Goal: Task Accomplishment & Management: Manage account settings

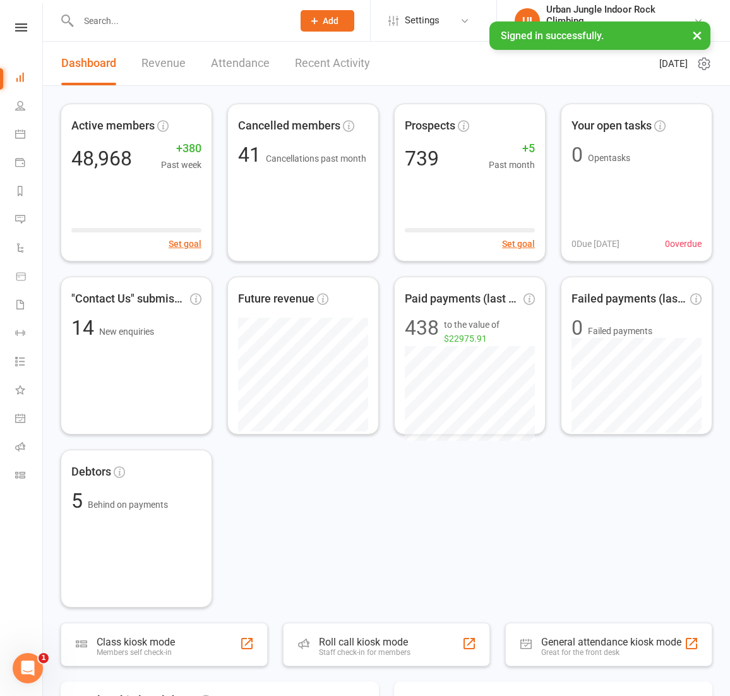
drag, startPoint x: 18, startPoint y: 25, endPoint x: 38, endPoint y: 66, distance: 45.2
click at [18, 25] on icon at bounding box center [21, 27] width 12 height 8
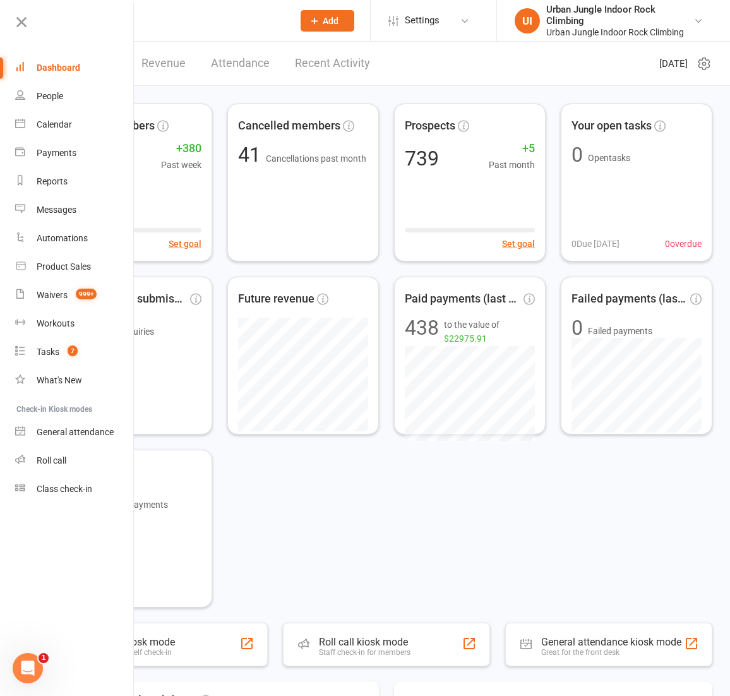
click at [47, 351] on div "Tasks" at bounding box center [48, 352] width 23 height 10
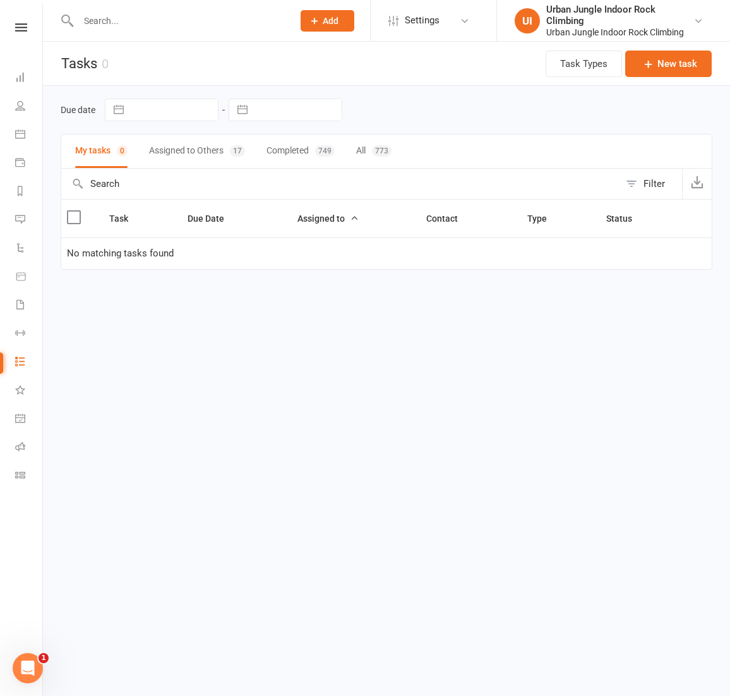
click at [189, 150] on button "Assigned to Others 17" at bounding box center [197, 151] width 96 height 33
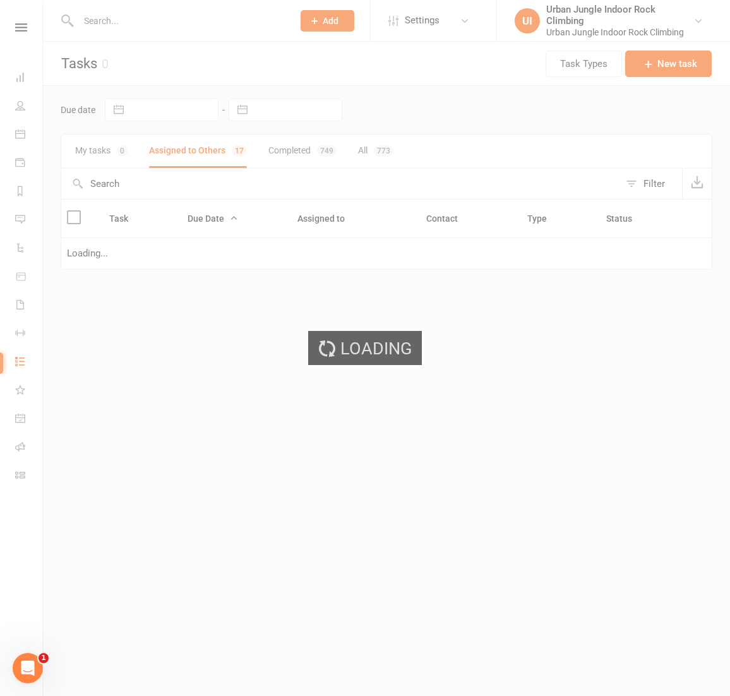
select select "started"
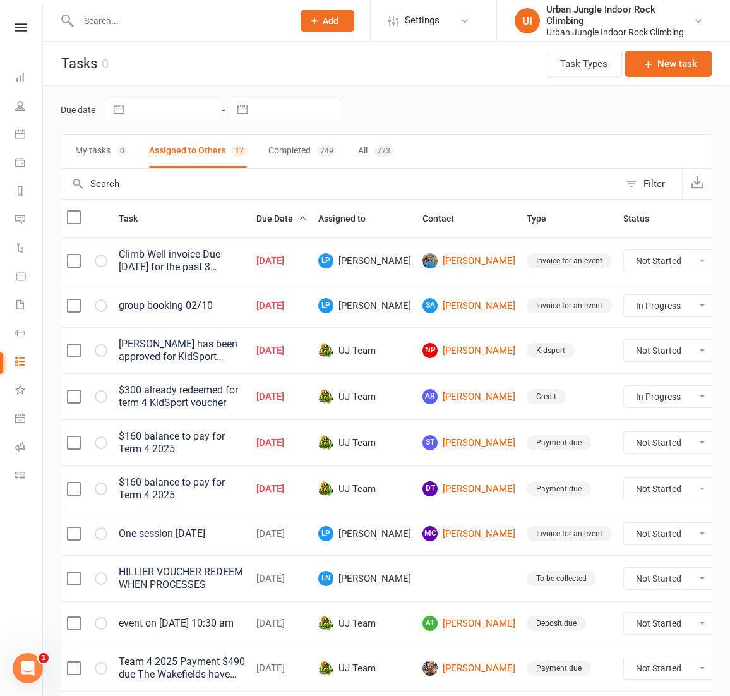
select select "started"
click at [191, 339] on div "[PERSON_NAME] has been approved for KidSport funding at Urban Jungle Indoor Roc…" at bounding box center [182, 350] width 126 height 25
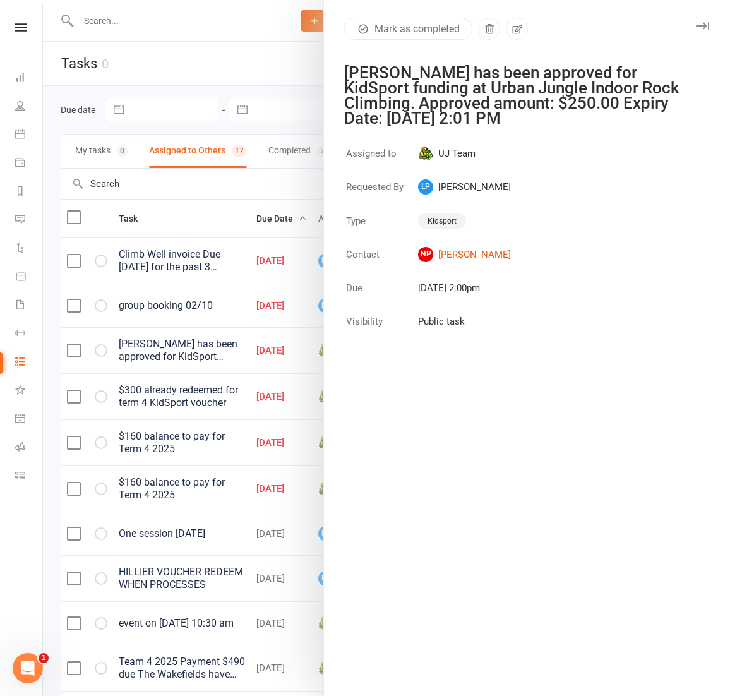
click at [191, 339] on div at bounding box center [386, 348] width 687 height 696
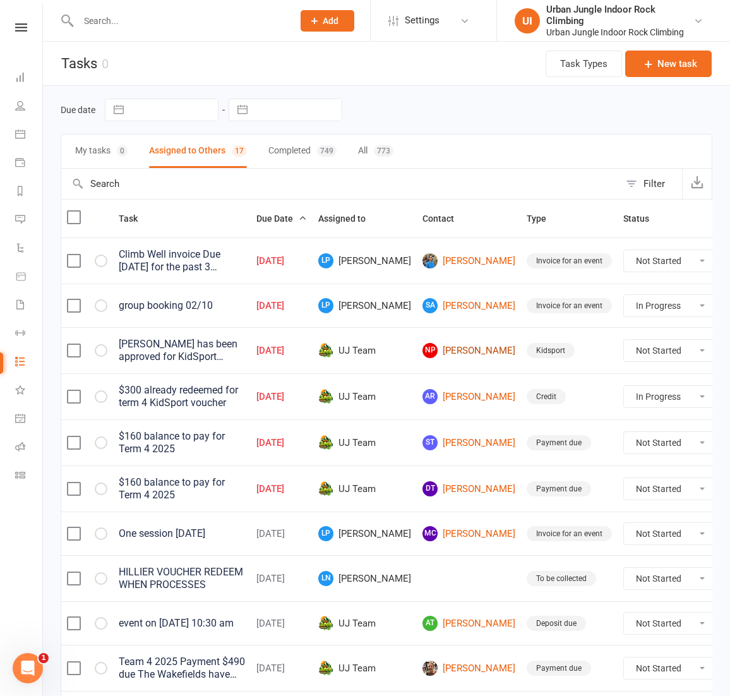
click at [436, 352] on link "NP [PERSON_NAME]" at bounding box center [469, 350] width 93 height 15
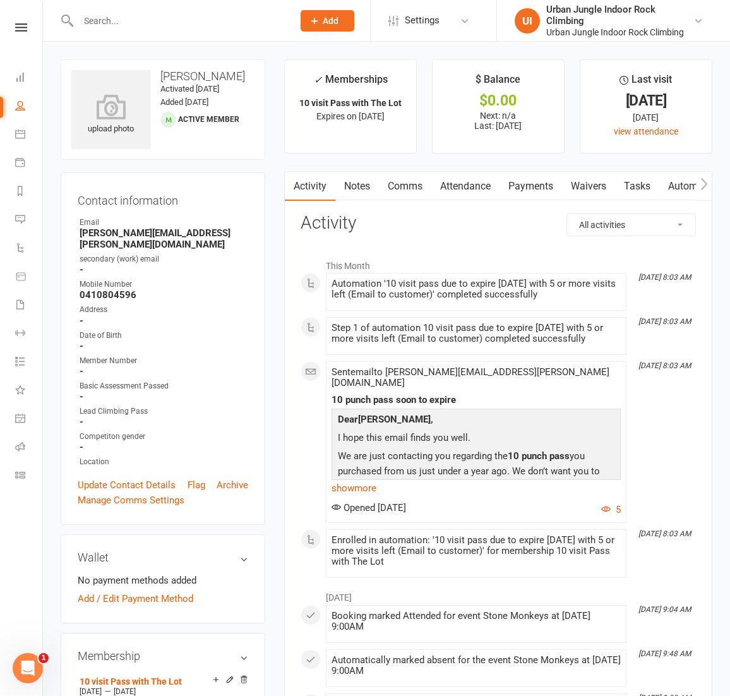
click at [532, 179] on link "Payments" at bounding box center [531, 186] width 63 height 29
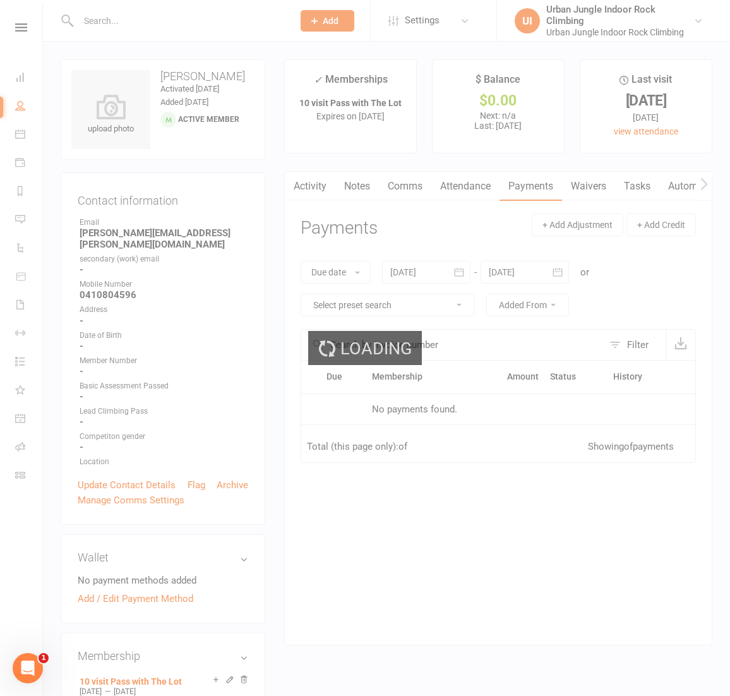
scroll to position [3, 0]
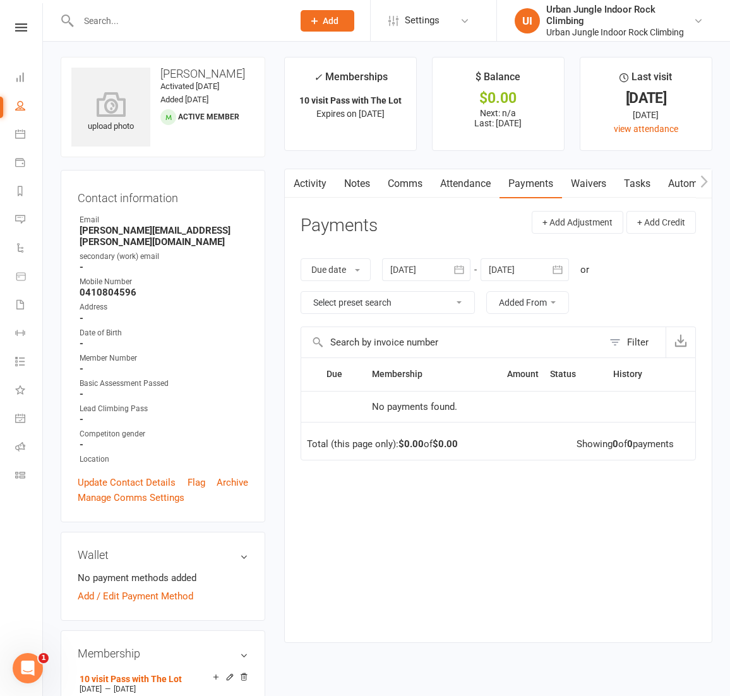
click at [468, 266] on button "button" at bounding box center [459, 269] width 23 height 23
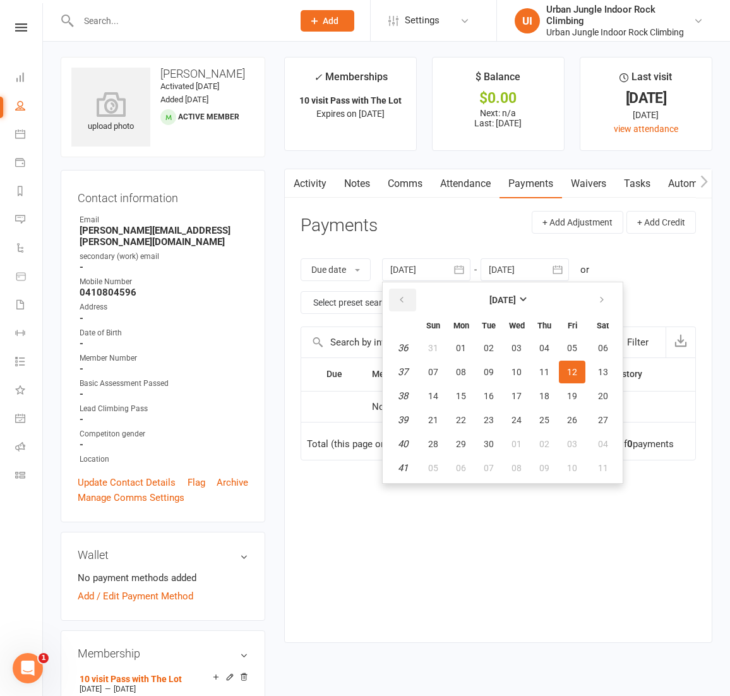
click at [397, 296] on button "button" at bounding box center [402, 300] width 27 height 23
click at [490, 346] on span "01" at bounding box center [489, 348] width 10 height 10
type input "[DATE]"
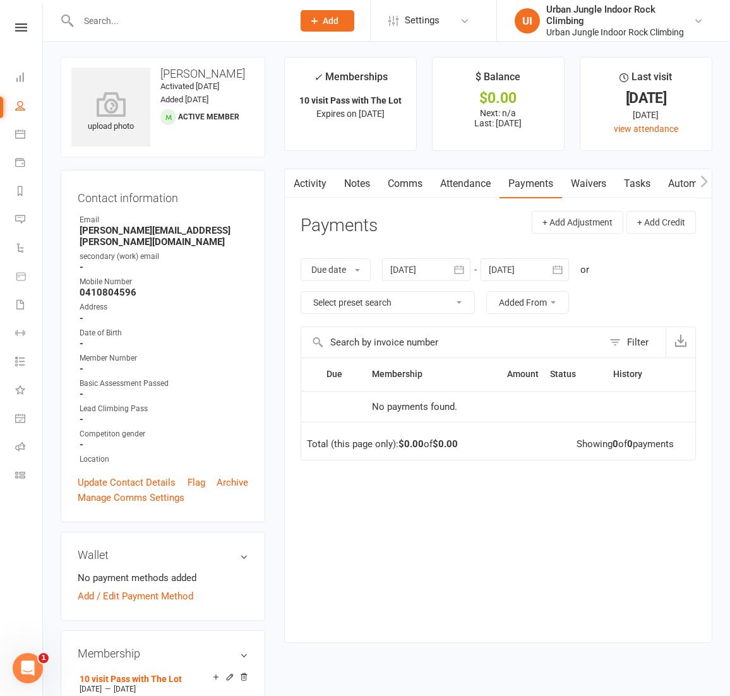
click at [21, 27] on icon at bounding box center [21, 27] width 12 height 8
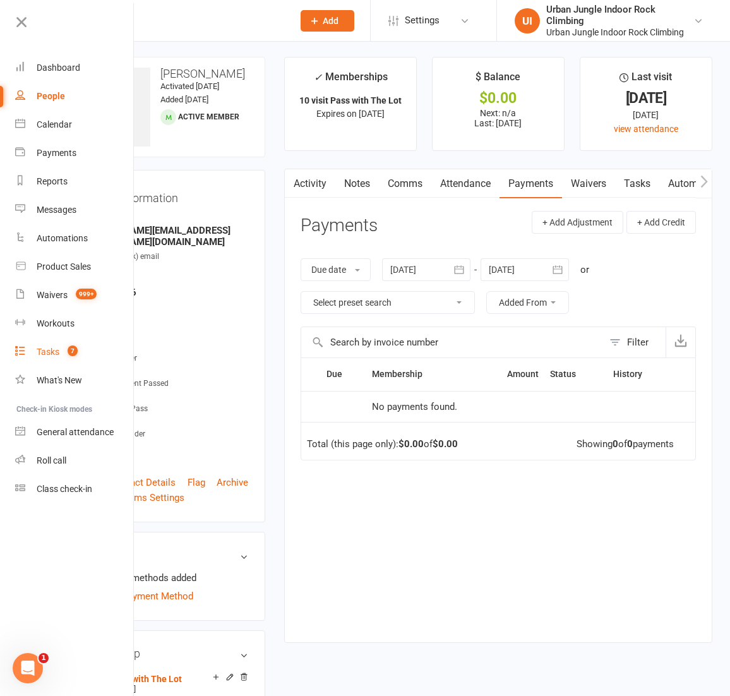
click at [53, 356] on div "Tasks" at bounding box center [48, 352] width 23 height 10
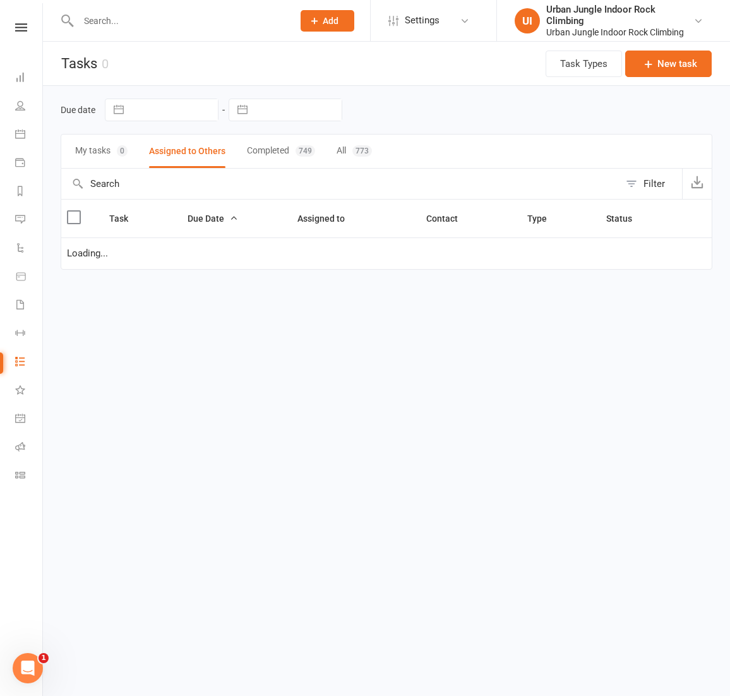
select select "started"
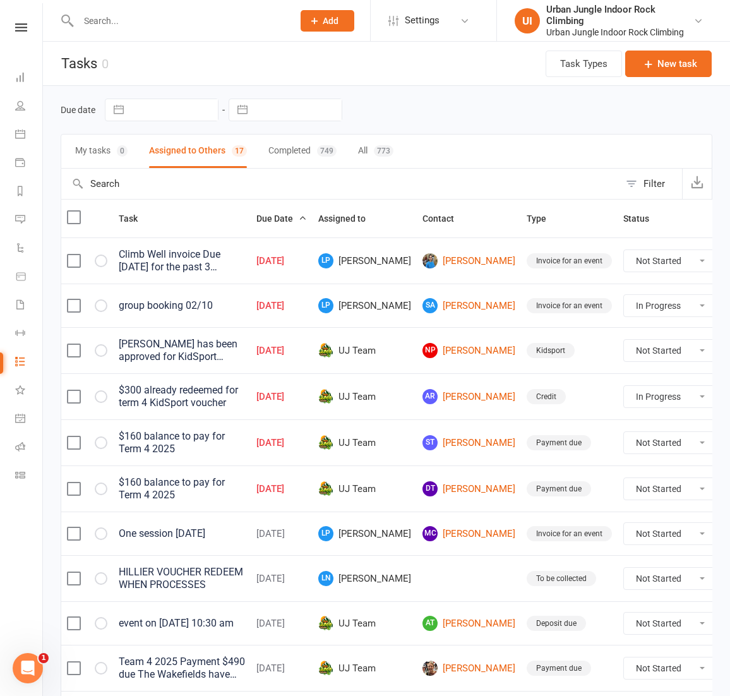
click at [172, 402] on div "$300 already redeemed for term 4 KidSport voucher" at bounding box center [182, 396] width 126 height 25
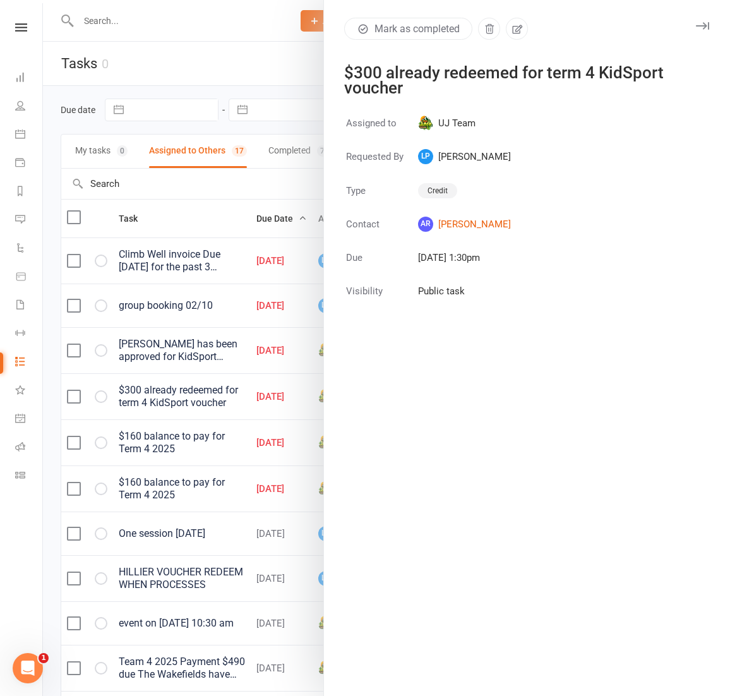
click at [173, 400] on div at bounding box center [386, 348] width 687 height 696
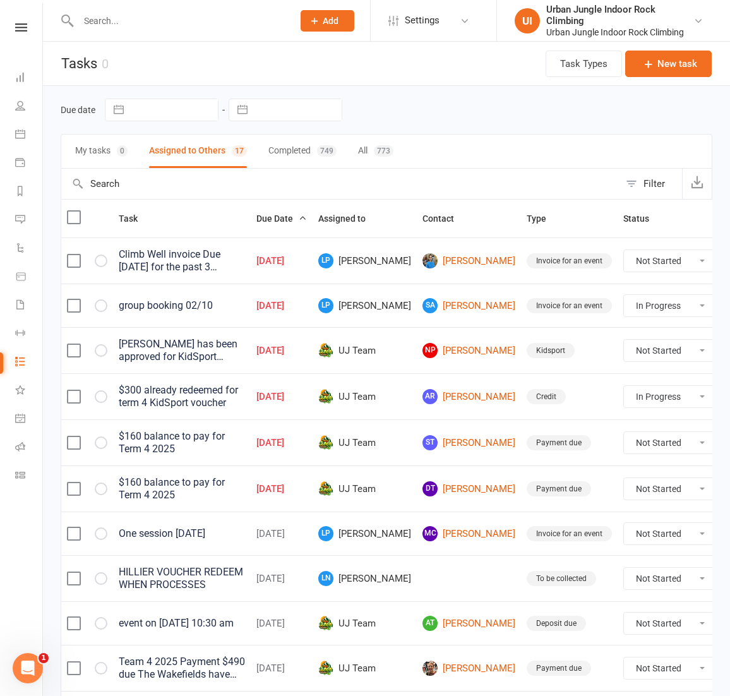
click at [204, 533] on div "One session [DATE]" at bounding box center [182, 533] width 126 height 13
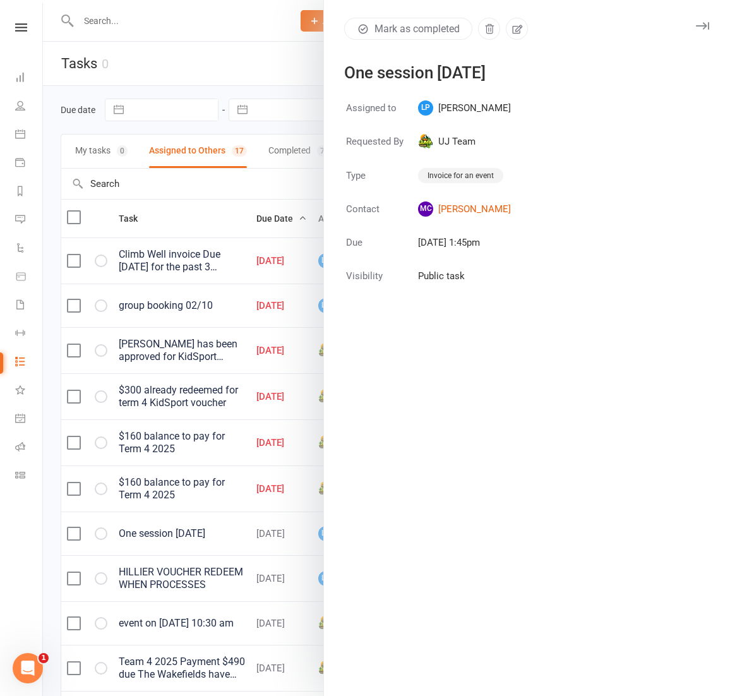
click at [190, 39] on div at bounding box center [386, 348] width 687 height 696
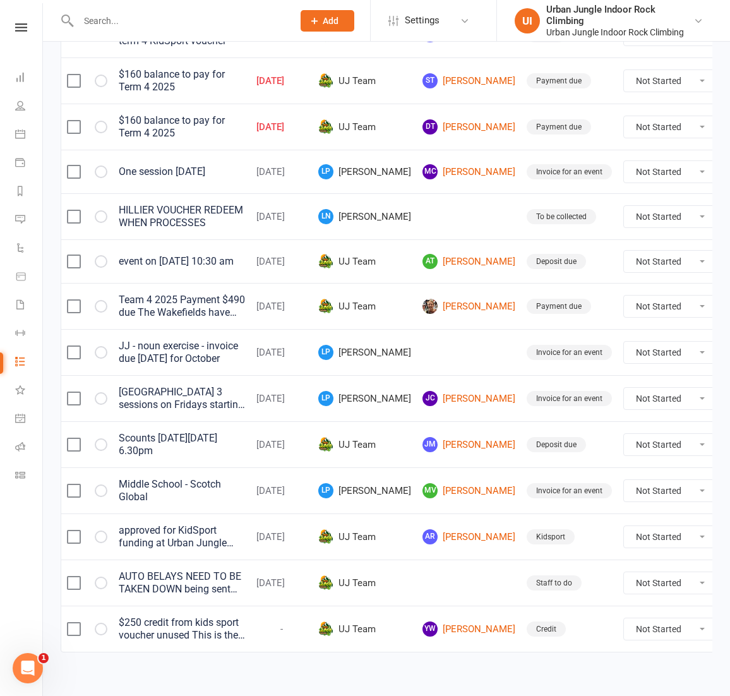
scroll to position [380, 0]
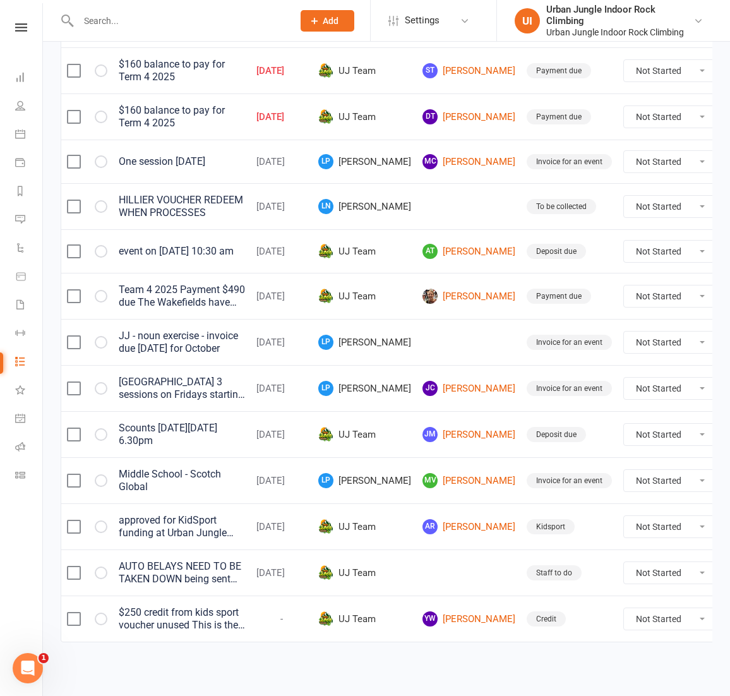
click at [196, 514] on div "approved for KidSport funding at Urban Jungle Indoor Rock Climbing. Approved am…" at bounding box center [182, 526] width 126 height 25
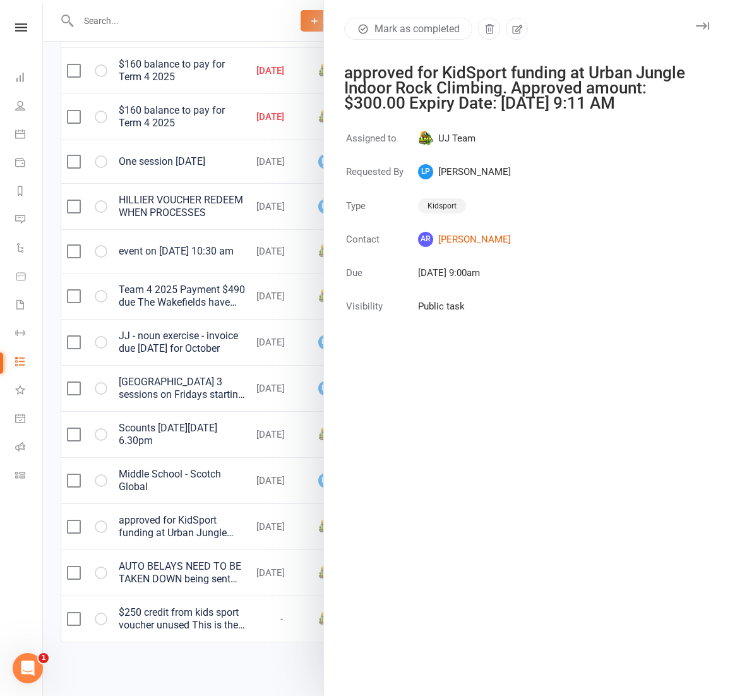
click at [196, 507] on div at bounding box center [386, 348] width 687 height 696
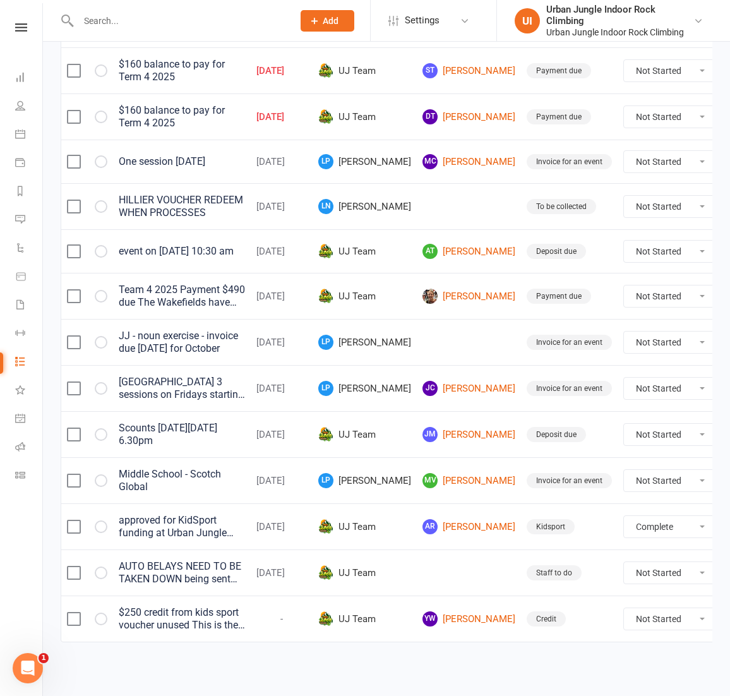
select select "unstarted"
select select "started"
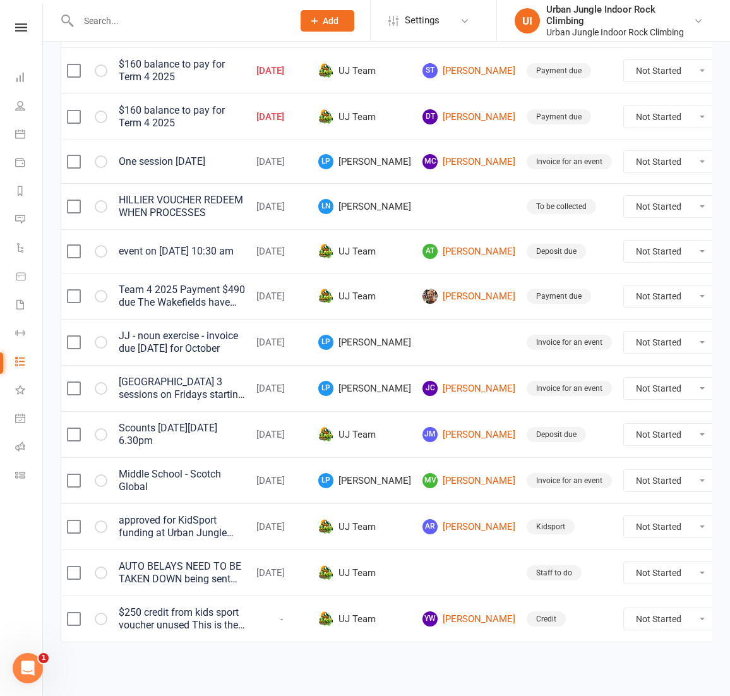
scroll to position [334, 0]
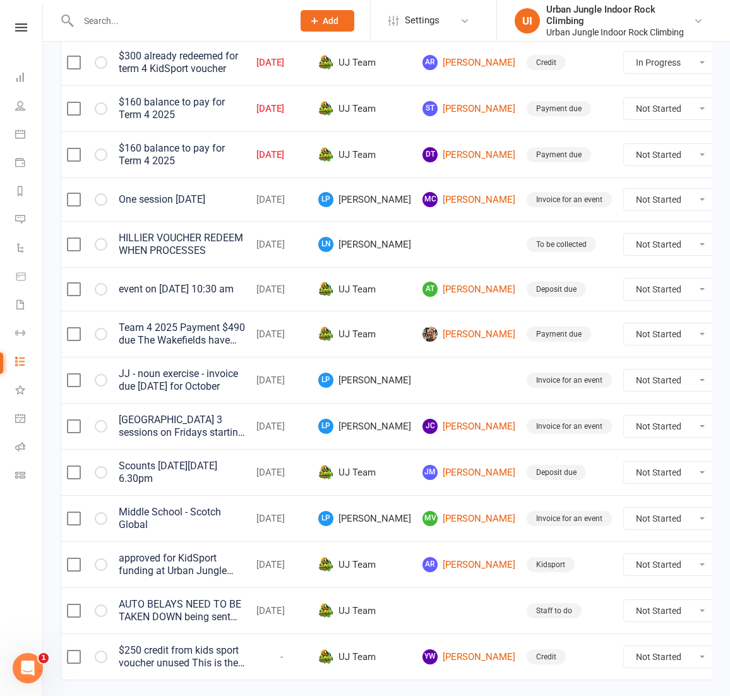
select select "started"
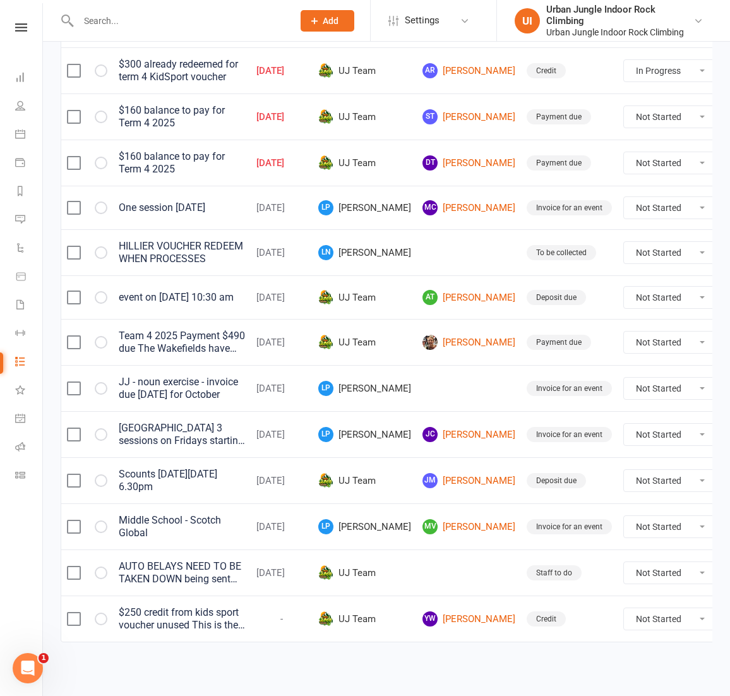
click at [23, 137] on icon at bounding box center [20, 134] width 10 height 10
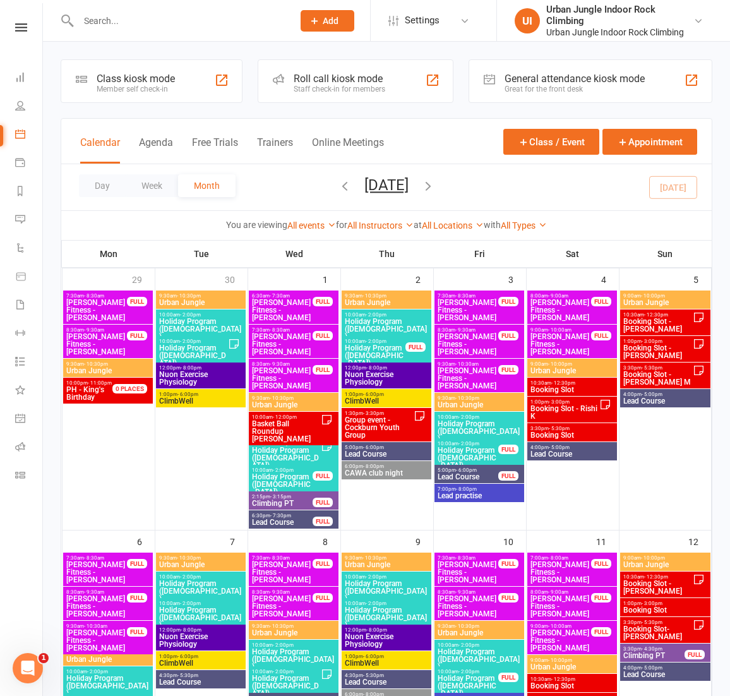
click at [338, 187] on icon "button" at bounding box center [345, 186] width 14 height 14
click at [0, 0] on div "Loading" at bounding box center [0, 0] width 0 height 0
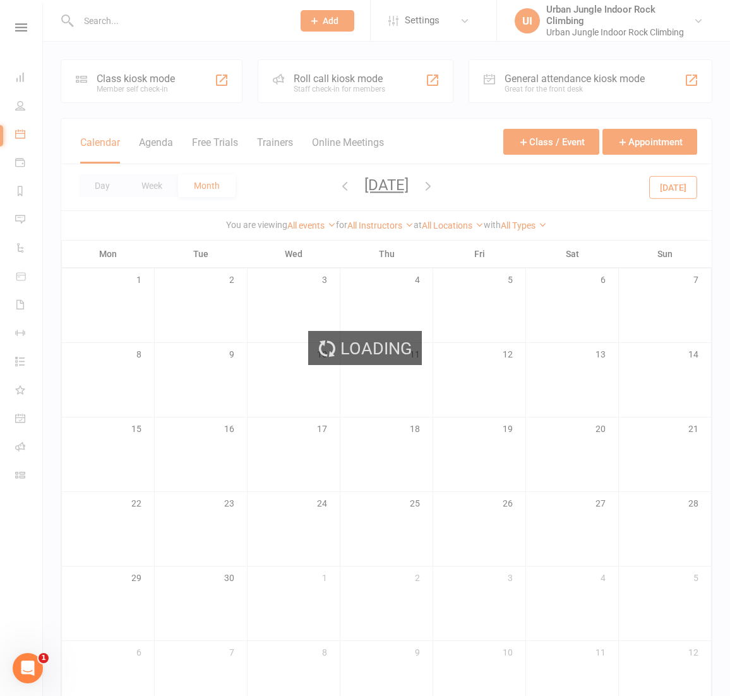
click at [322, 188] on div "Loading" at bounding box center [365, 348] width 730 height 696
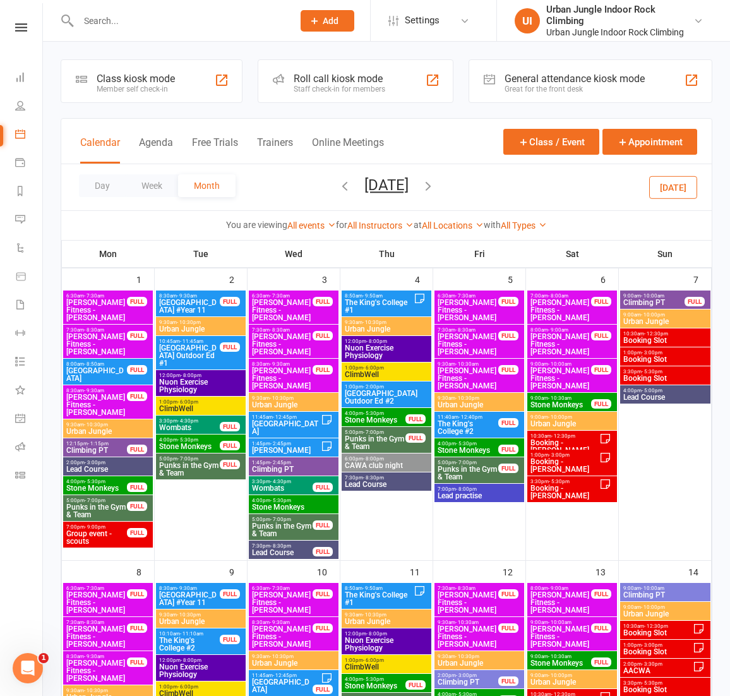
click at [338, 188] on icon "button" at bounding box center [345, 186] width 14 height 14
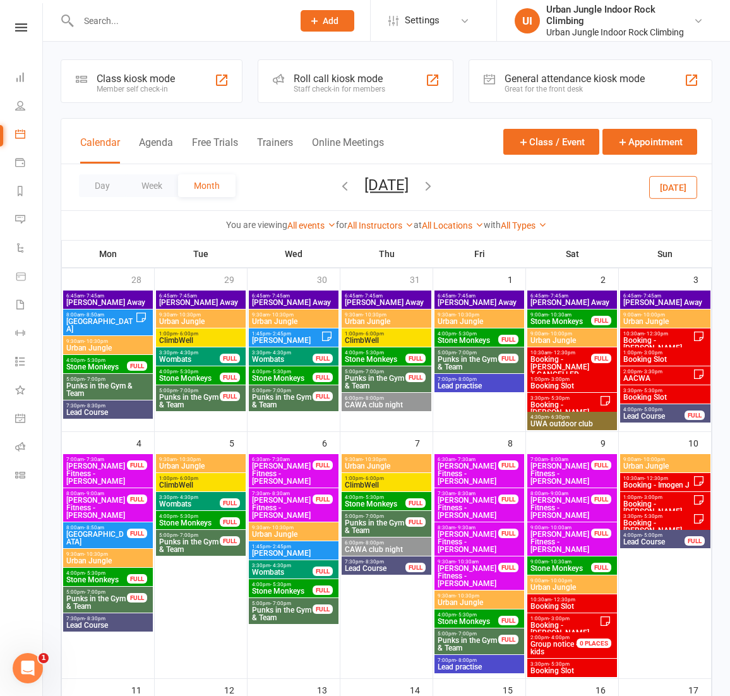
click at [338, 186] on icon "button" at bounding box center [345, 186] width 14 height 14
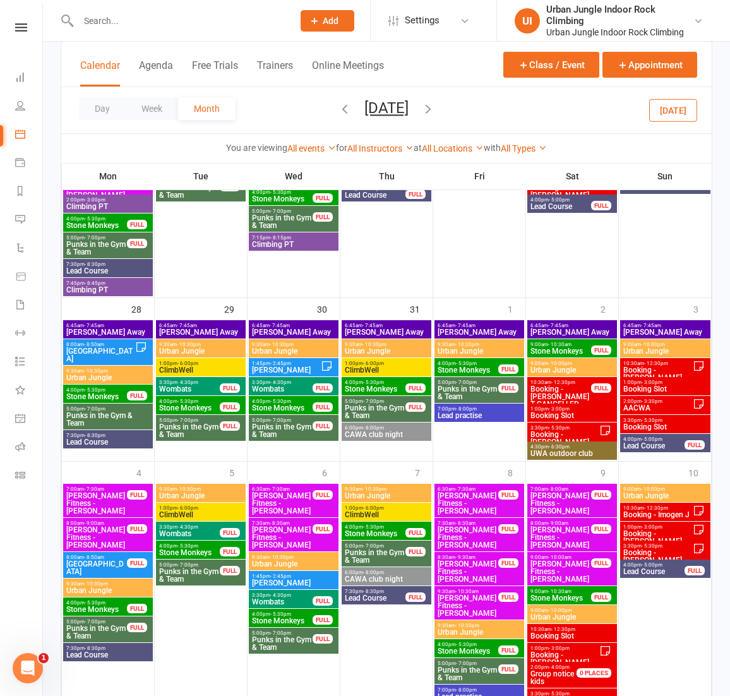
scroll to position [1021, 0]
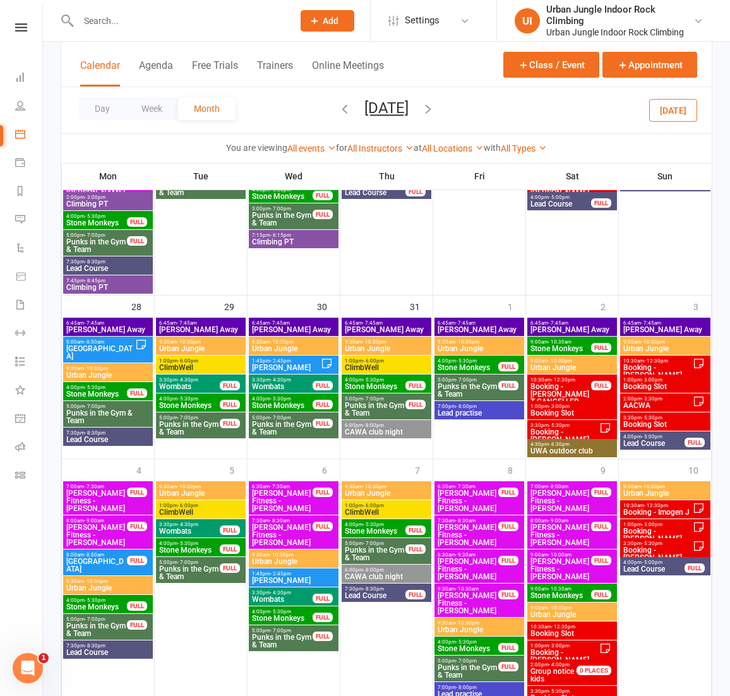
click at [435, 107] on icon "button" at bounding box center [428, 109] width 14 height 14
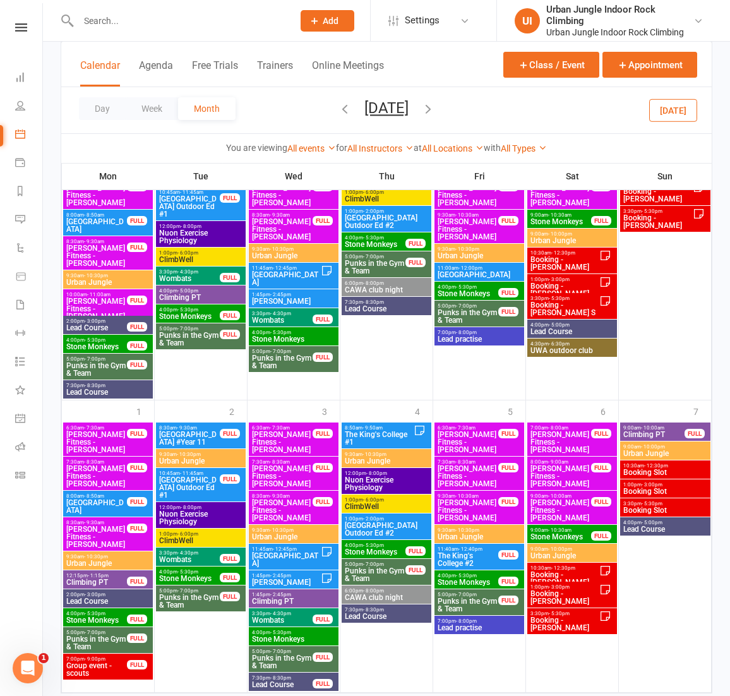
scroll to position [1155, 0]
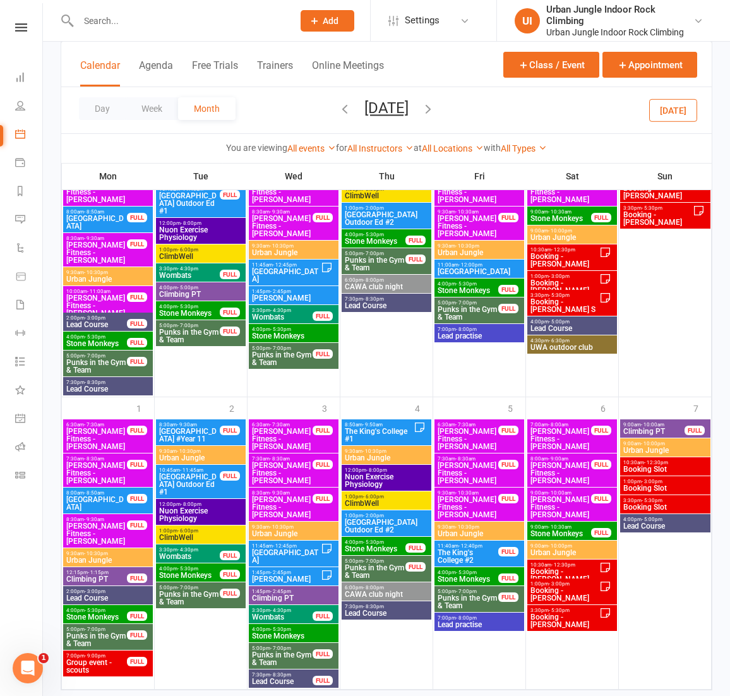
drag, startPoint x: 450, startPoint y: 109, endPoint x: 397, endPoint y: 117, distance: 53.2
click at [435, 108] on icon "button" at bounding box center [428, 109] width 14 height 14
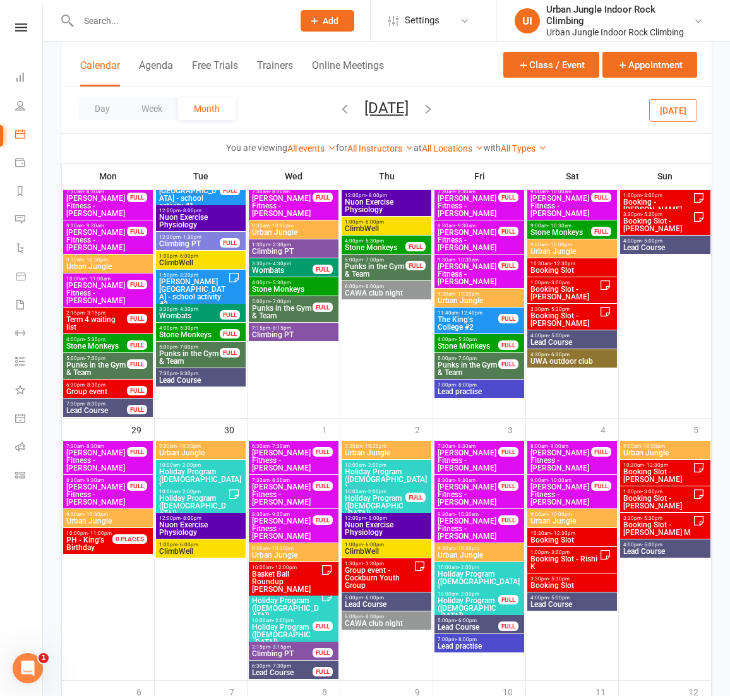
scroll to position [997, 0]
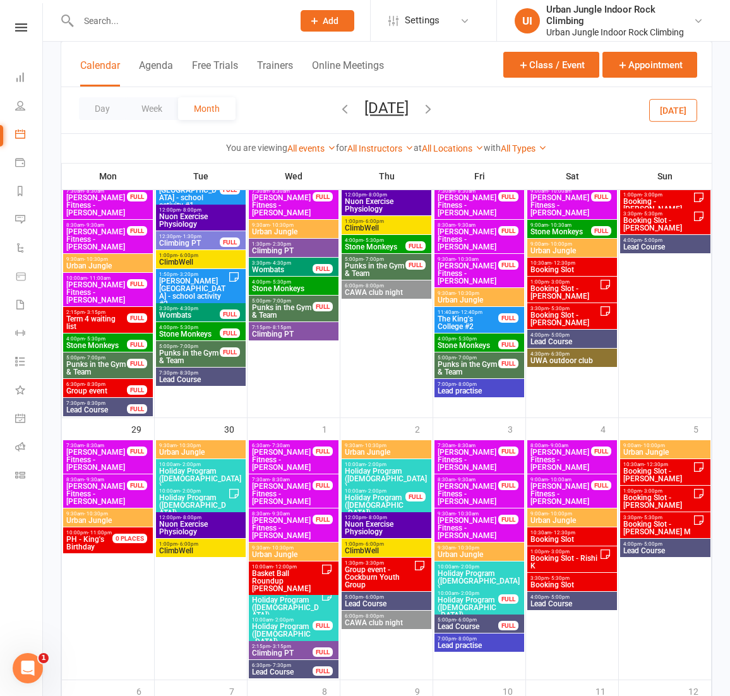
click at [205, 550] on span "ClimbWell" at bounding box center [201, 551] width 85 height 8
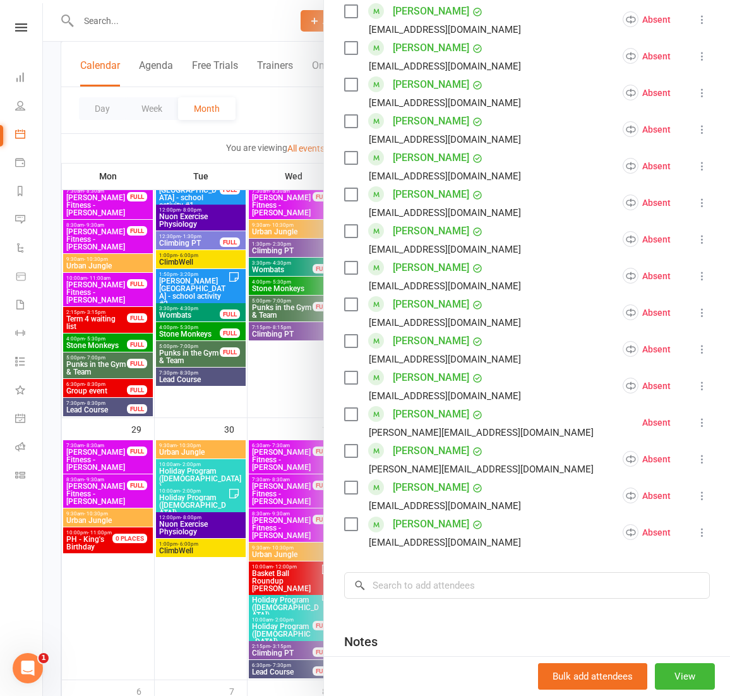
scroll to position [858, 0]
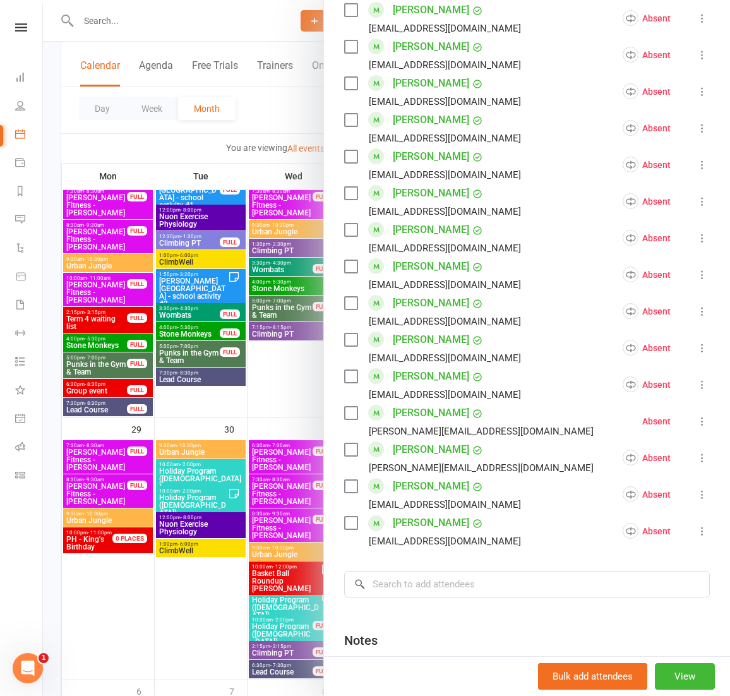
click at [229, 415] on div at bounding box center [386, 348] width 687 height 696
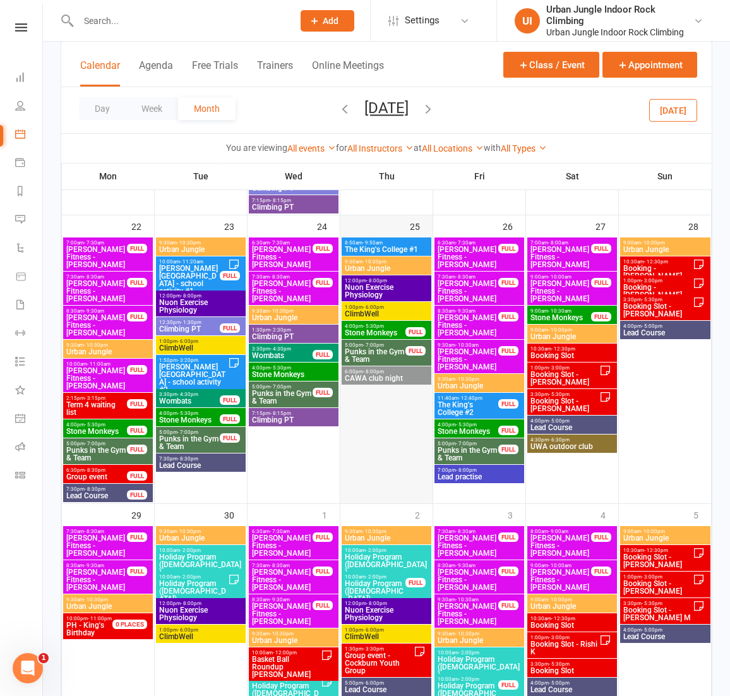
scroll to position [871, 0]
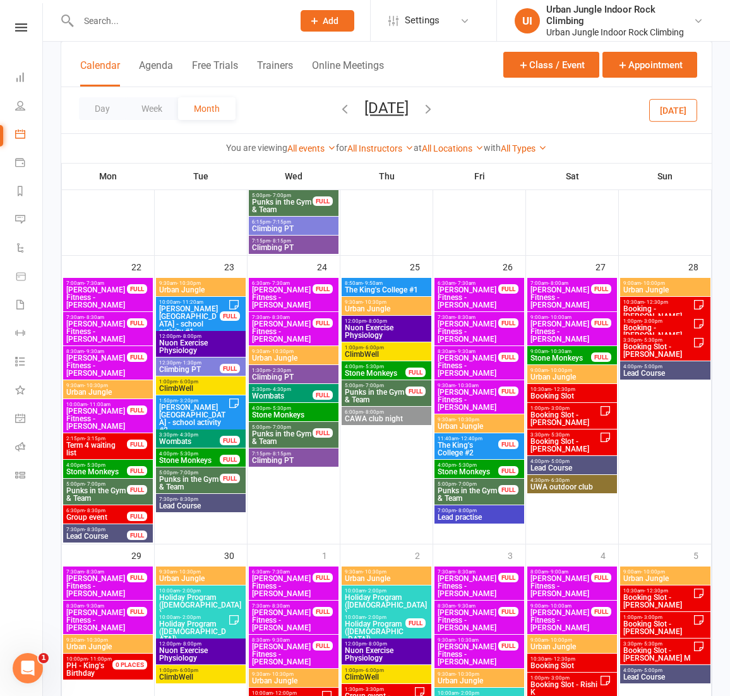
click at [394, 349] on span "1:00pm - 6:00pm" at bounding box center [386, 348] width 85 height 6
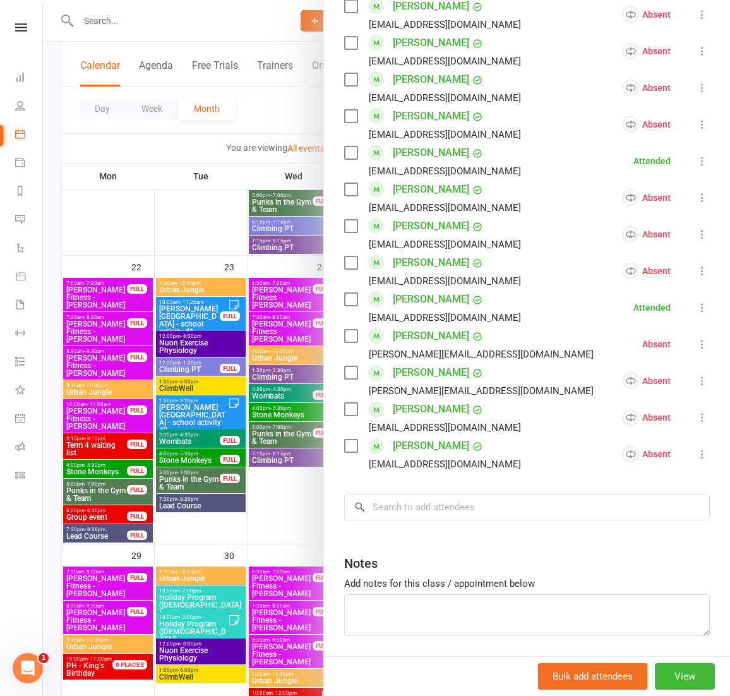
scroll to position [1014, 0]
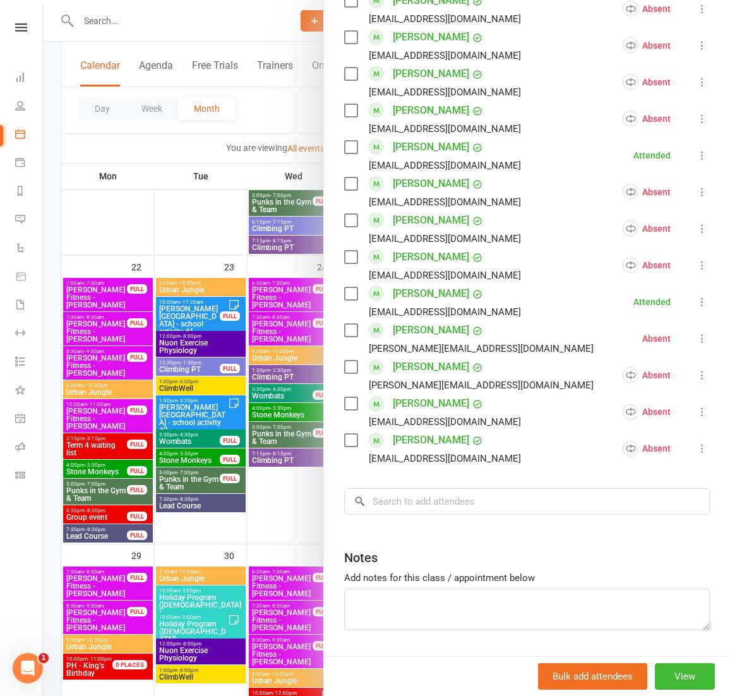
click at [290, 521] on div at bounding box center [386, 348] width 687 height 696
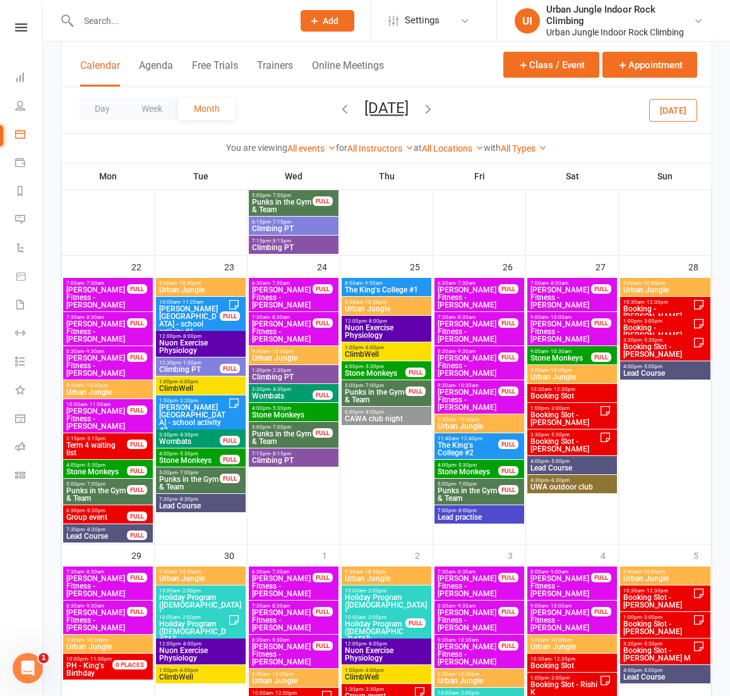
scroll to position [872, 1]
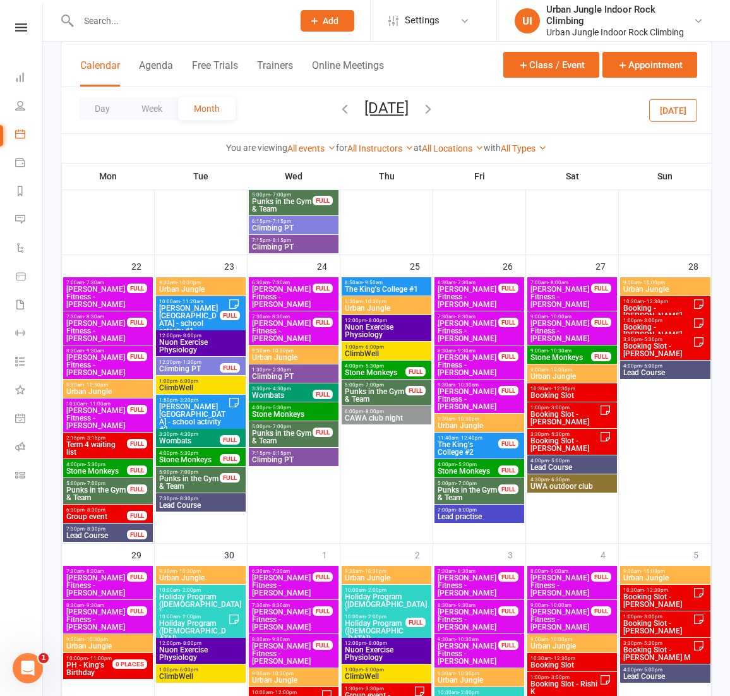
click at [205, 387] on span "ClimbWell" at bounding box center [201, 388] width 85 height 8
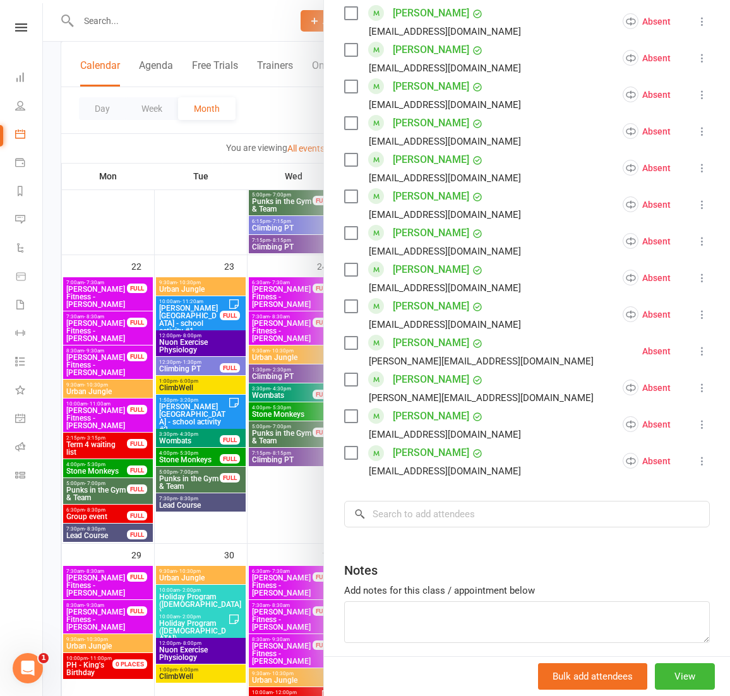
scroll to position [930, 0]
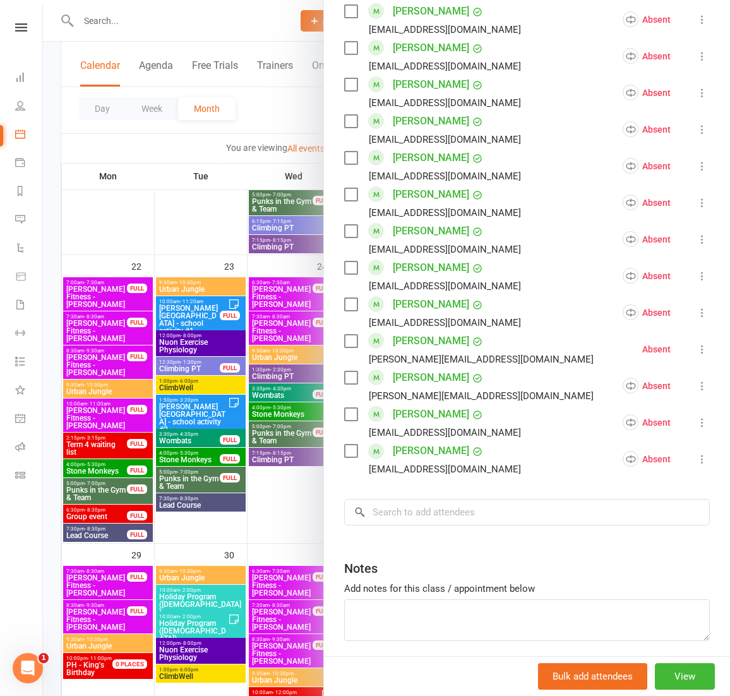
click at [303, 491] on div at bounding box center [386, 348] width 687 height 696
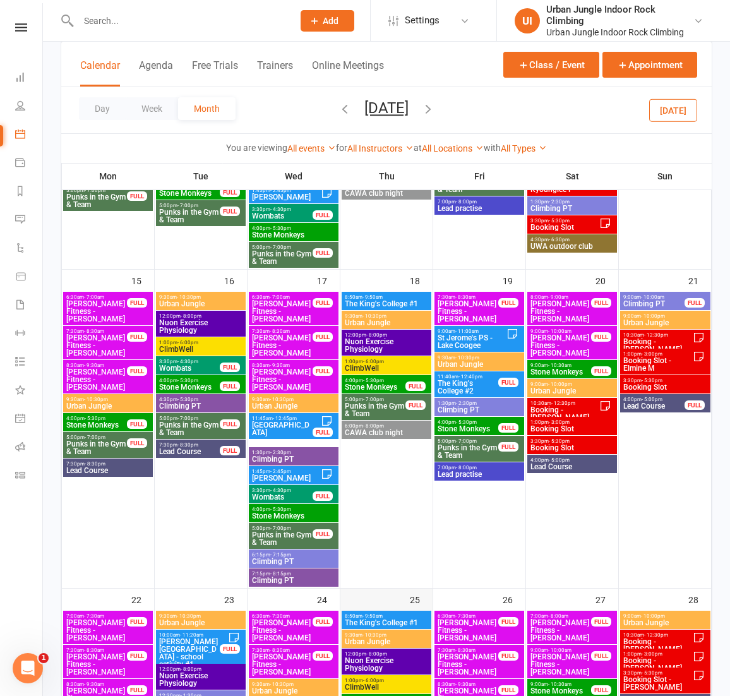
scroll to position [538, 0]
click at [399, 366] on span "ClimbWell" at bounding box center [386, 368] width 85 height 8
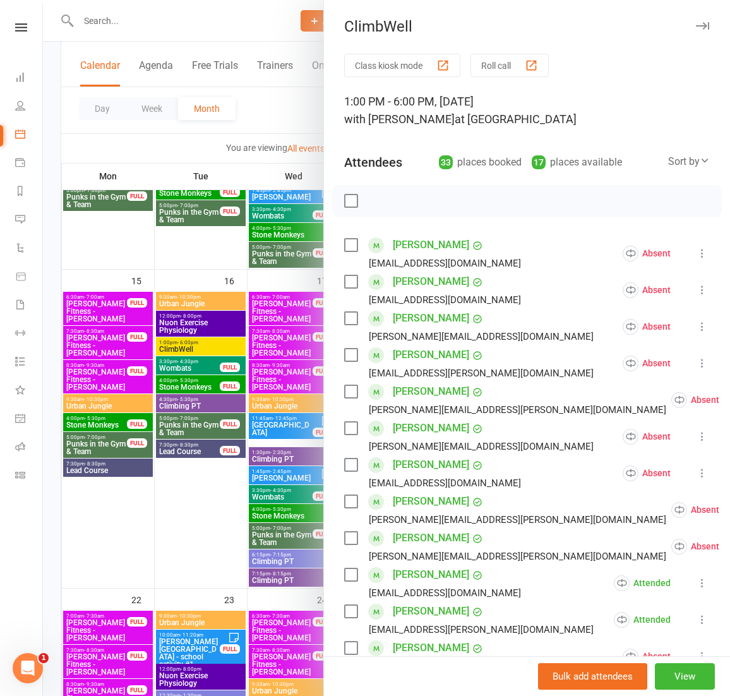
scroll to position [0, 0]
click at [207, 346] on div at bounding box center [386, 348] width 687 height 696
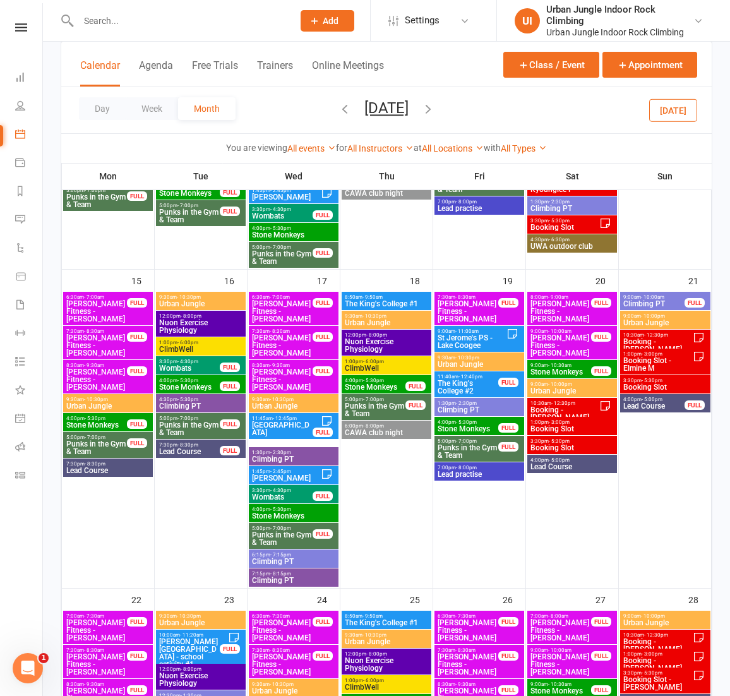
click at [203, 347] on span "ClimbWell" at bounding box center [201, 350] width 85 height 8
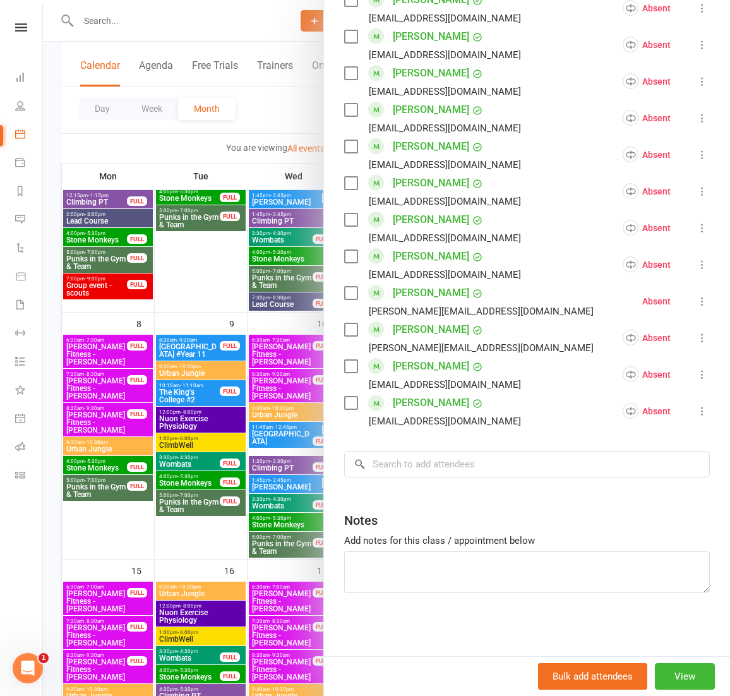
scroll to position [57, 0]
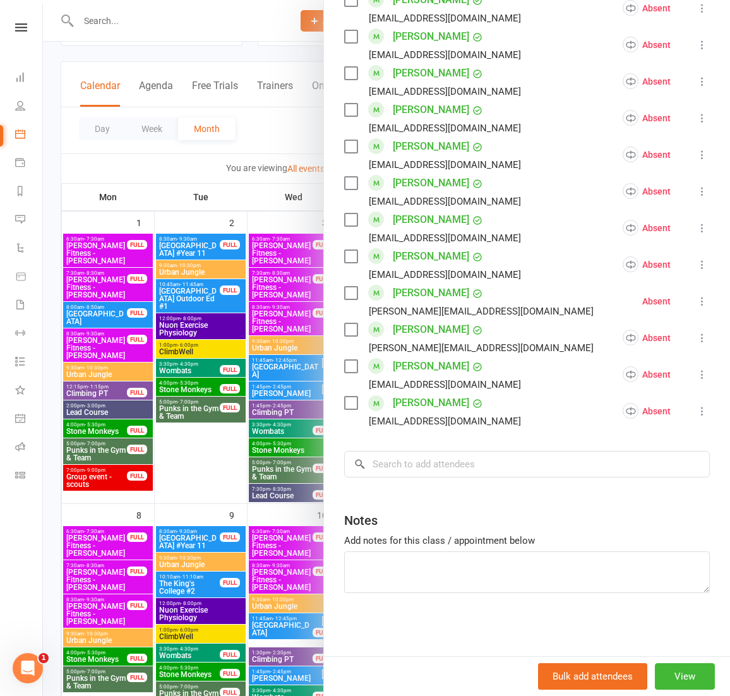
click at [243, 363] on div at bounding box center [386, 348] width 687 height 696
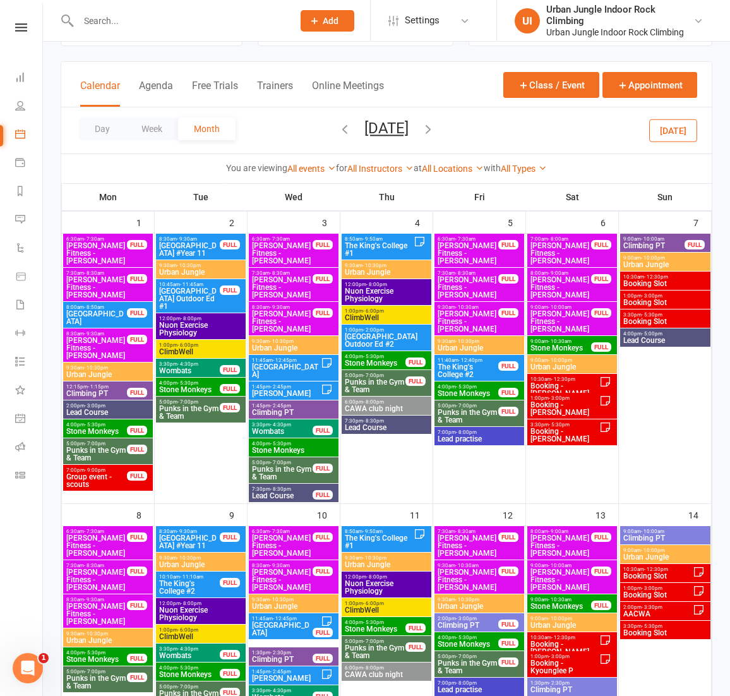
click at [374, 607] on span "ClimbWell" at bounding box center [386, 610] width 85 height 8
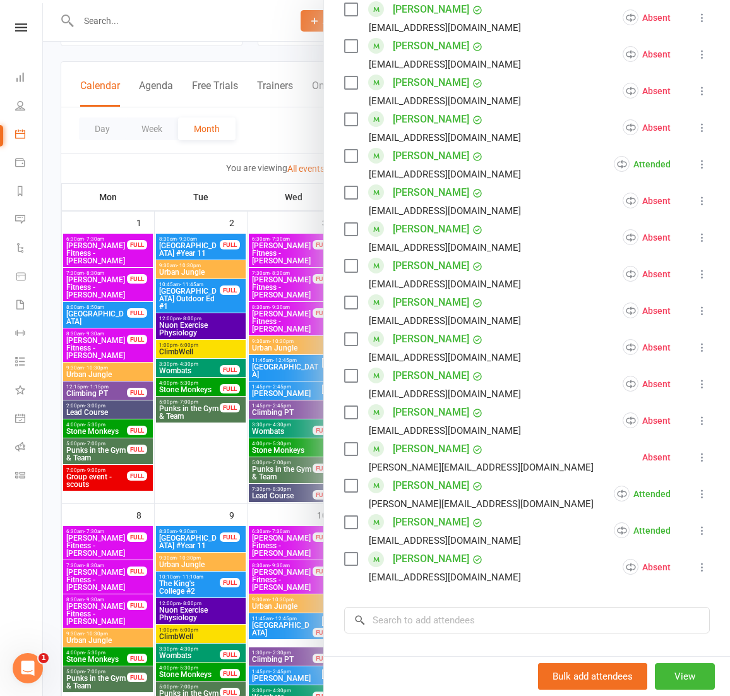
scroll to position [823, 0]
click at [184, 635] on div at bounding box center [386, 348] width 687 height 696
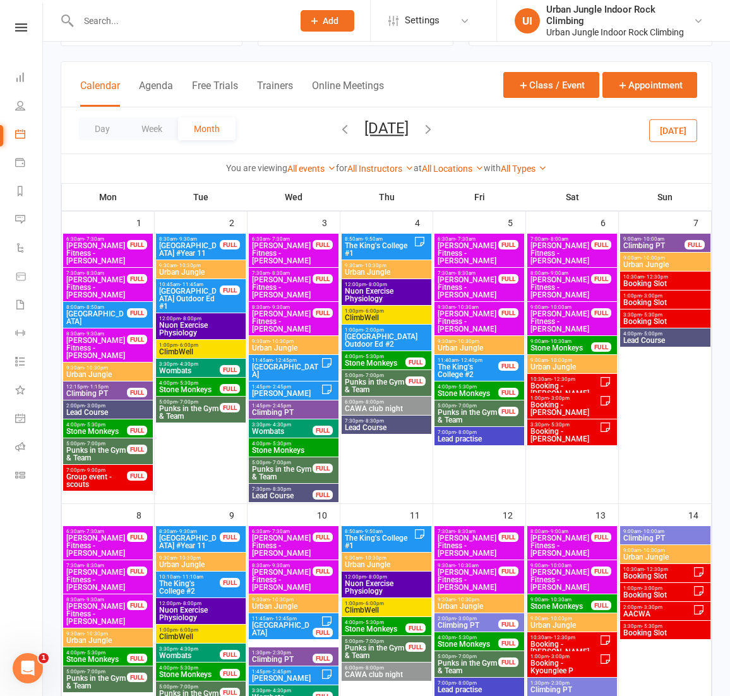
click at [186, 634] on span "ClimbWell" at bounding box center [201, 637] width 85 height 8
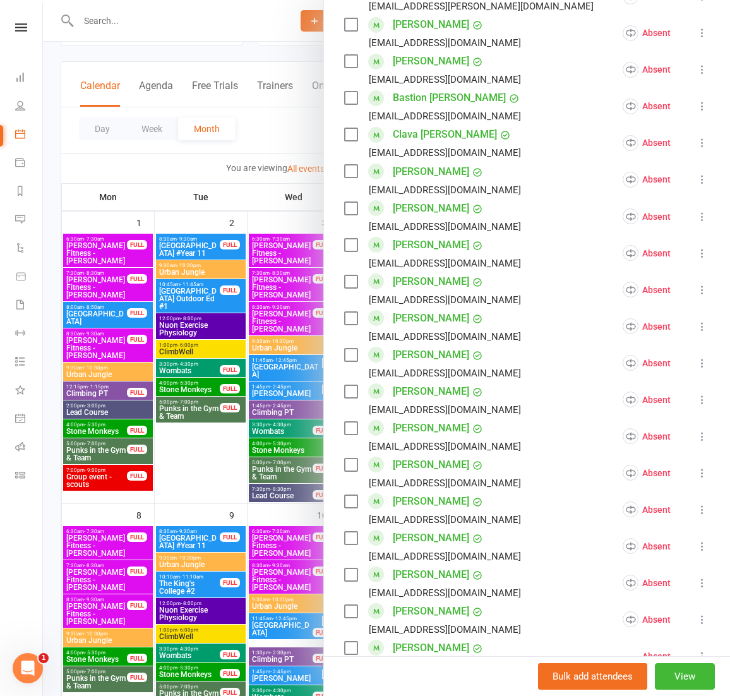
scroll to position [818, 0]
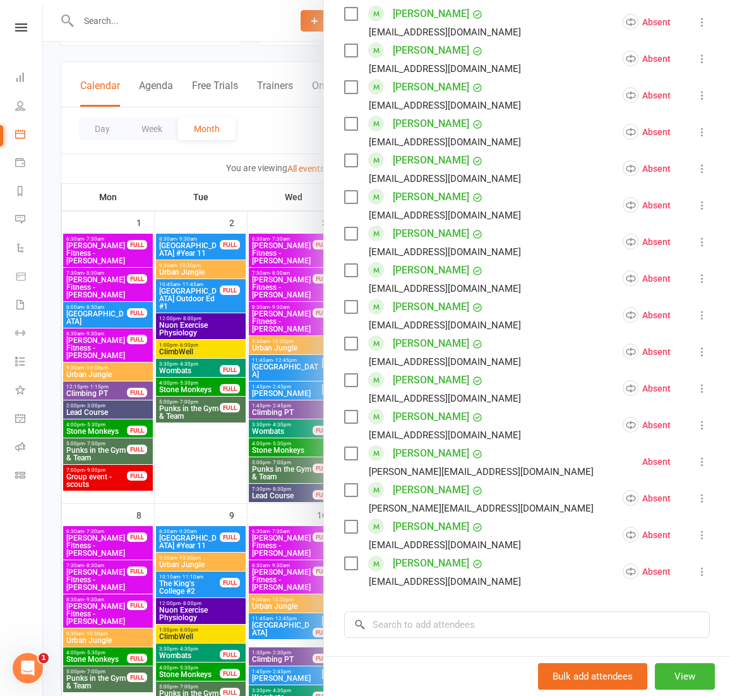
click at [264, 252] on div at bounding box center [386, 348] width 687 height 696
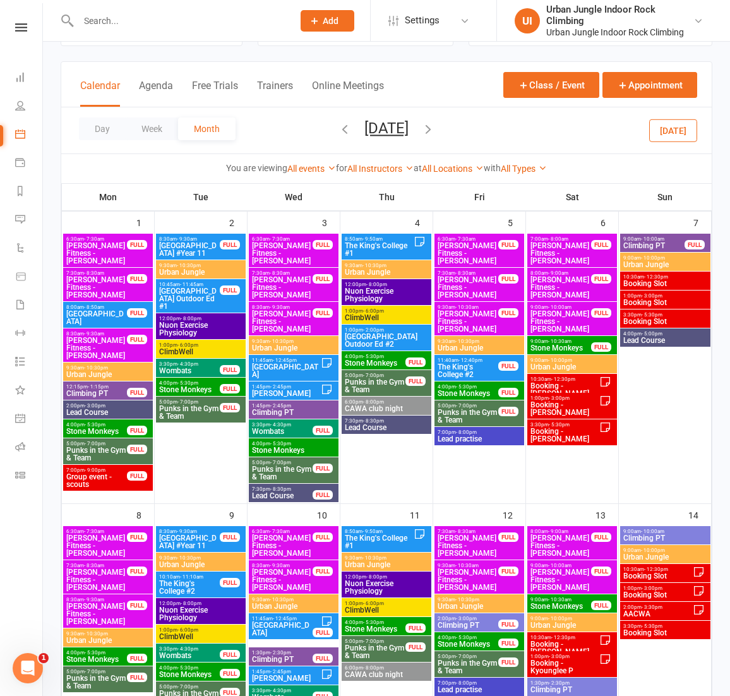
click at [374, 316] on span "ClimbWell" at bounding box center [386, 318] width 85 height 8
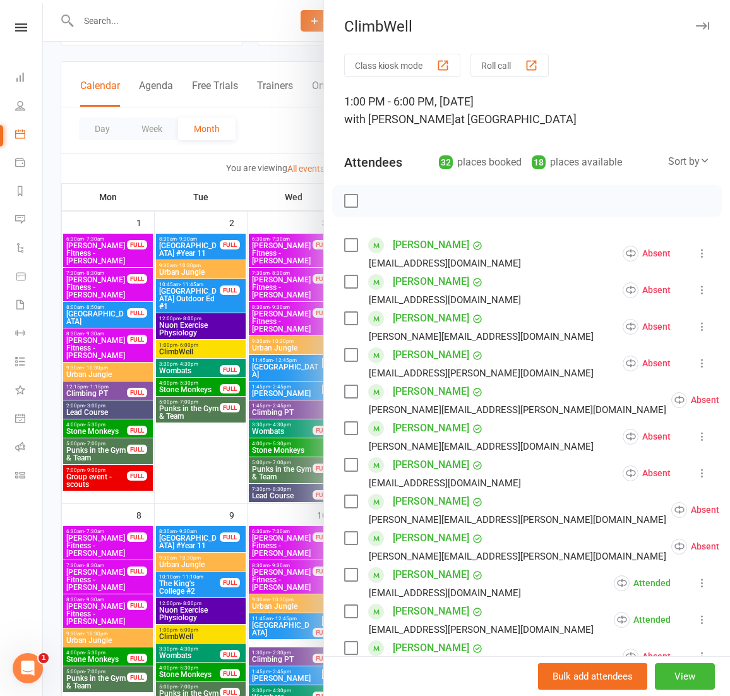
scroll to position [0, 0]
click at [191, 347] on div at bounding box center [386, 348] width 687 height 696
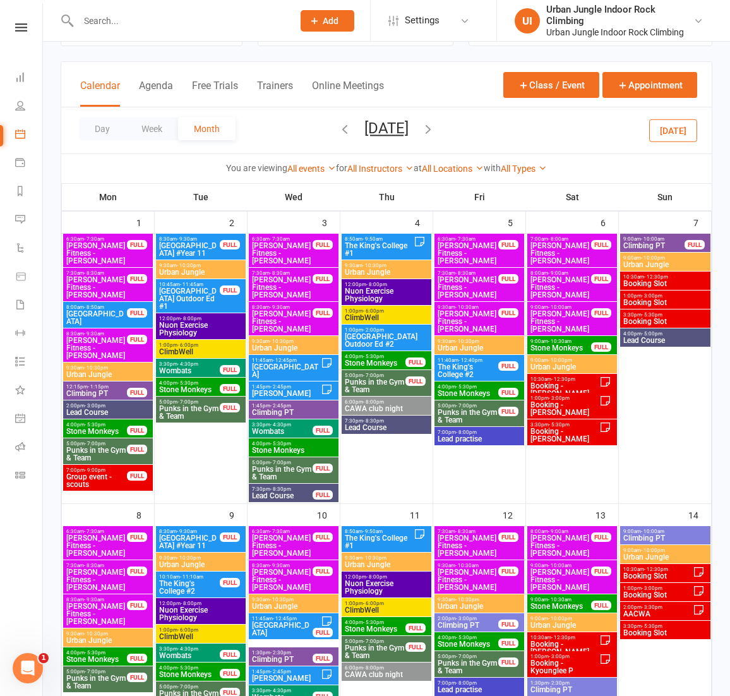
click at [190, 350] on span "ClimbWell" at bounding box center [201, 352] width 85 height 8
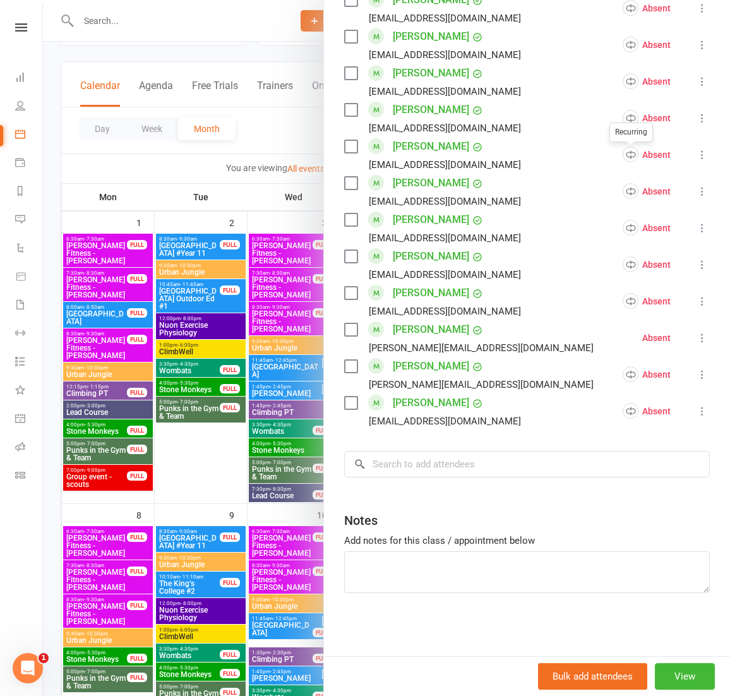
scroll to position [942, 0]
click at [294, 132] on div at bounding box center [386, 348] width 687 height 696
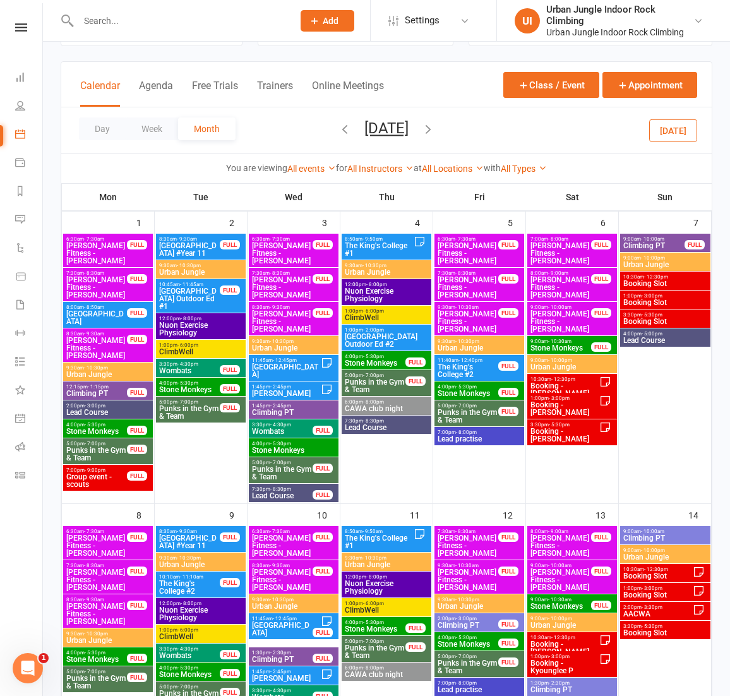
click at [338, 129] on icon "button" at bounding box center [345, 129] width 14 height 14
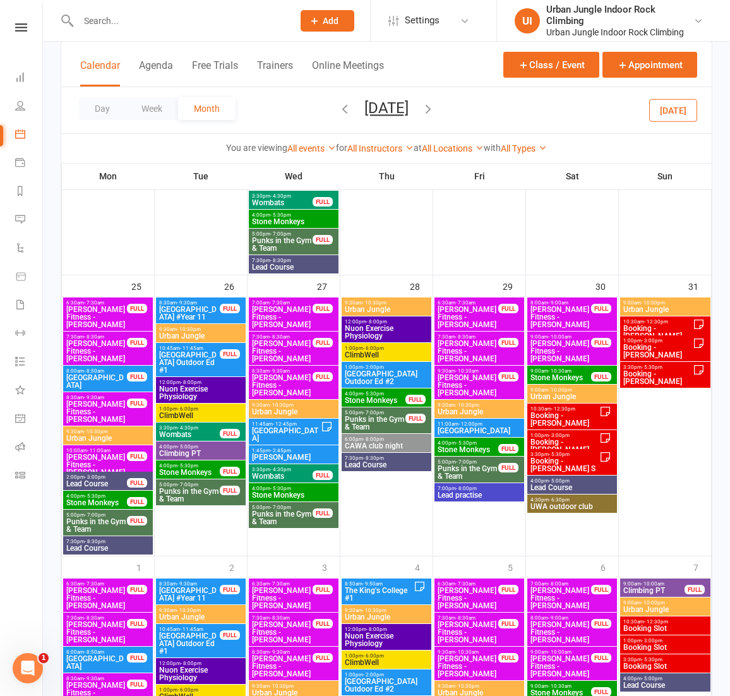
scroll to position [985, 0]
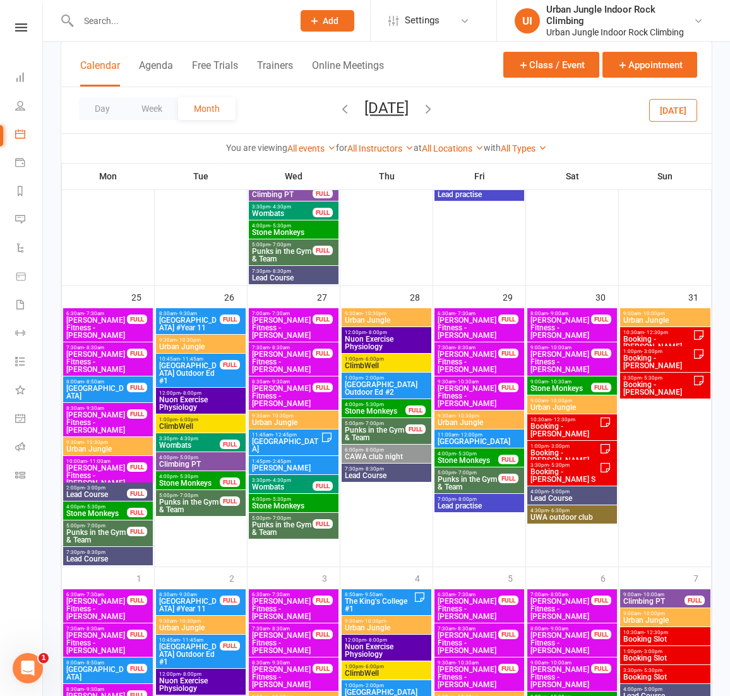
click at [373, 367] on span "ClimbWell" at bounding box center [386, 366] width 85 height 8
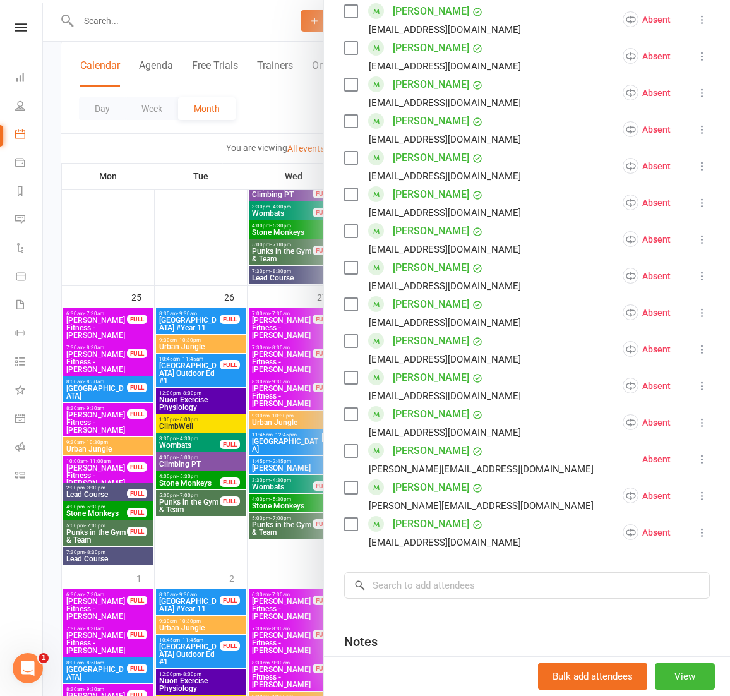
scroll to position [822, 0]
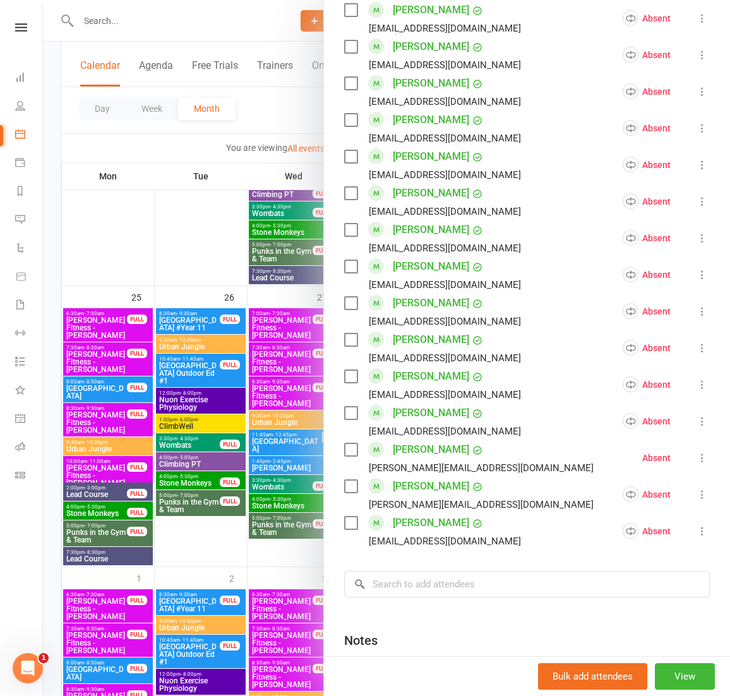
click at [183, 421] on div at bounding box center [386, 348] width 687 height 696
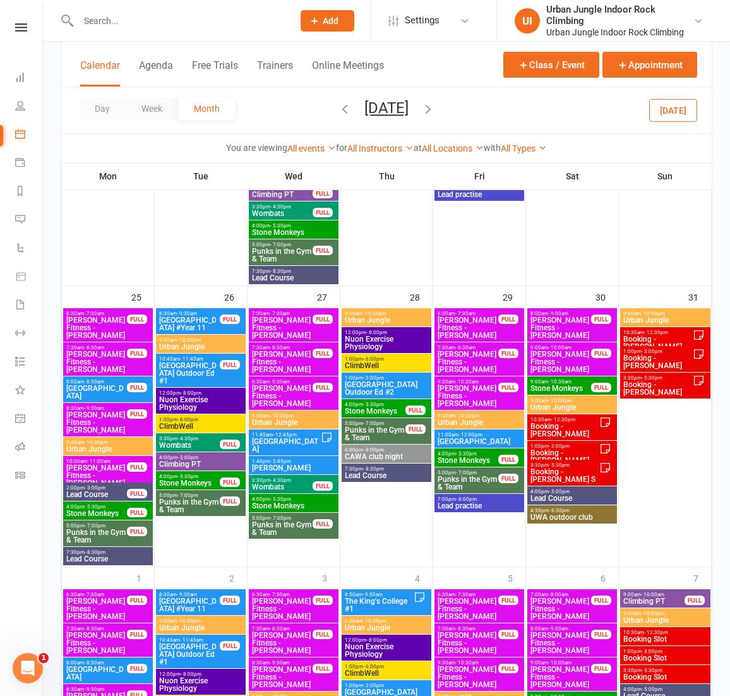
click at [196, 428] on span "ClimbWell" at bounding box center [201, 427] width 85 height 8
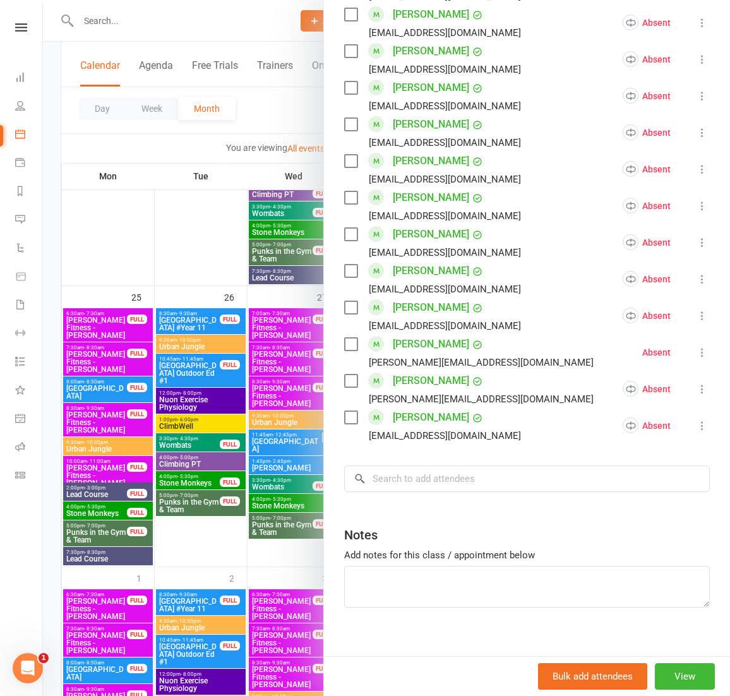
scroll to position [928, 0]
click at [157, 367] on div at bounding box center [386, 348] width 687 height 696
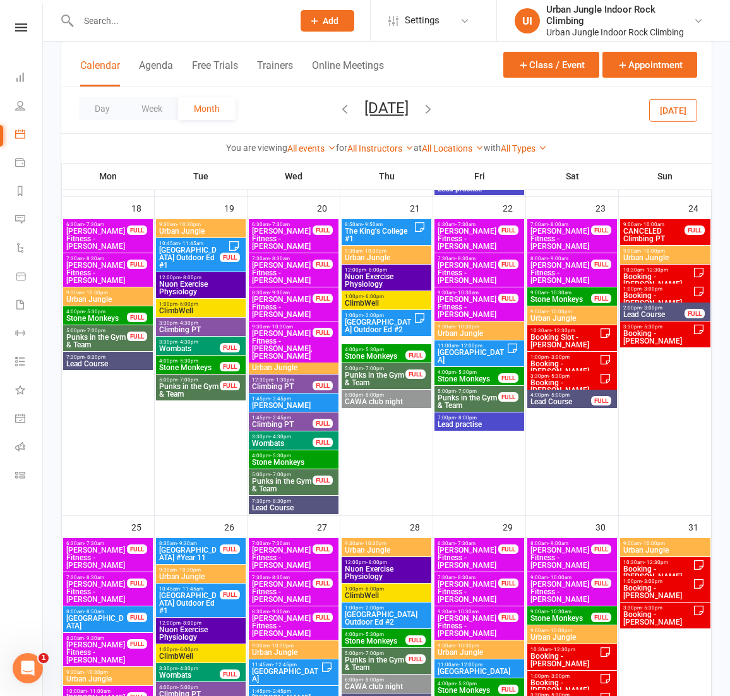
scroll to position [755, 0]
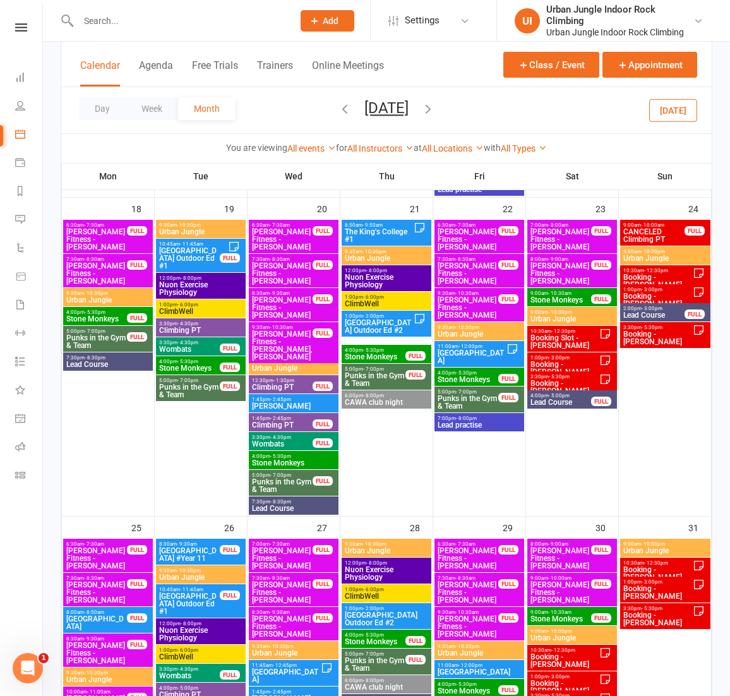
click at [379, 301] on span "ClimbWell" at bounding box center [386, 304] width 85 height 8
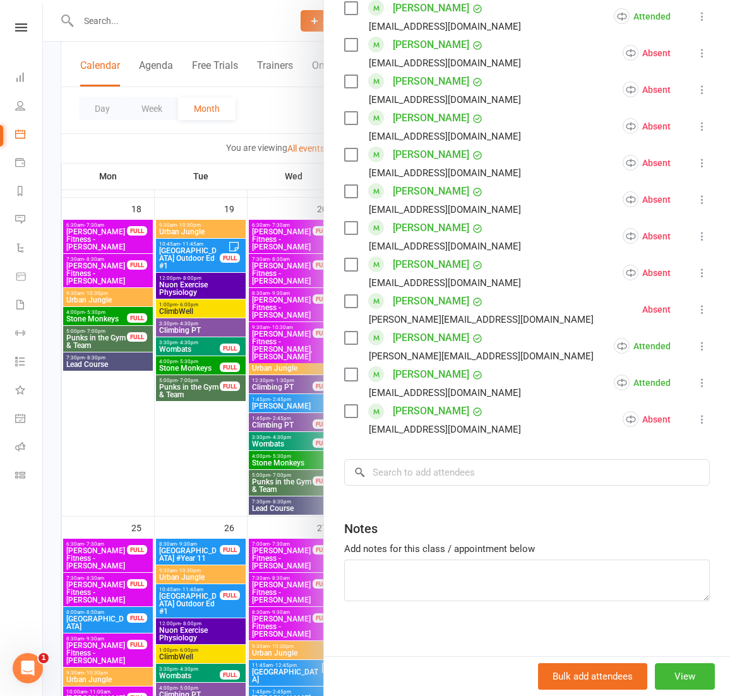
scroll to position [972, 0]
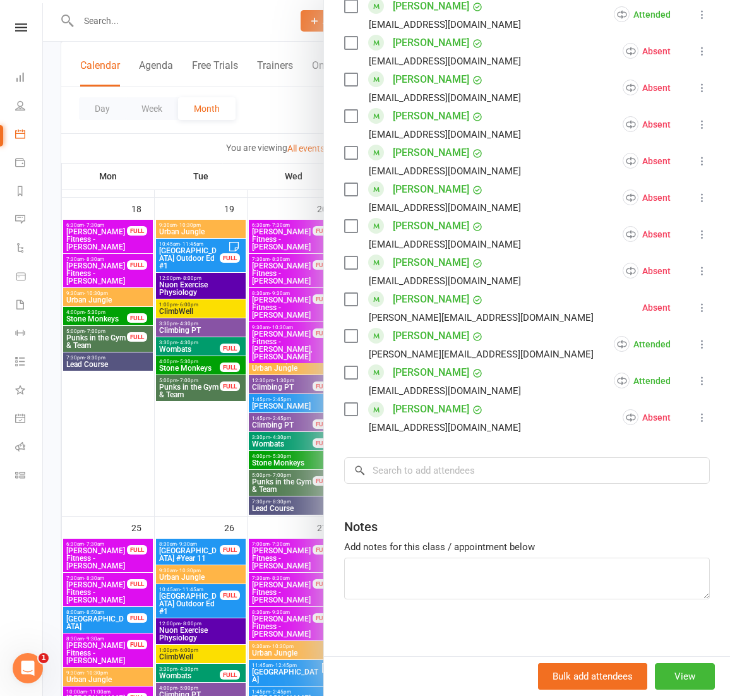
click at [217, 306] on div at bounding box center [386, 348] width 687 height 696
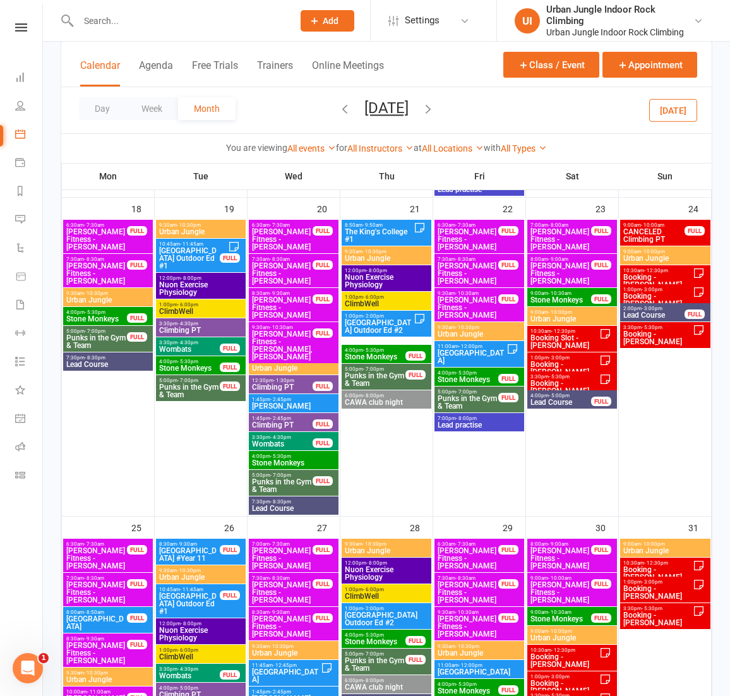
click at [212, 313] on span "ClimbWell" at bounding box center [201, 312] width 85 height 8
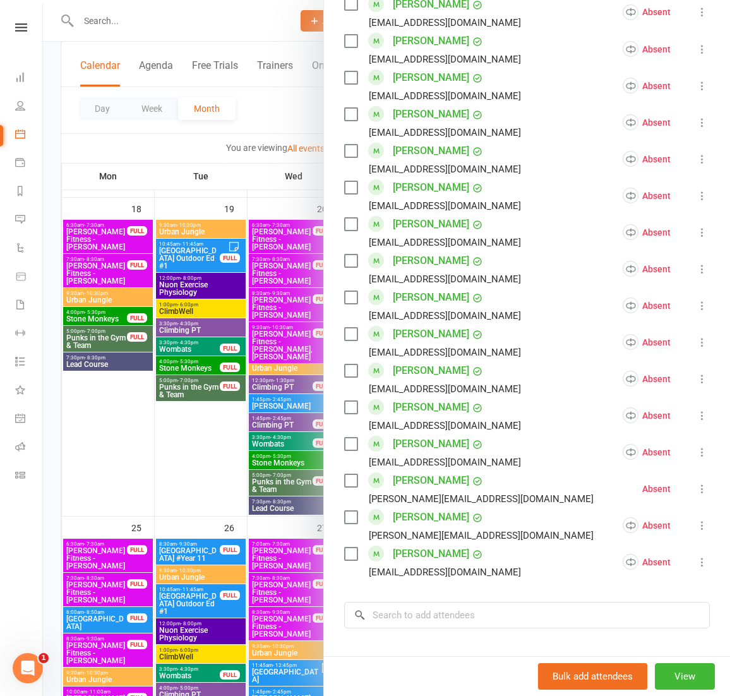
scroll to position [795, 0]
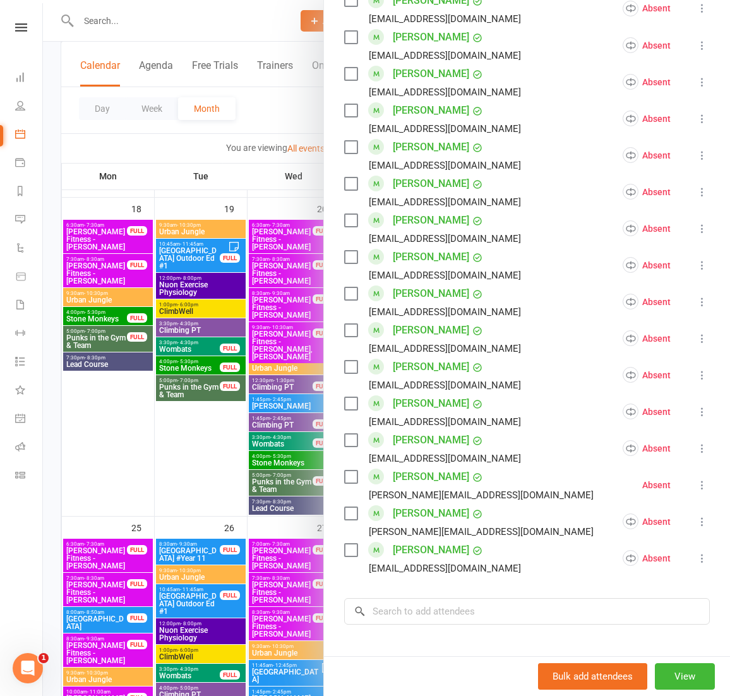
click at [256, 280] on div at bounding box center [386, 348] width 687 height 696
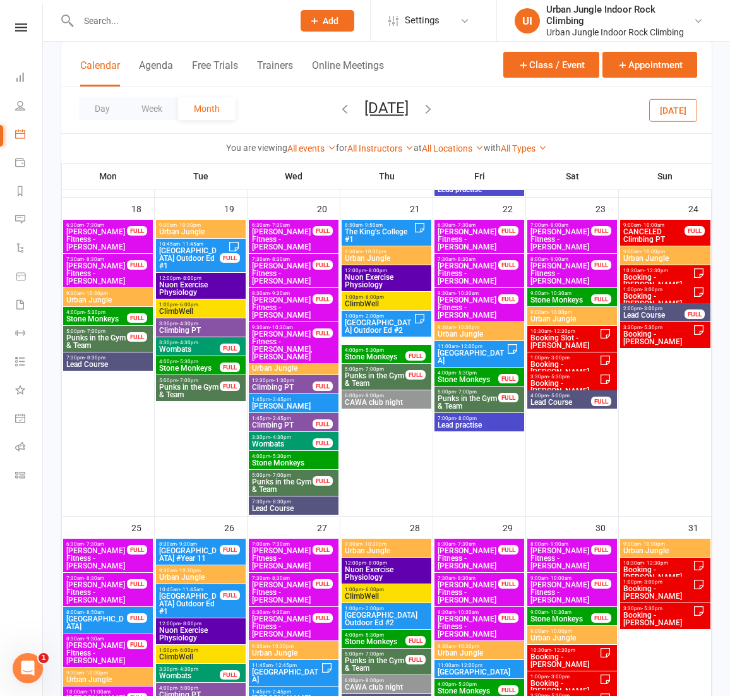
scroll to position [755, 0]
click at [338, 107] on icon "button" at bounding box center [345, 109] width 14 height 14
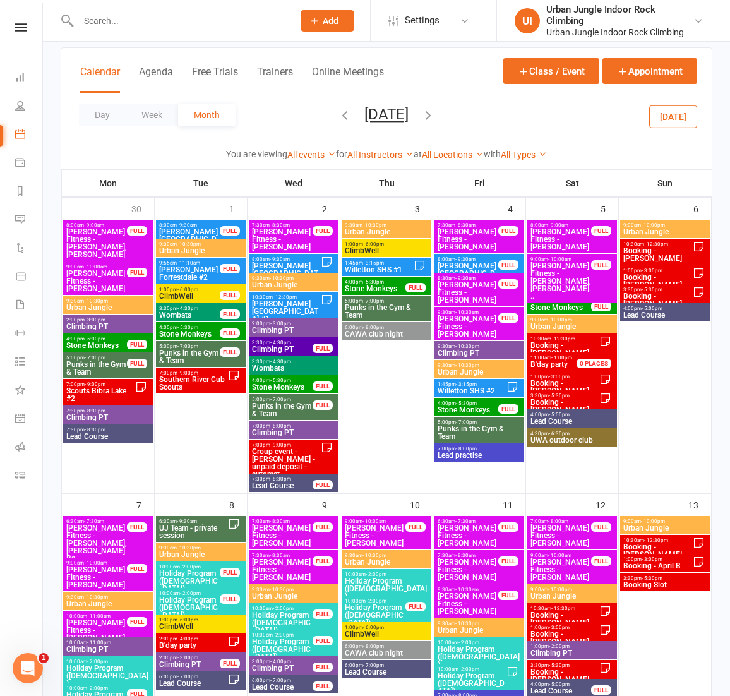
click at [434, 118] on icon "button" at bounding box center [428, 115] width 14 height 14
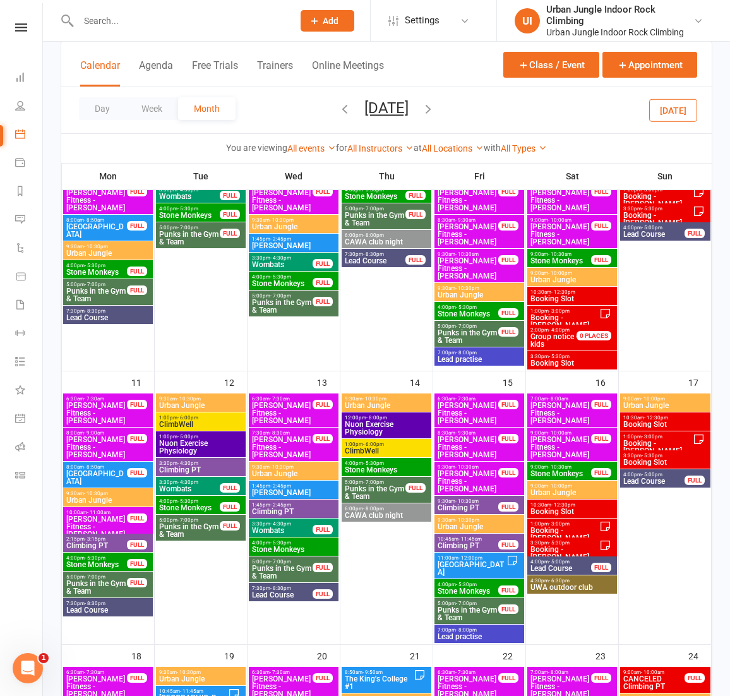
scroll to position [327, 0]
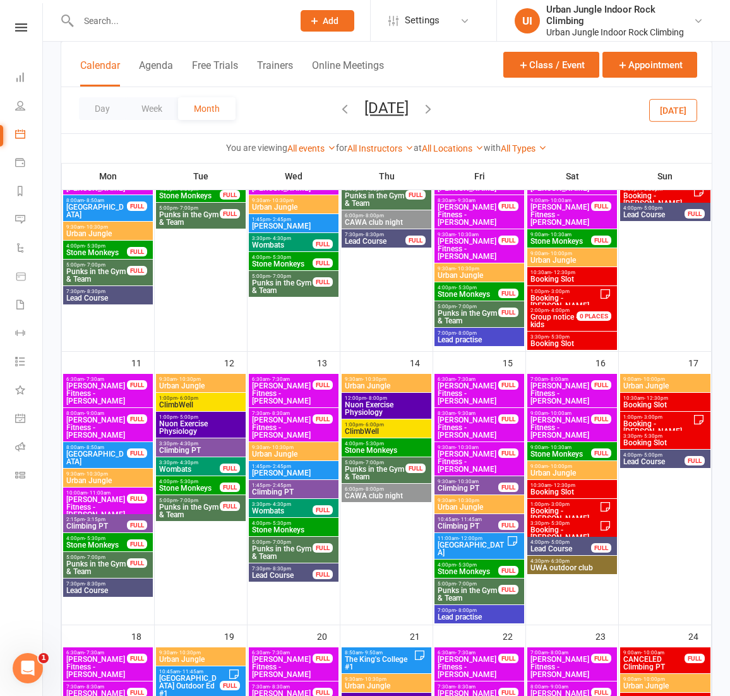
click at [410, 429] on span "ClimbWell" at bounding box center [386, 432] width 85 height 8
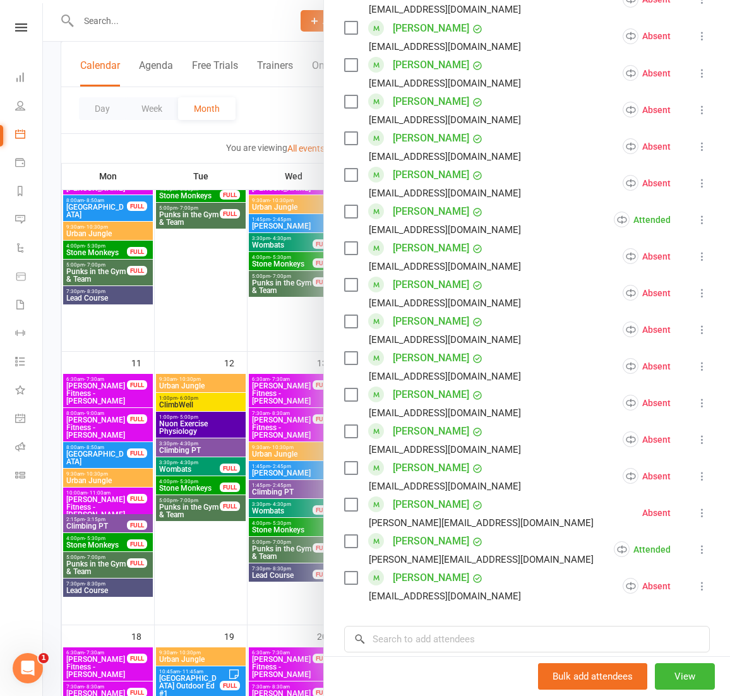
scroll to position [807, 0]
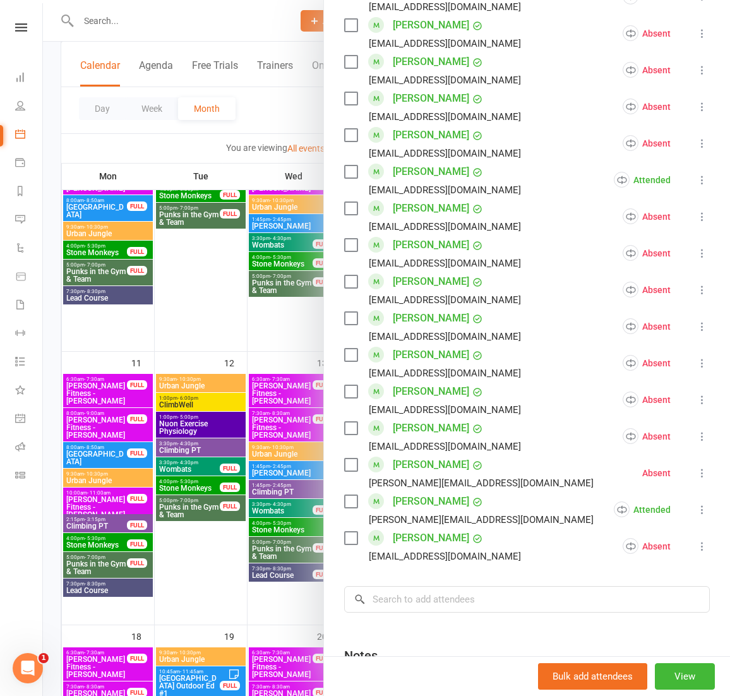
click at [205, 387] on div at bounding box center [386, 348] width 687 height 696
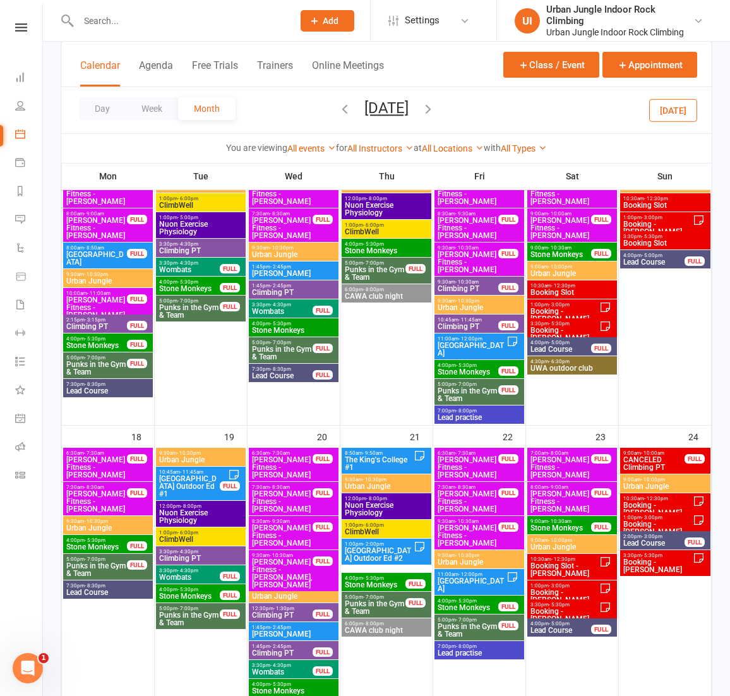
scroll to position [527, 0]
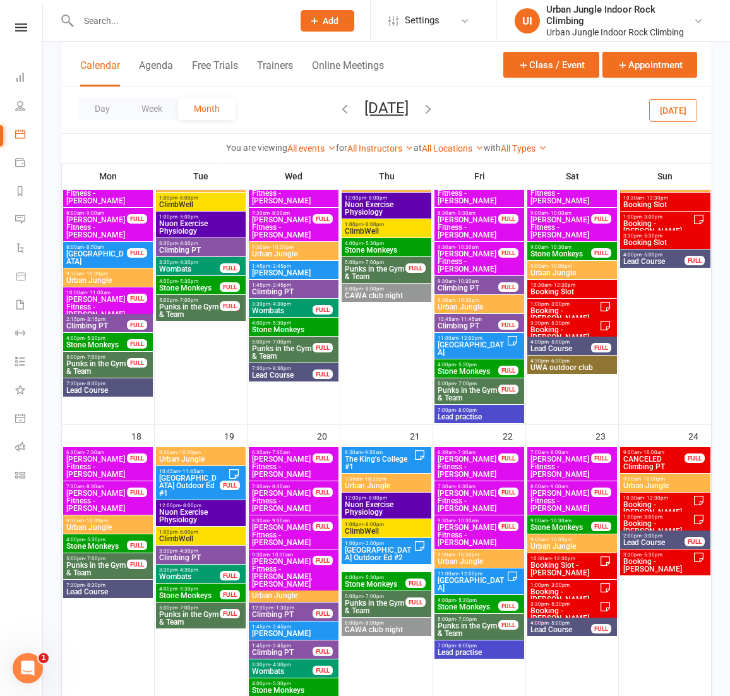
click at [375, 529] on span "ClimbWell" at bounding box center [386, 531] width 85 height 8
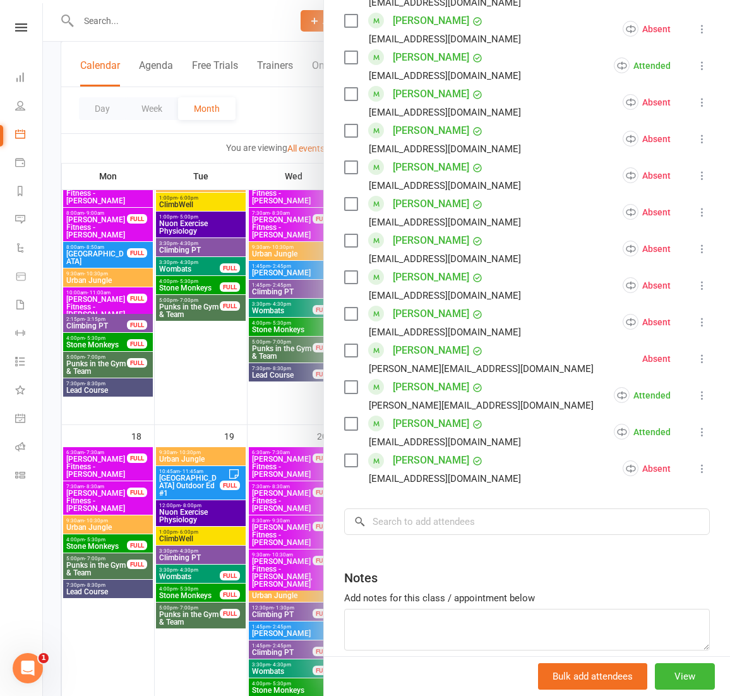
scroll to position [922, 0]
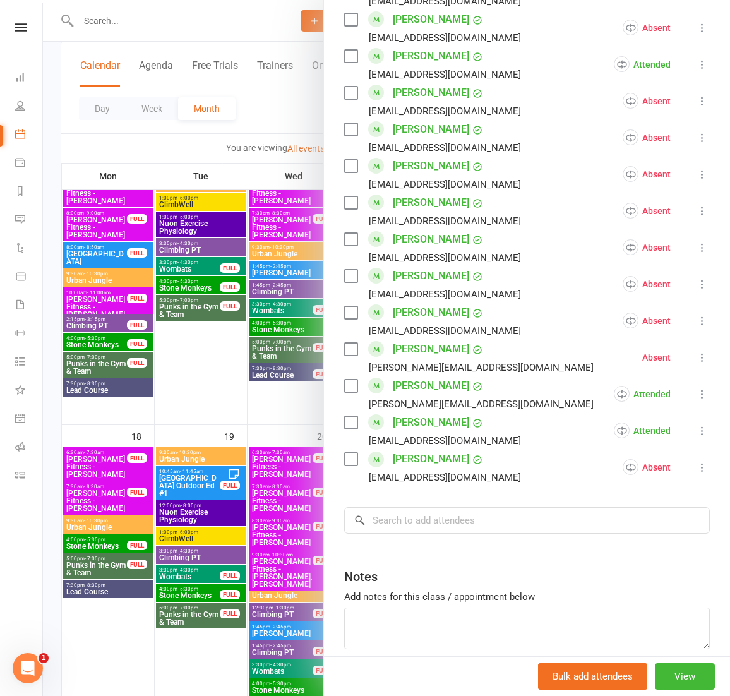
click at [264, 467] on div at bounding box center [386, 348] width 687 height 696
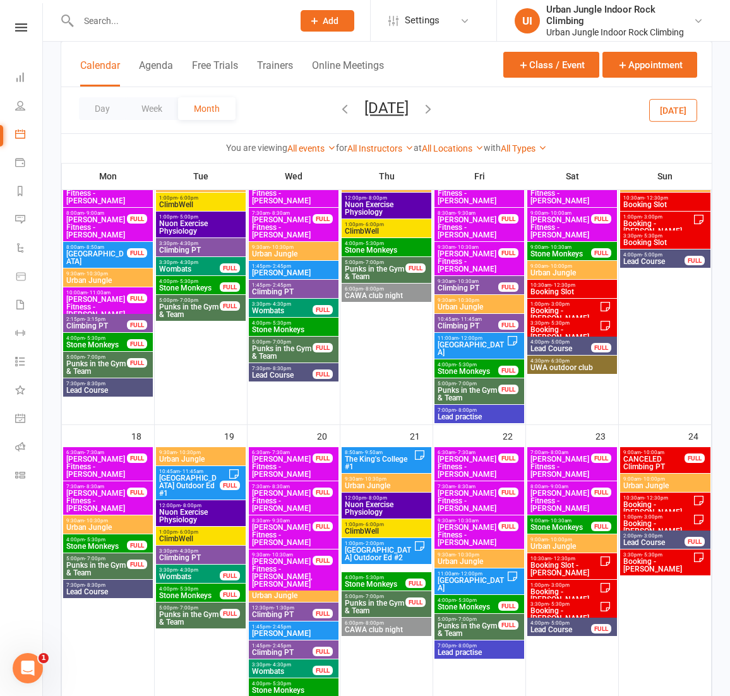
click at [200, 542] on span "ClimbWell" at bounding box center [201, 539] width 85 height 8
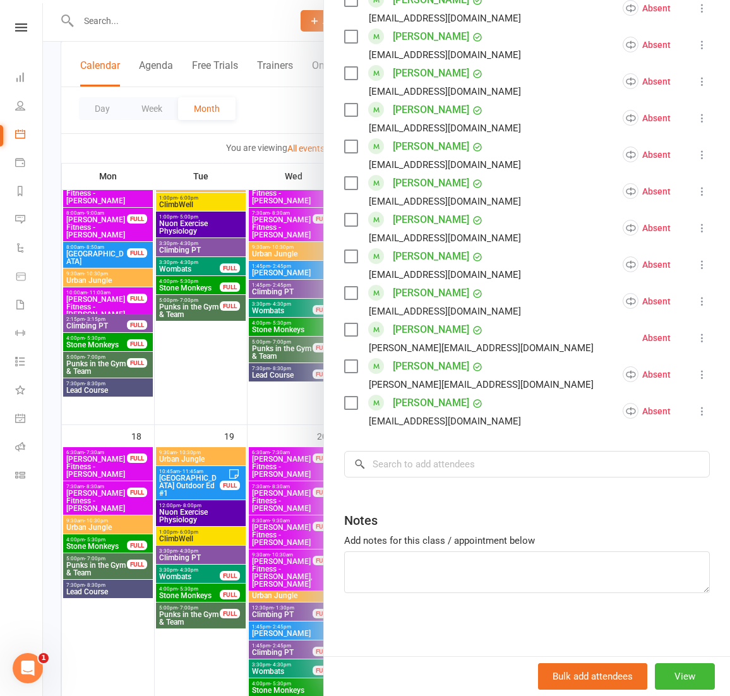
scroll to position [942, 0]
click at [71, 405] on div at bounding box center [386, 348] width 687 height 696
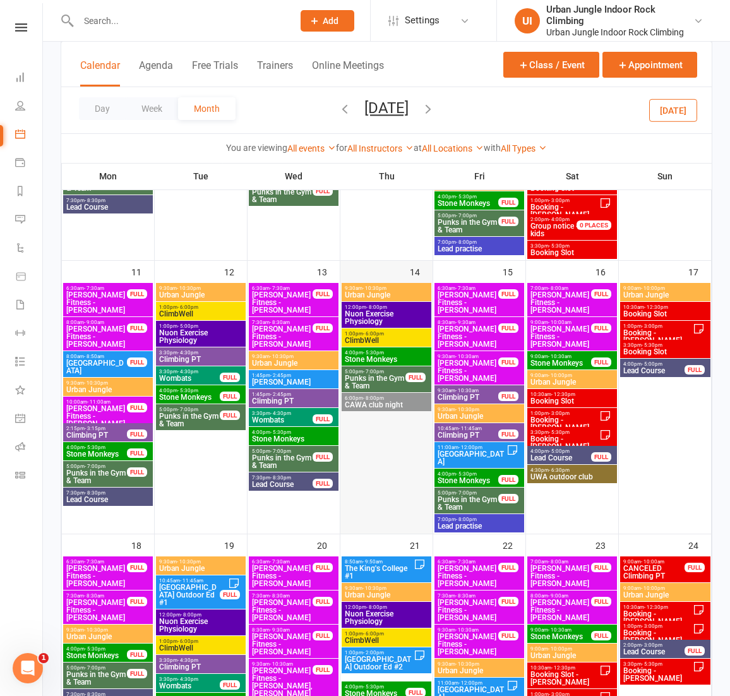
scroll to position [417, 0]
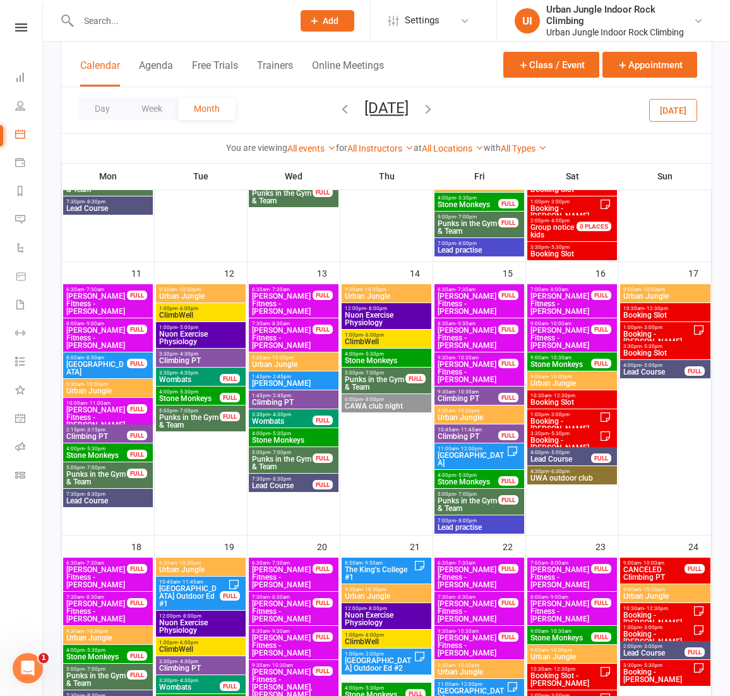
click at [205, 308] on span "1:00pm - 6:00pm" at bounding box center [201, 309] width 85 height 6
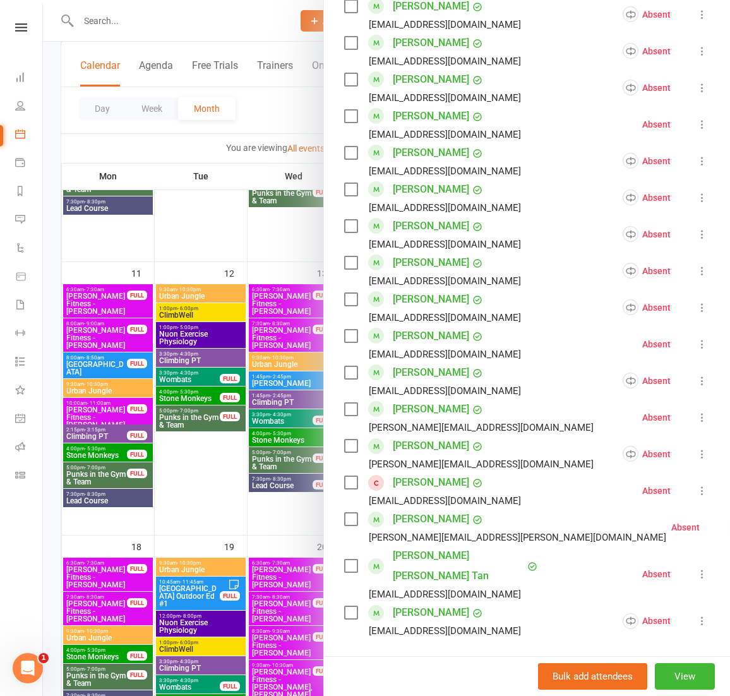
scroll to position [942, 0]
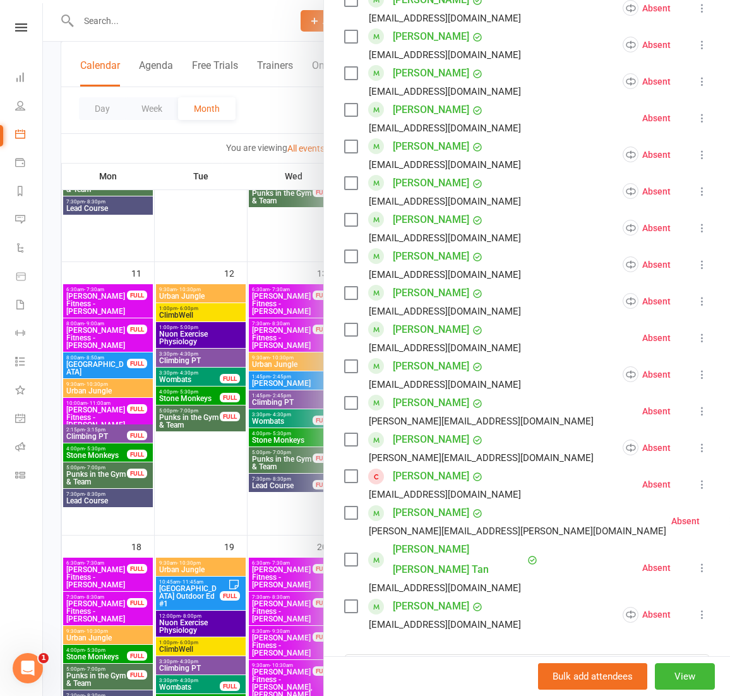
drag, startPoint x: 264, startPoint y: 503, endPoint x: 272, endPoint y: 486, distance: 18.9
click at [265, 502] on div at bounding box center [386, 348] width 687 height 696
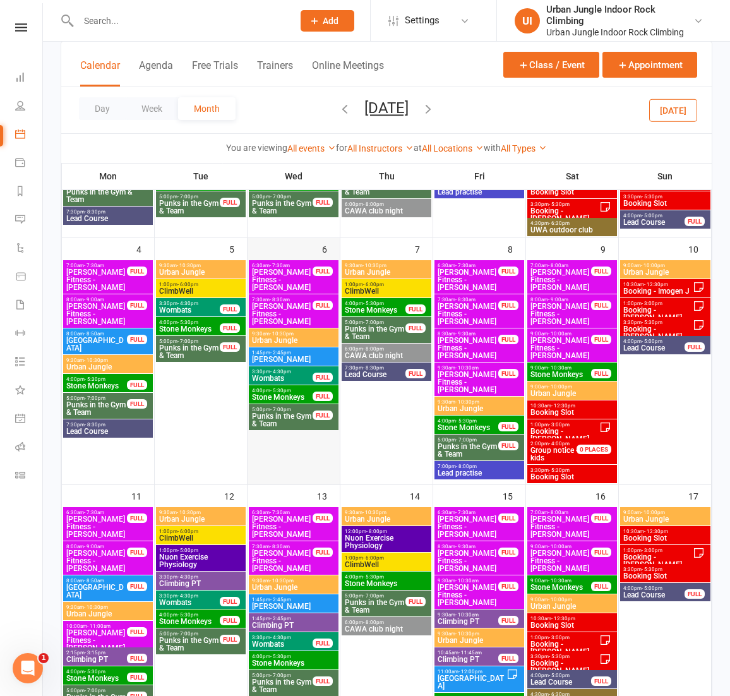
scroll to position [183, 0]
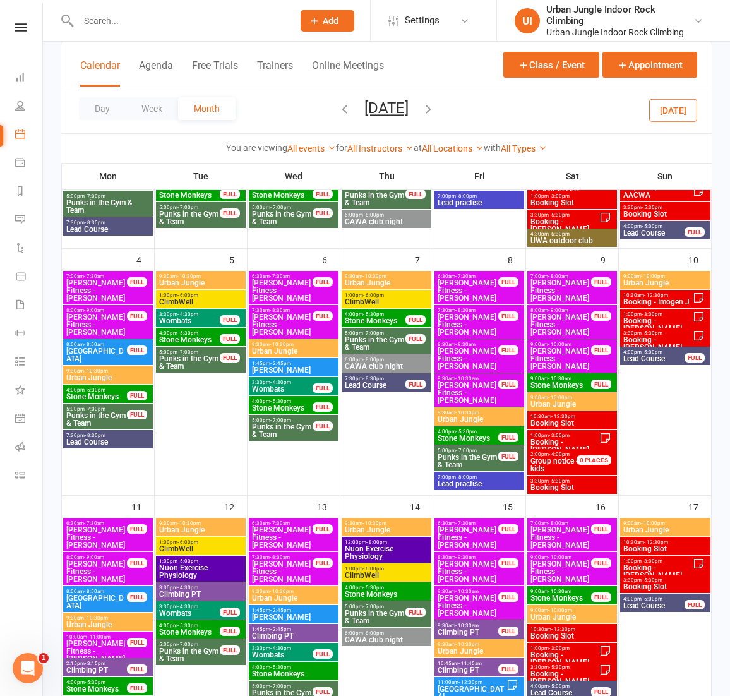
click at [375, 299] on span "ClimbWell" at bounding box center [386, 302] width 85 height 8
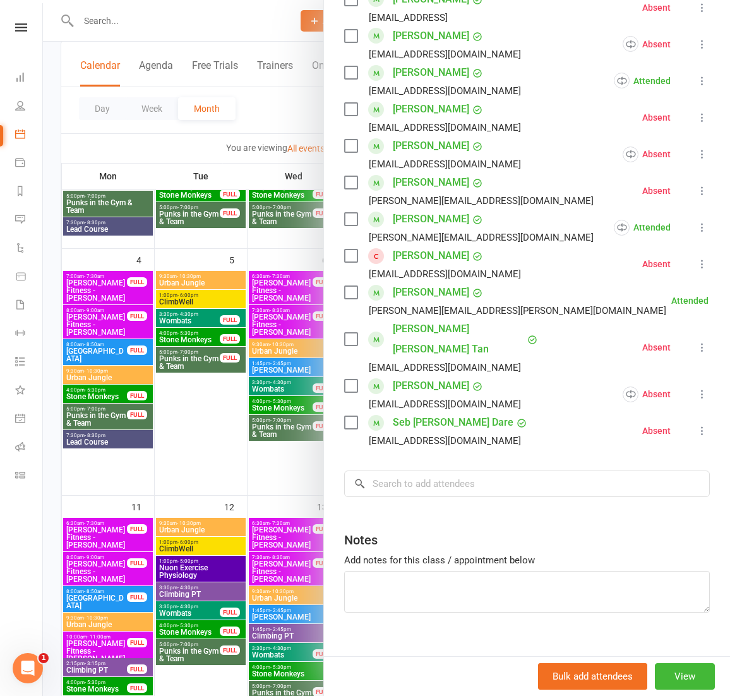
scroll to position [1308, 0]
click at [187, 293] on div at bounding box center [386, 348] width 687 height 696
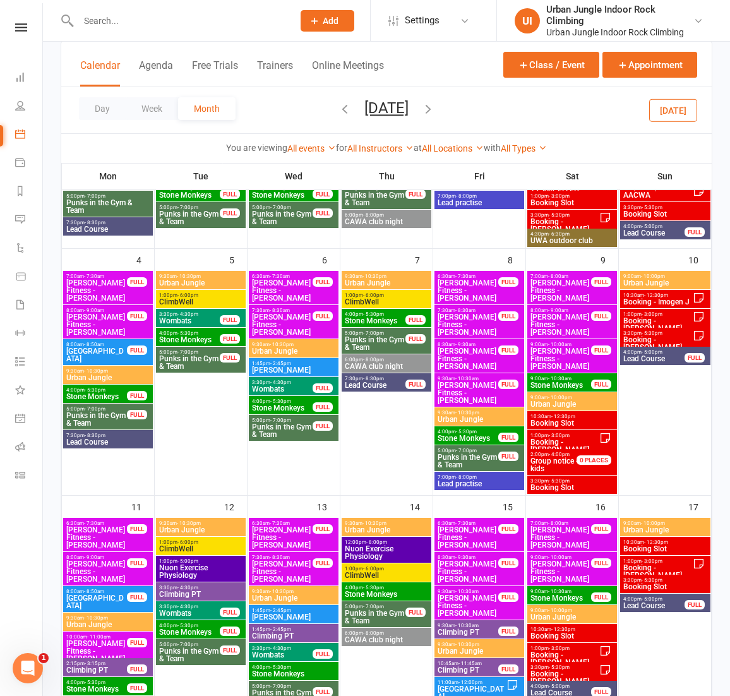
click at [185, 299] on span "ClimbWell" at bounding box center [201, 302] width 85 height 8
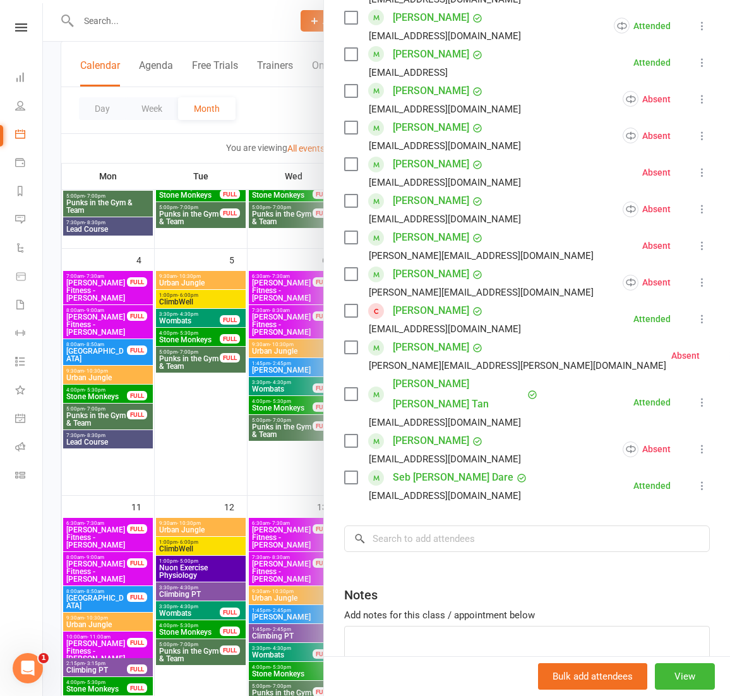
scroll to position [1275, 0]
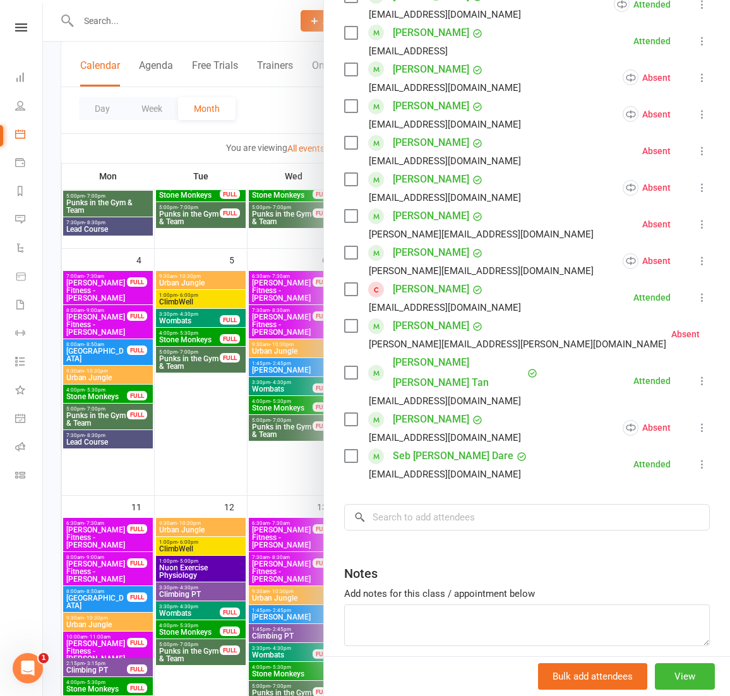
click at [248, 412] on div at bounding box center [386, 348] width 687 height 696
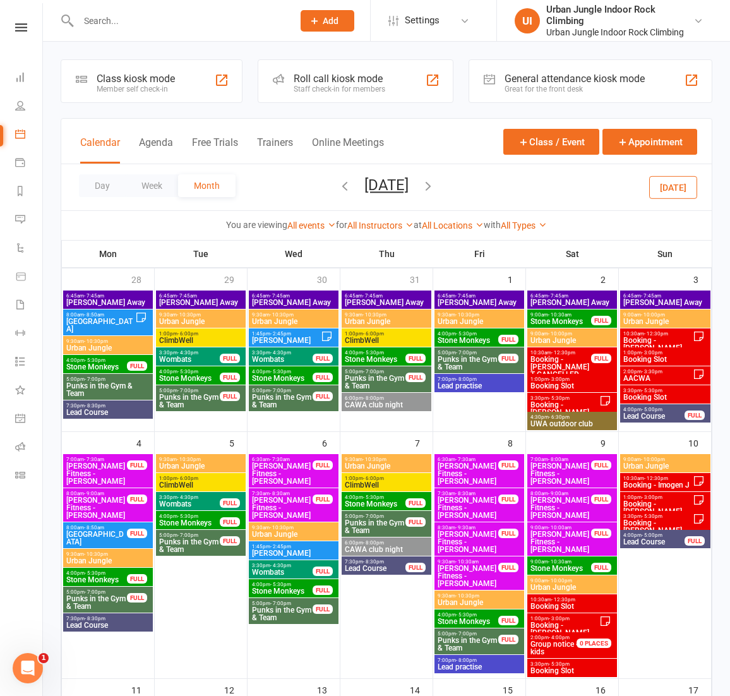
scroll to position [1, 0]
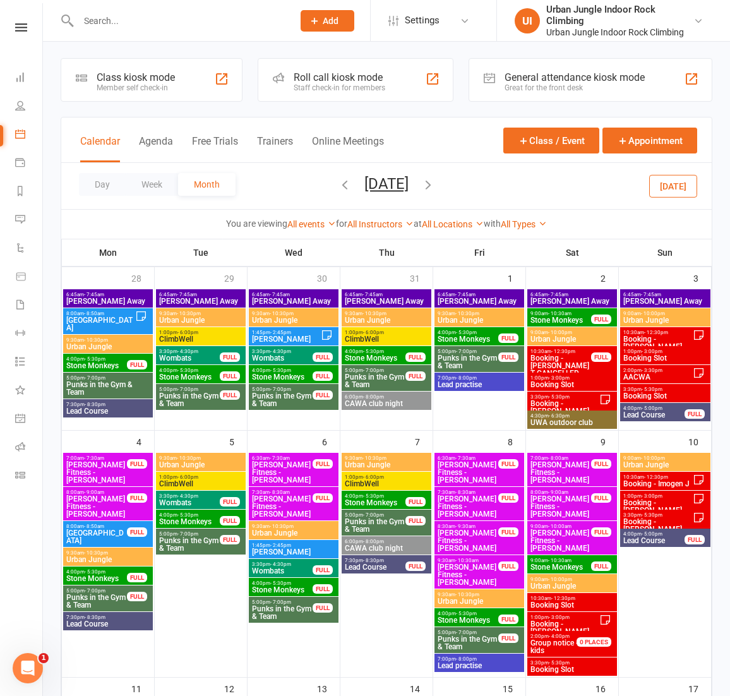
click at [374, 334] on span "- 6:00pm" at bounding box center [373, 333] width 21 height 6
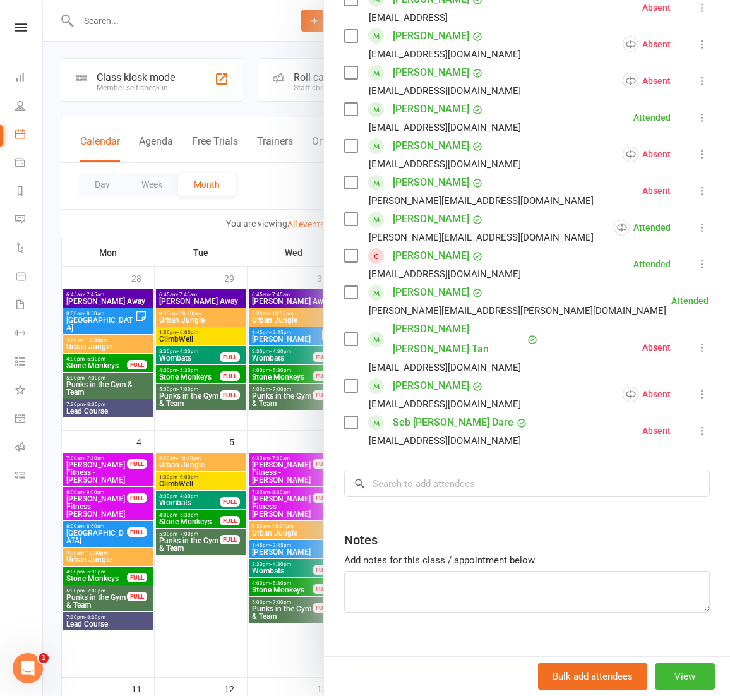
scroll to position [1308, 0]
click at [201, 337] on div at bounding box center [386, 348] width 687 height 696
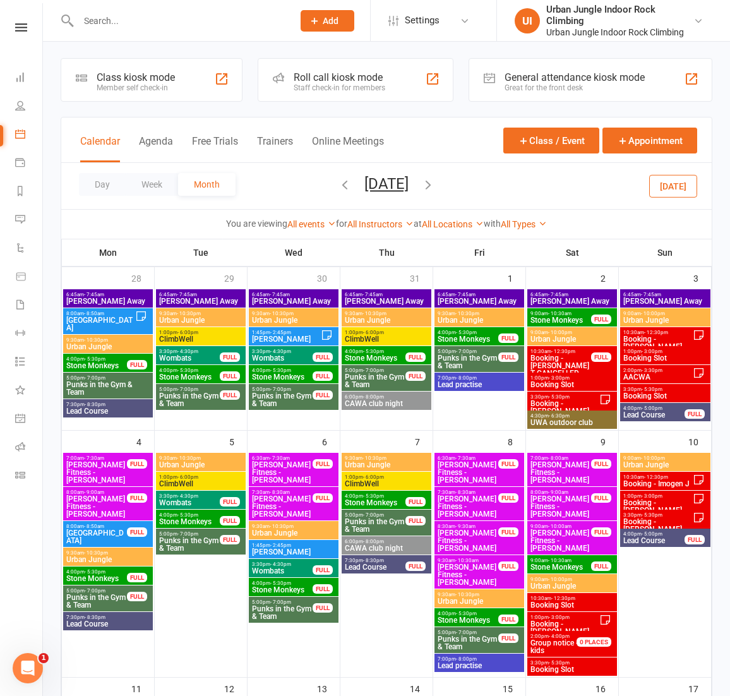
click at [203, 339] on span "ClimbWell" at bounding box center [201, 339] width 85 height 8
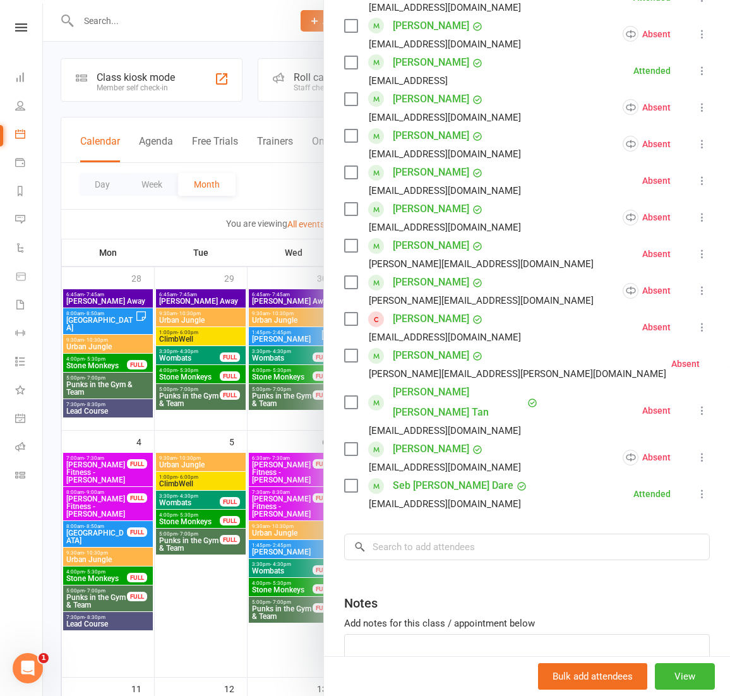
scroll to position [1261, 0]
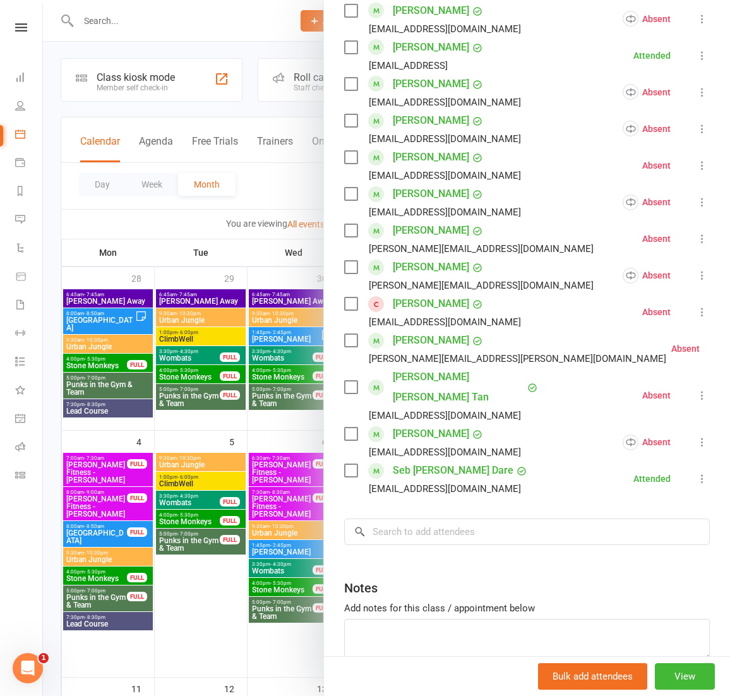
click at [258, 279] on div at bounding box center [386, 348] width 687 height 696
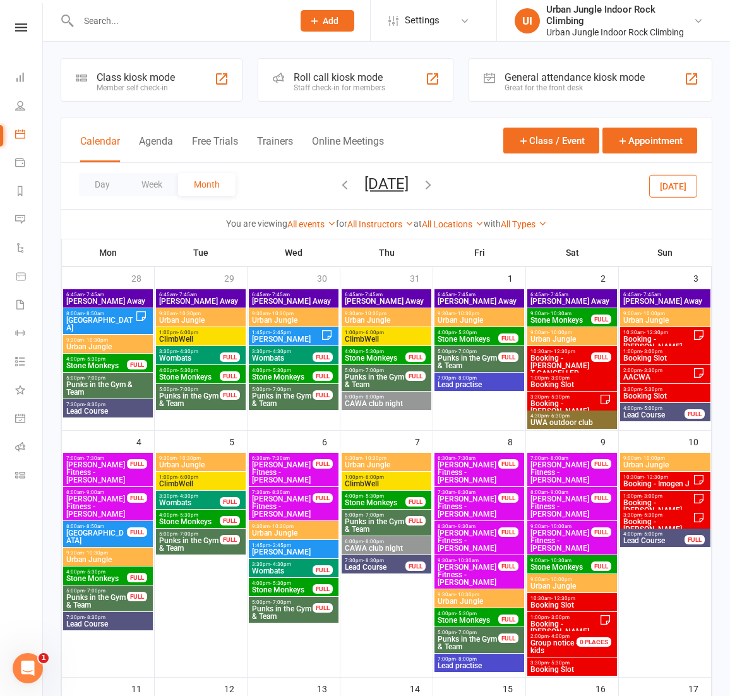
click at [338, 187] on icon "button" at bounding box center [345, 184] width 14 height 14
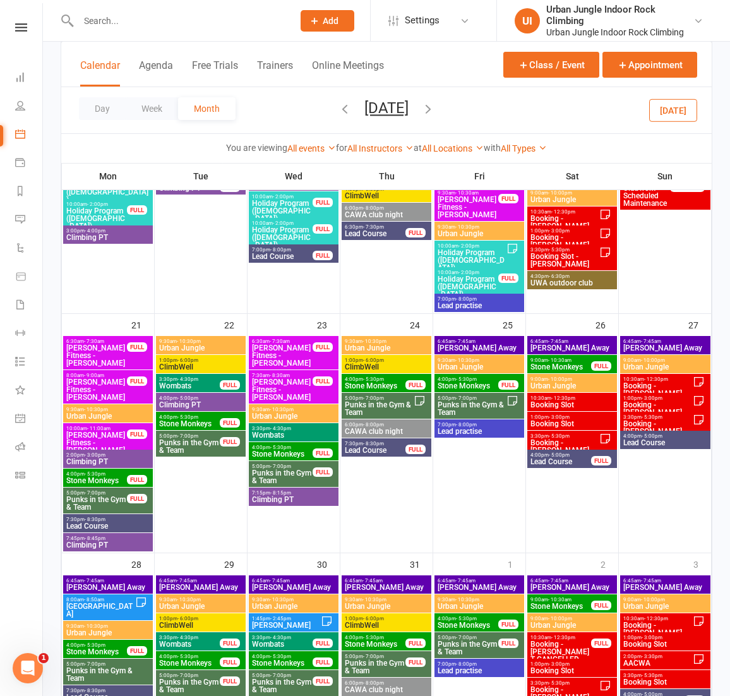
scroll to position [762, 0]
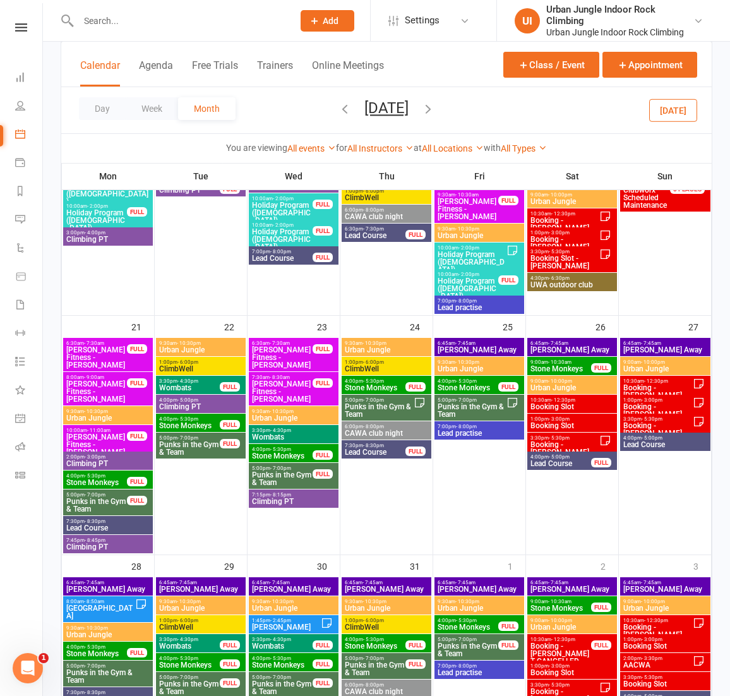
click at [368, 359] on span "- 6:00pm" at bounding box center [373, 362] width 21 height 6
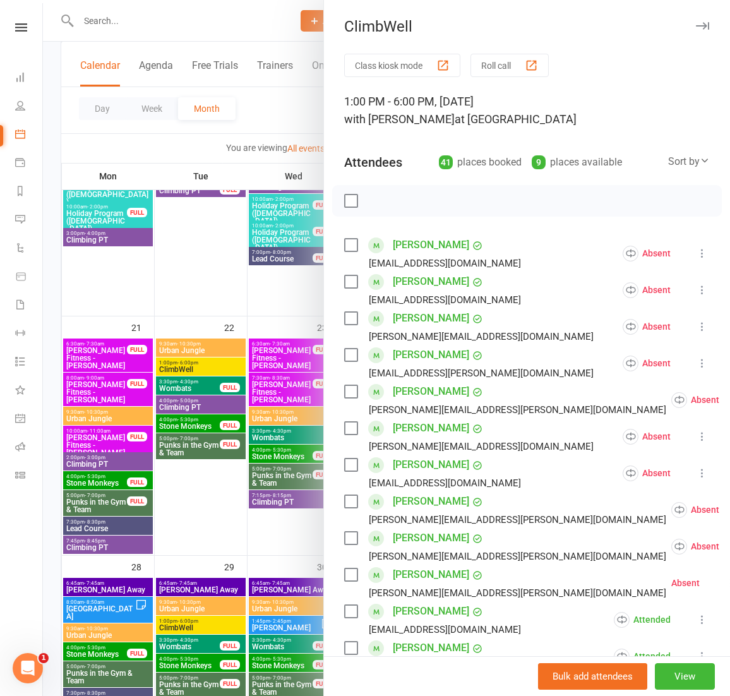
scroll to position [0, 0]
click at [198, 368] on div at bounding box center [386, 348] width 687 height 696
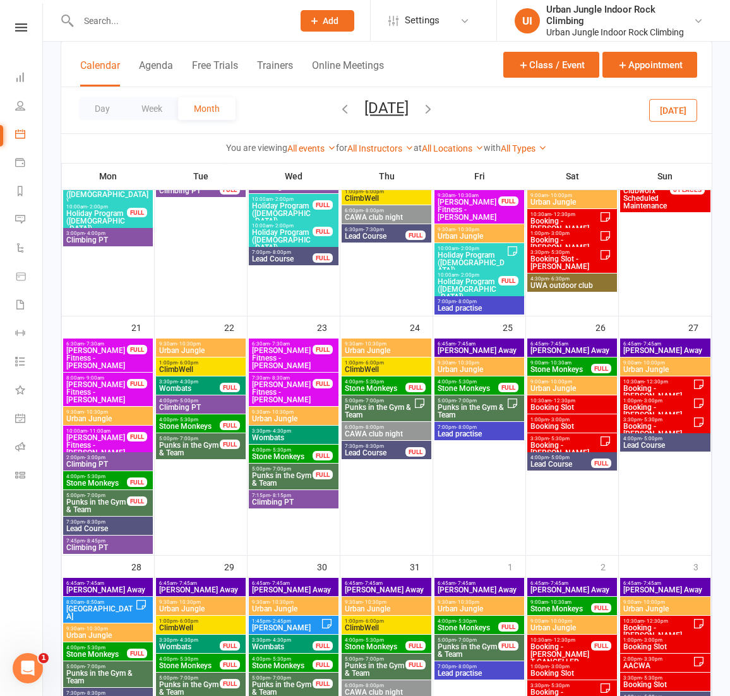
click at [198, 368] on span "ClimbWell" at bounding box center [201, 370] width 85 height 8
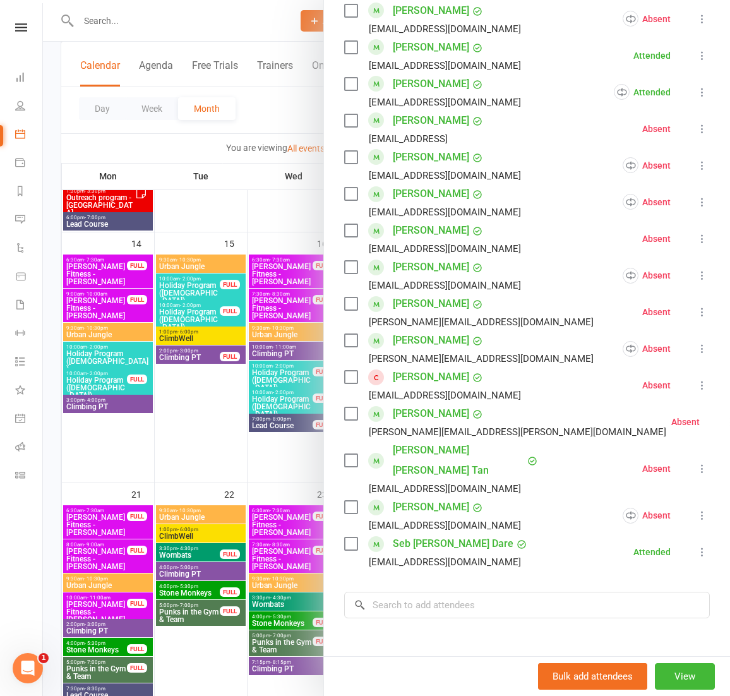
scroll to position [586, 0]
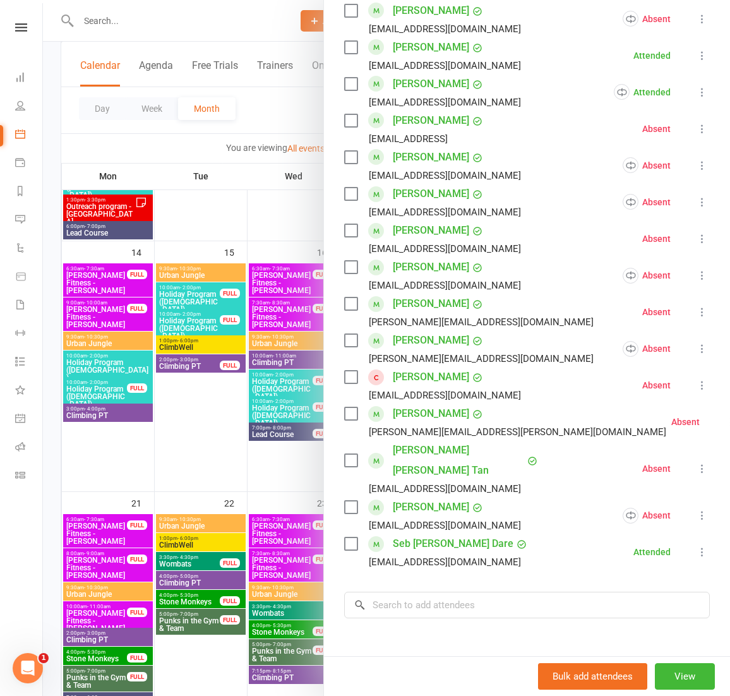
click at [197, 431] on div at bounding box center [386, 348] width 687 height 696
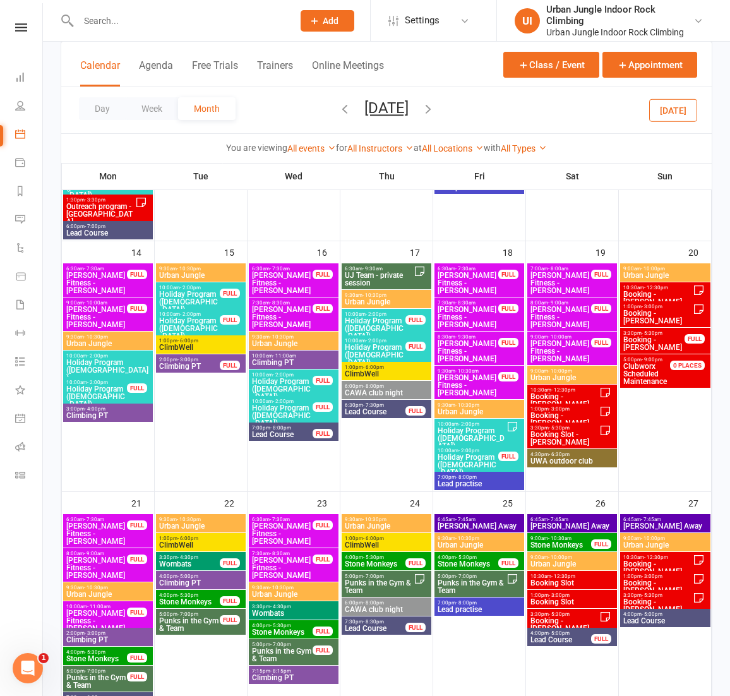
click at [394, 371] on span "ClimbWell" at bounding box center [386, 374] width 85 height 8
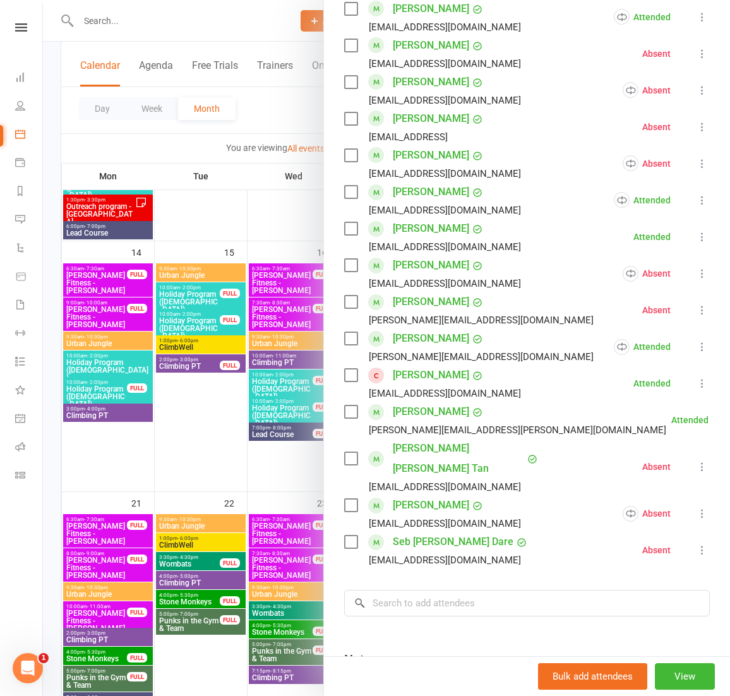
scroll to position [1191, 0]
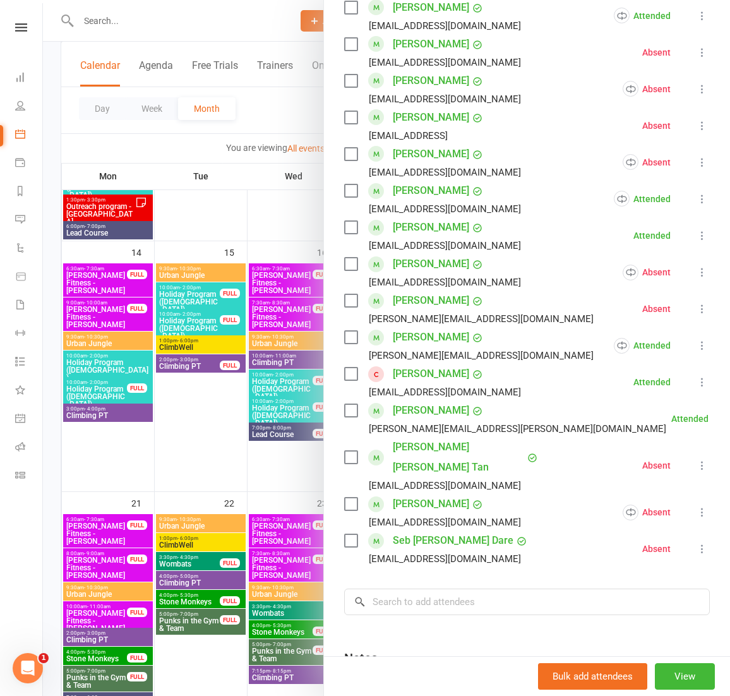
click at [191, 346] on div at bounding box center [386, 348] width 687 height 696
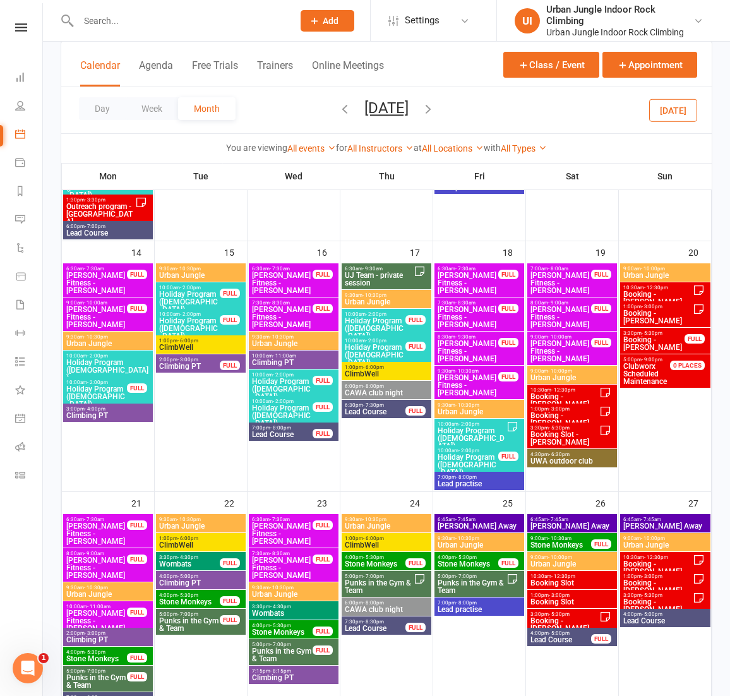
click at [190, 346] on span "ClimbWell" at bounding box center [201, 348] width 85 height 8
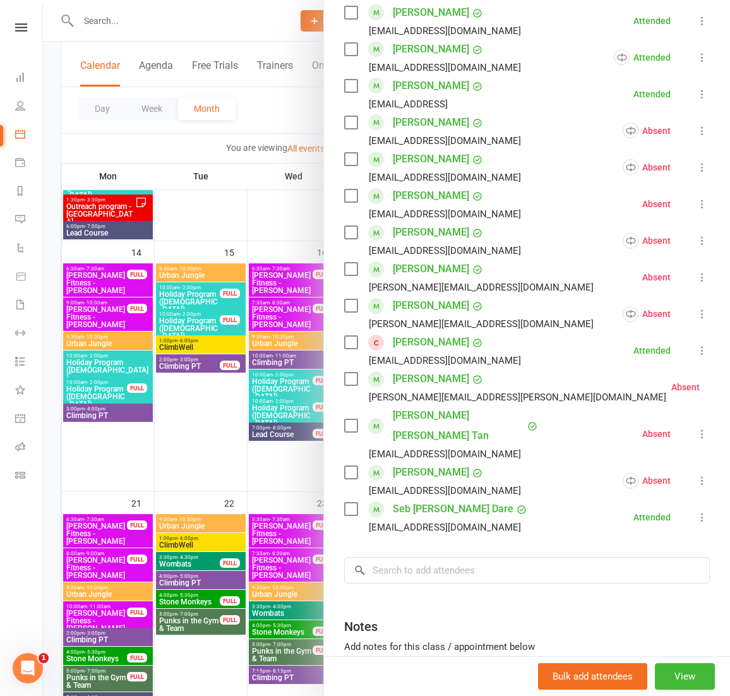
scroll to position [445, 0]
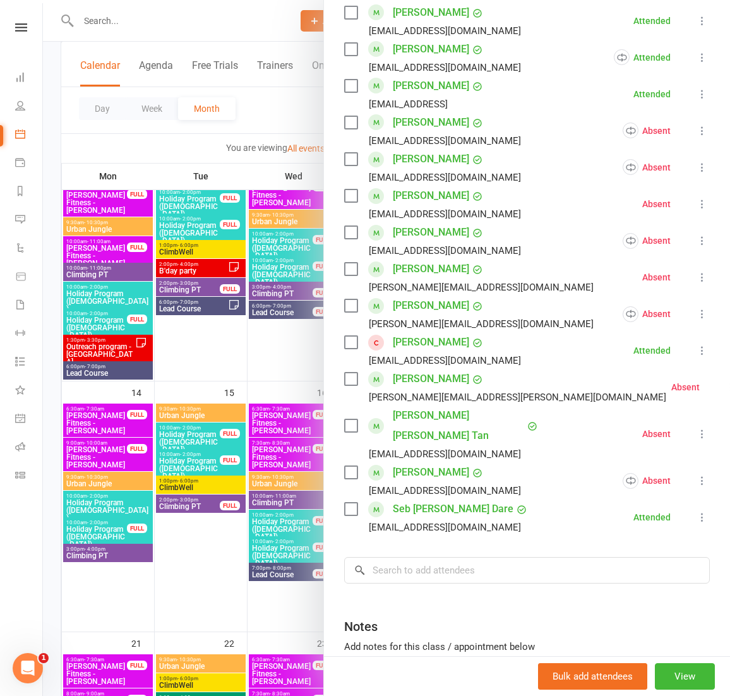
click at [252, 355] on div at bounding box center [386, 348] width 687 height 696
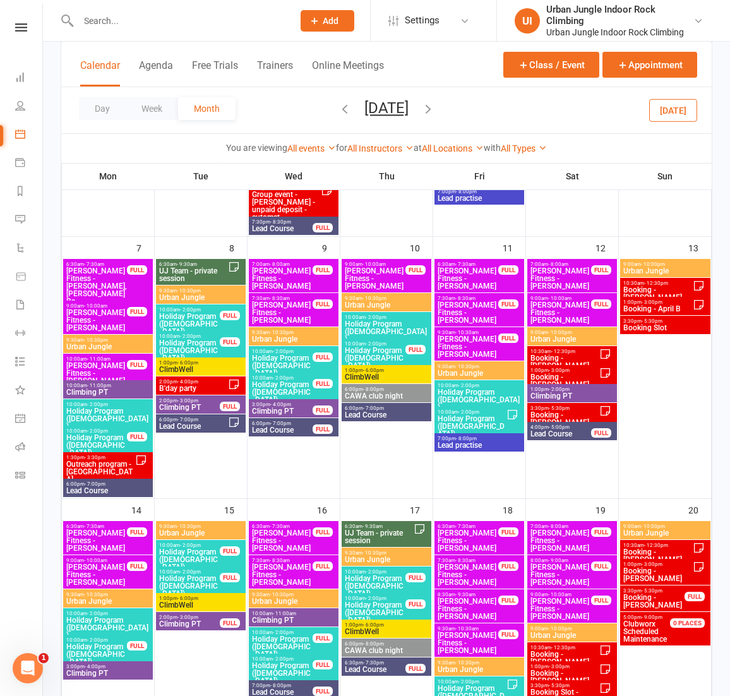
scroll to position [327, 0]
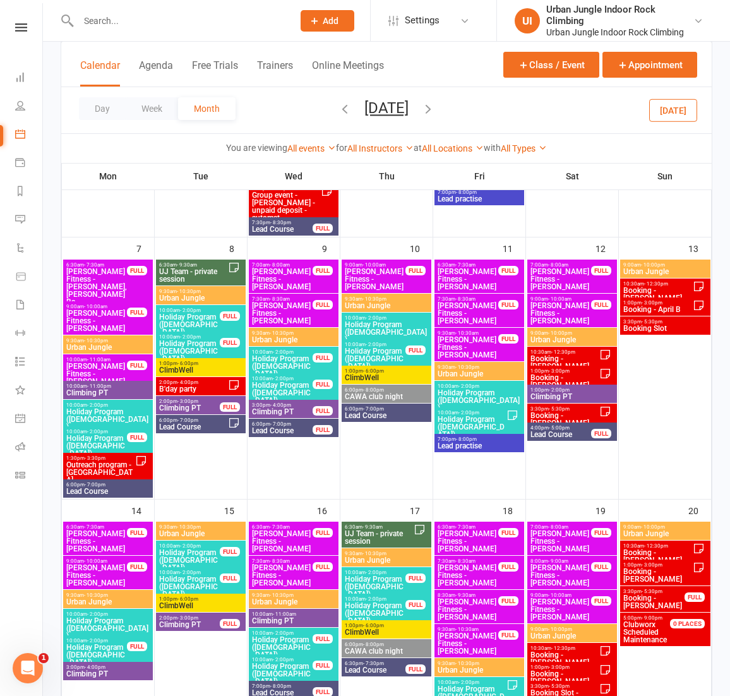
click at [364, 375] on span "ClimbWell" at bounding box center [386, 378] width 85 height 8
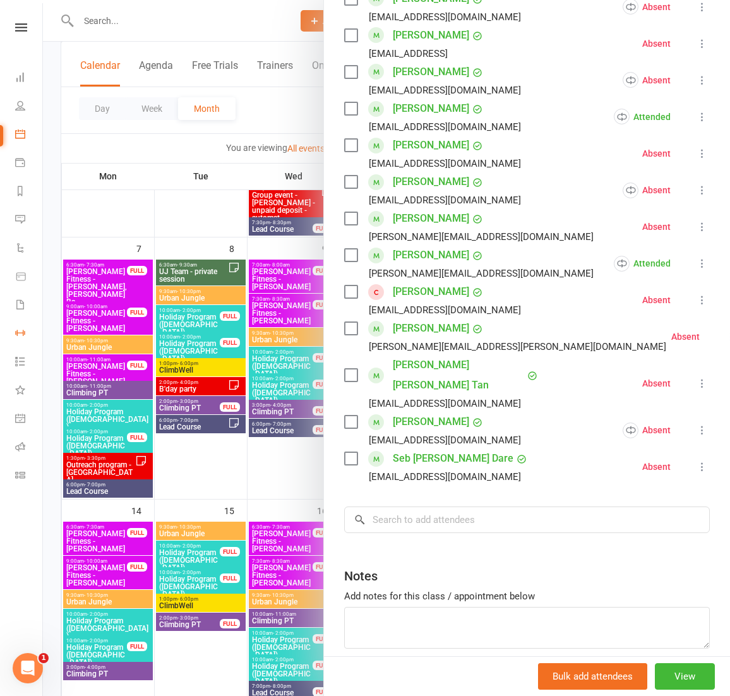
scroll to position [1274, 0]
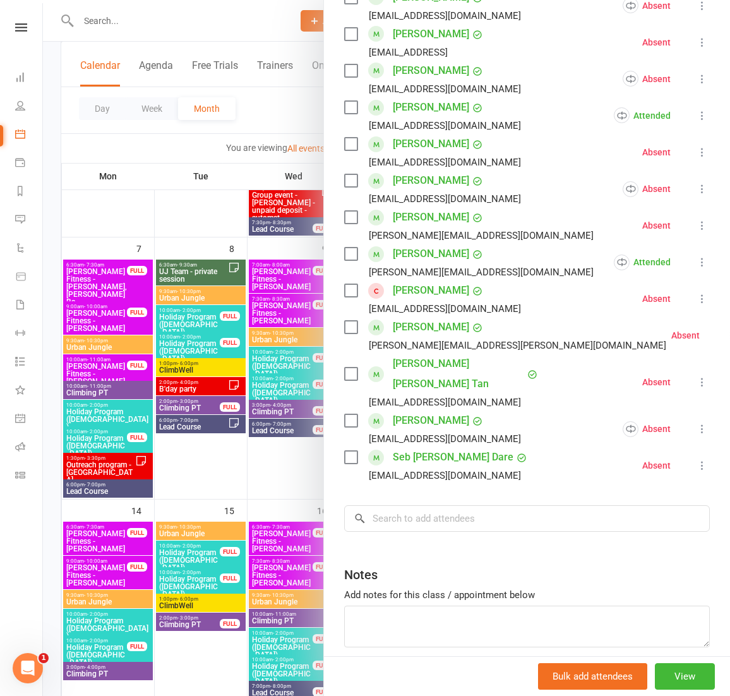
click at [181, 368] on div at bounding box center [386, 348] width 687 height 696
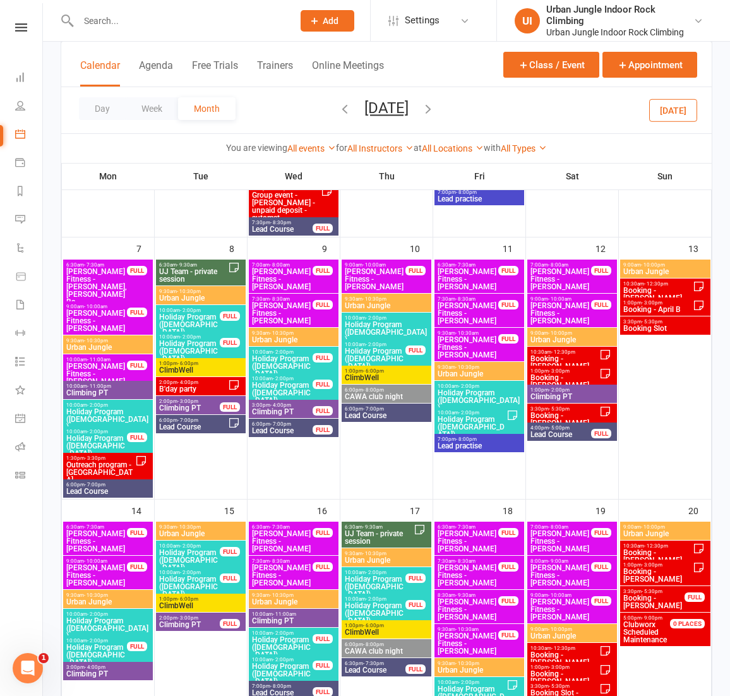
click at [201, 368] on span "ClimbWell" at bounding box center [201, 370] width 85 height 8
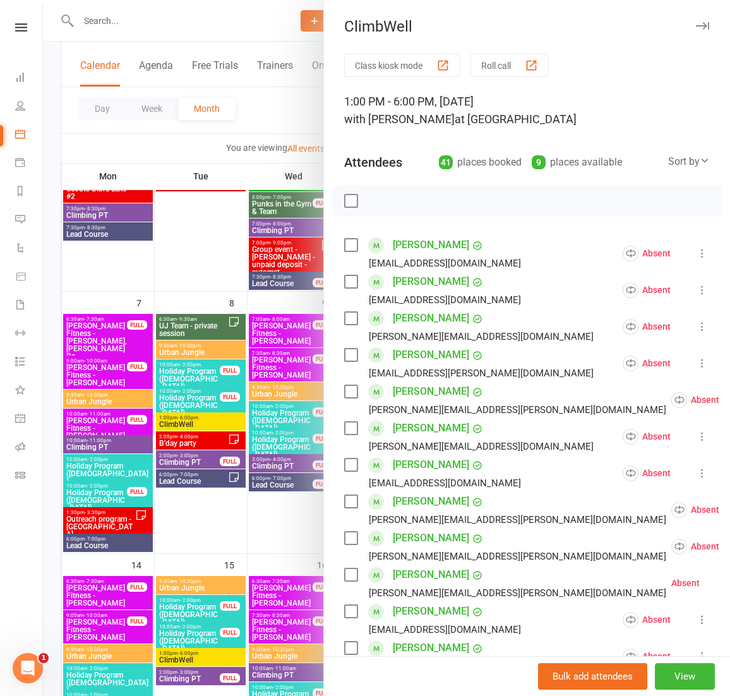
scroll to position [262, 0]
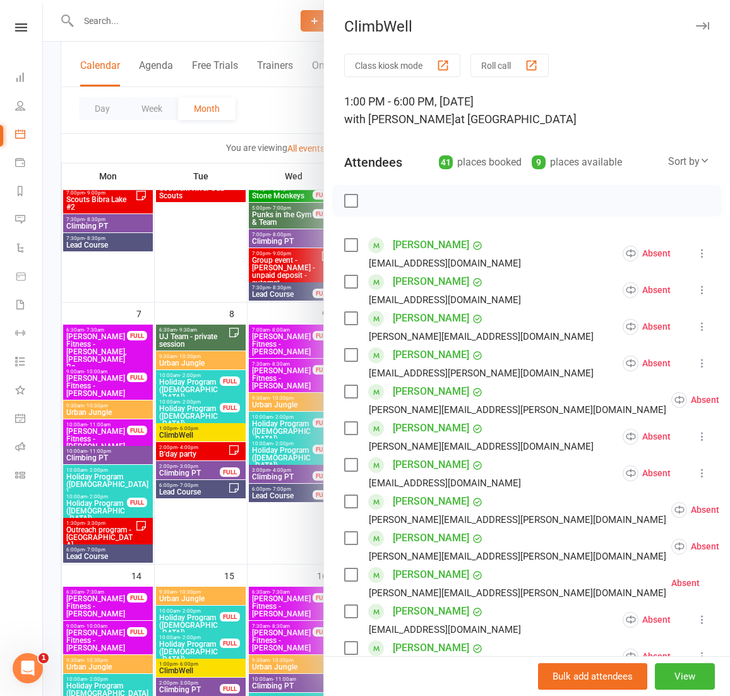
click at [222, 433] on div at bounding box center [386, 348] width 687 height 696
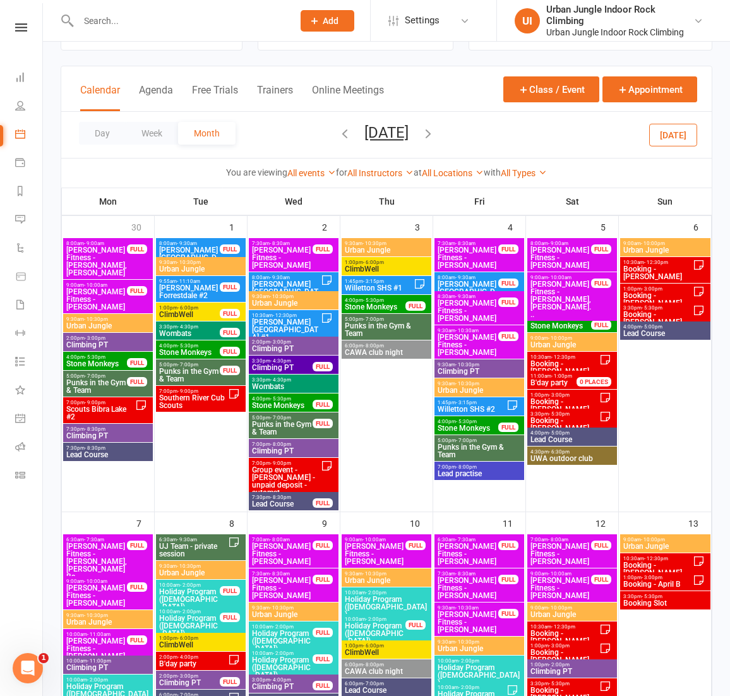
scroll to position [26, 0]
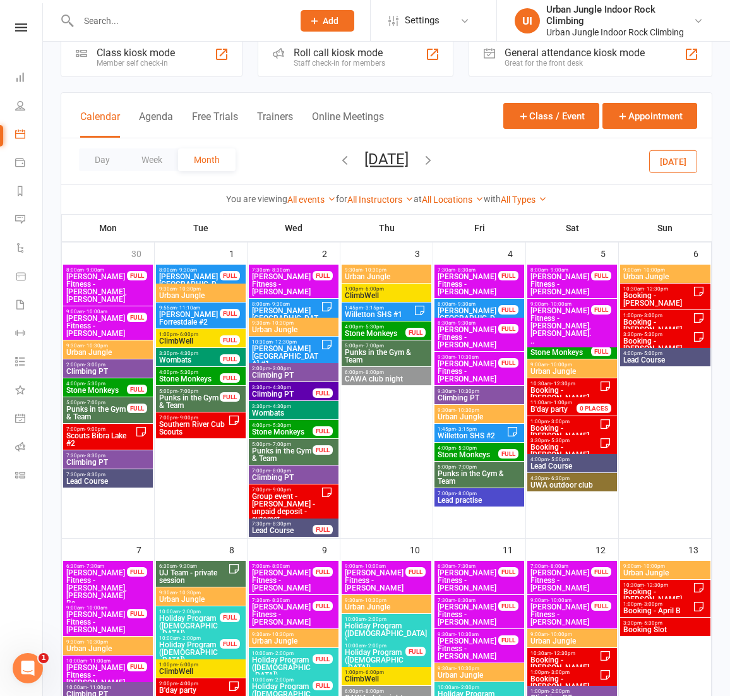
click at [369, 294] on span "ClimbWell" at bounding box center [386, 296] width 85 height 8
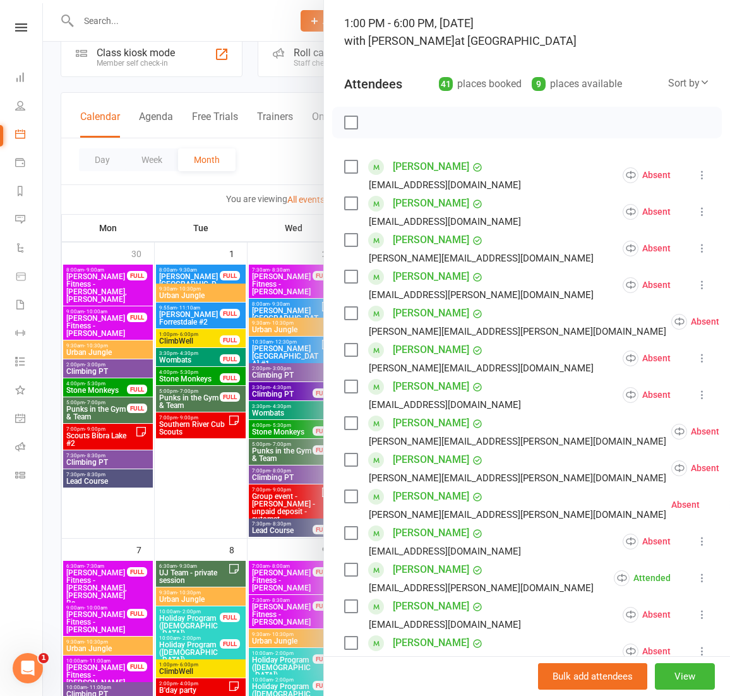
scroll to position [77, 0]
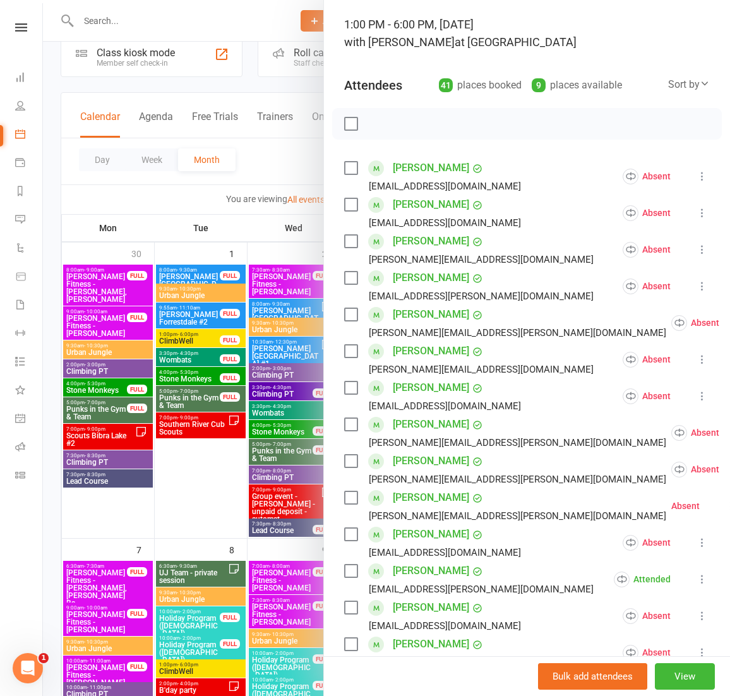
click at [173, 345] on div at bounding box center [386, 348] width 687 height 696
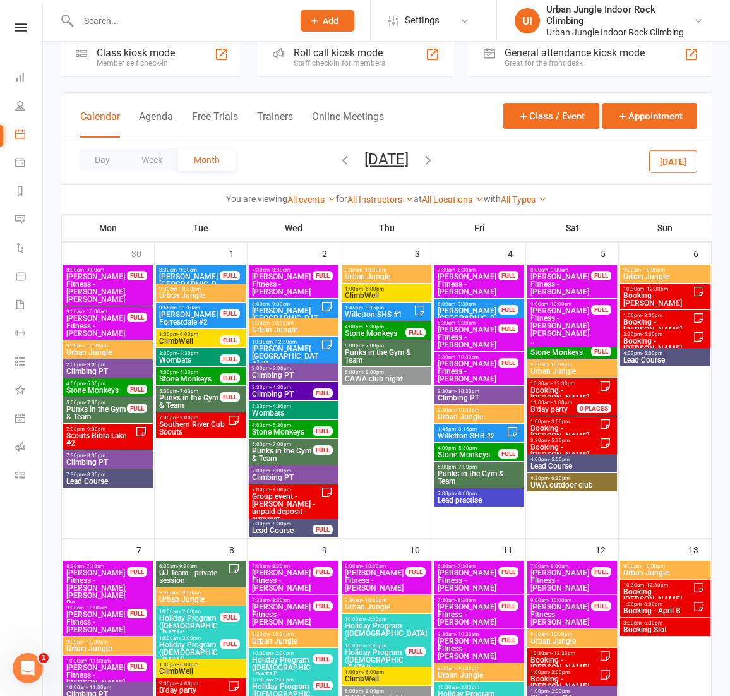
click at [179, 342] on span "ClimbWell" at bounding box center [190, 341] width 62 height 8
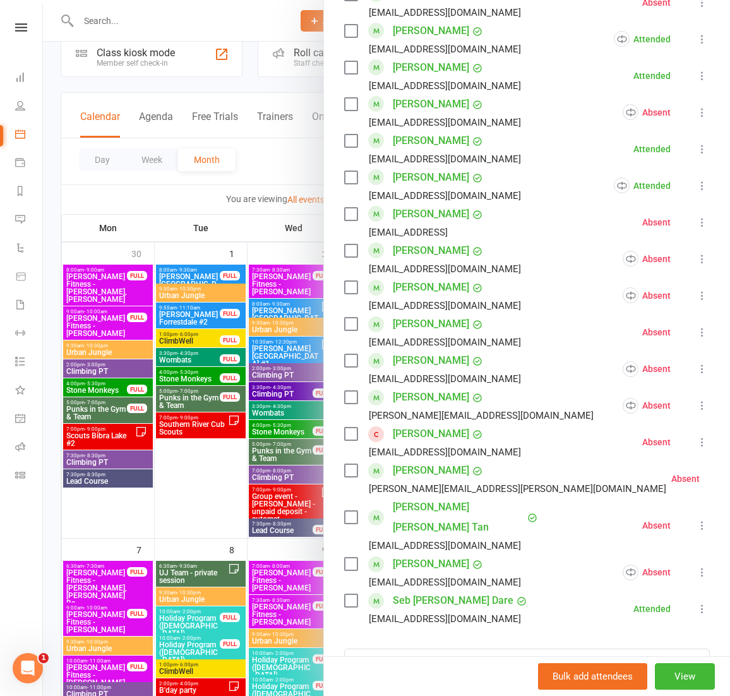
scroll to position [1100, 0]
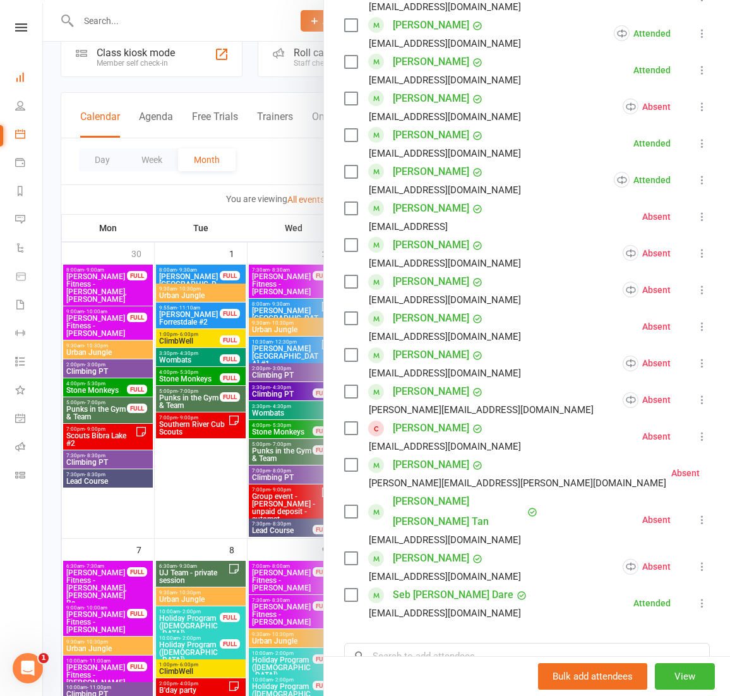
drag, startPoint x: 18, startPoint y: 30, endPoint x: 29, endPoint y: 78, distance: 49.2
click at [18, 30] on icon at bounding box center [21, 27] width 12 height 8
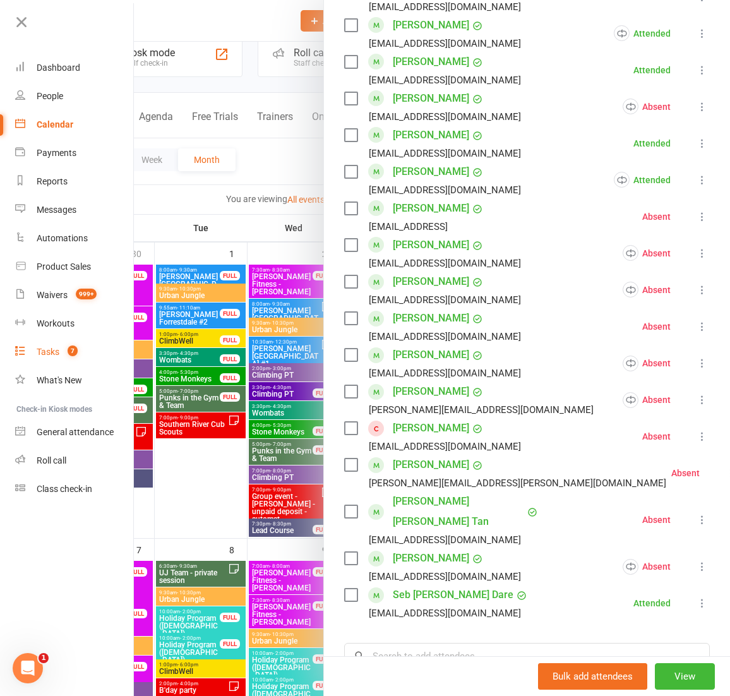
click at [57, 354] on div "Tasks" at bounding box center [48, 352] width 23 height 10
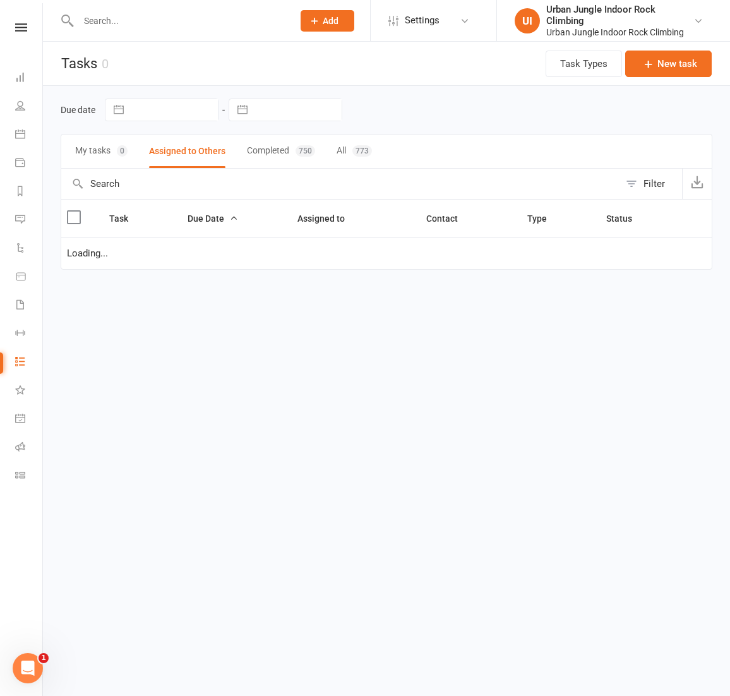
select select "started"
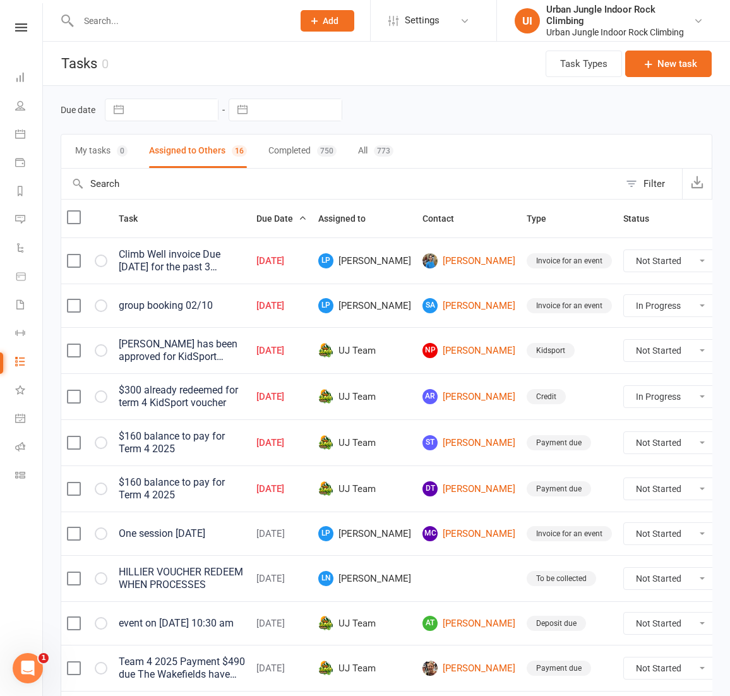
click at [730, 259] on icon at bounding box center [737, 261] width 13 height 13
click at [613, 316] on link "Edit" at bounding box center [642, 310] width 125 height 25
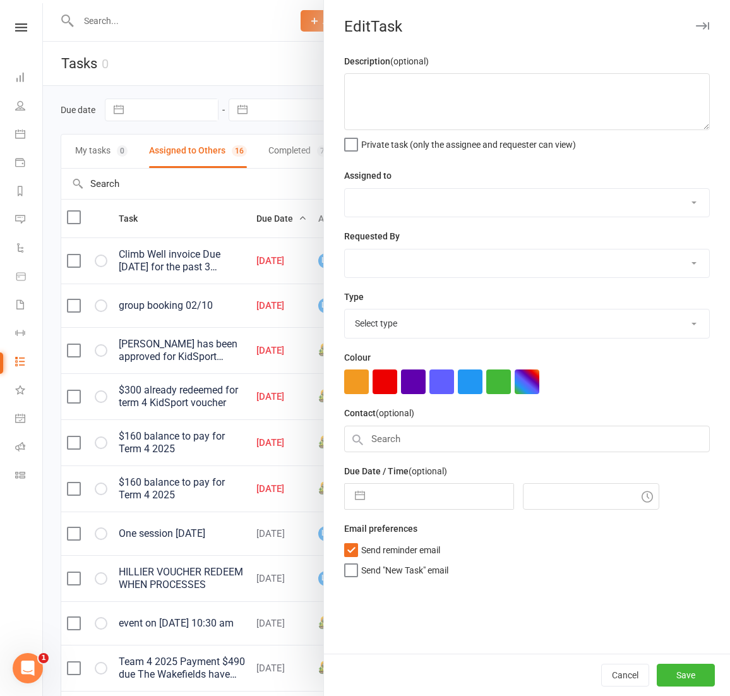
type textarea "Climb Well invoice Due [DATE] for the past 3 months"
select select "46396"
type input "[DATE]"
type input "9:30am"
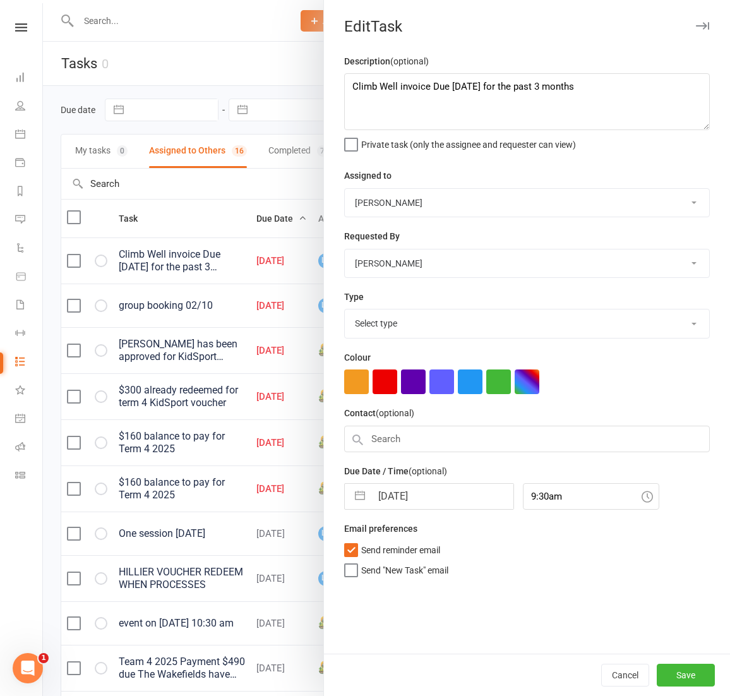
select select "22923"
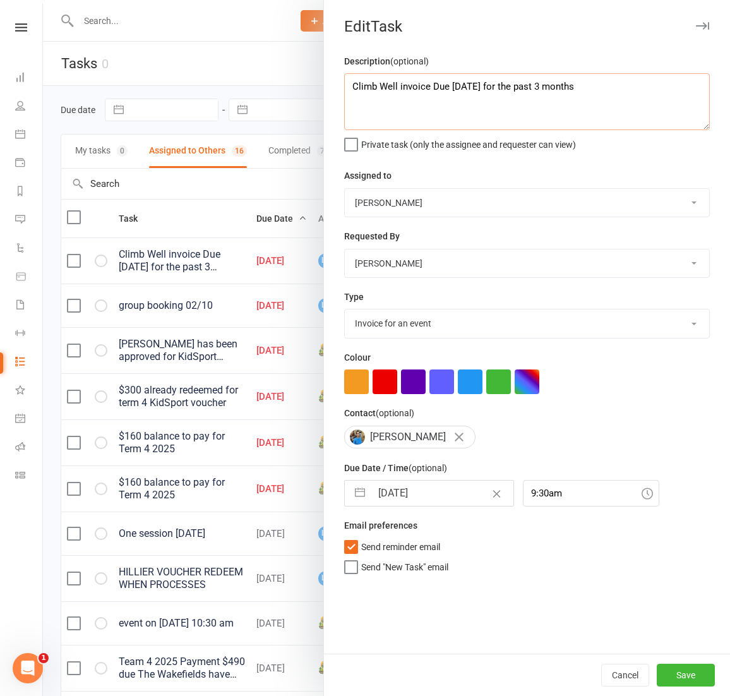
drag, startPoint x: 516, startPoint y: 86, endPoint x: 455, endPoint y: 86, distance: 60.6
click at [455, 86] on textarea "Climb Well invoice Due [DATE] for the past 3 months" at bounding box center [527, 101] width 366 height 57
type textarea "Climb Well invoice Due [DATE] for the past 3 months"
click at [441, 492] on input "[DATE]" at bounding box center [442, 493] width 142 height 25
select select "7"
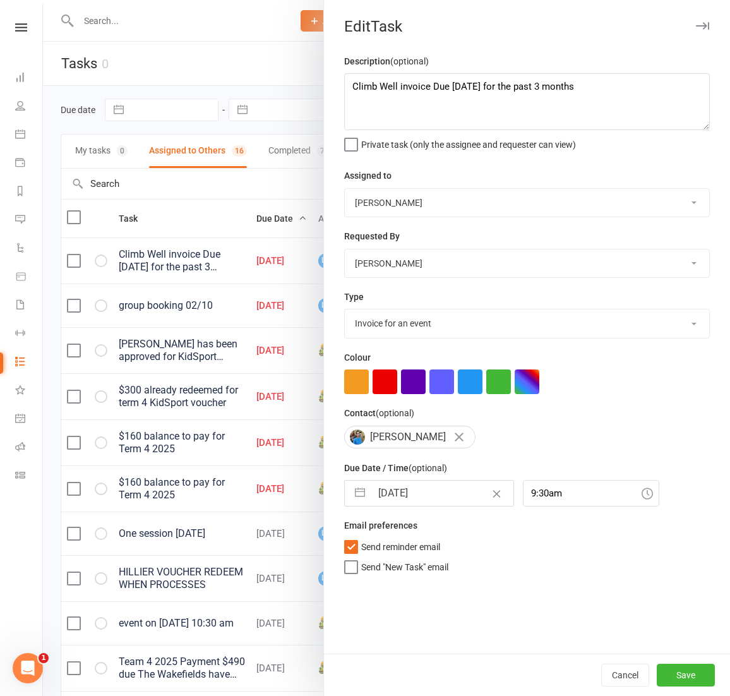
select select "2025"
select select "8"
select select "2025"
select select "9"
select select "2025"
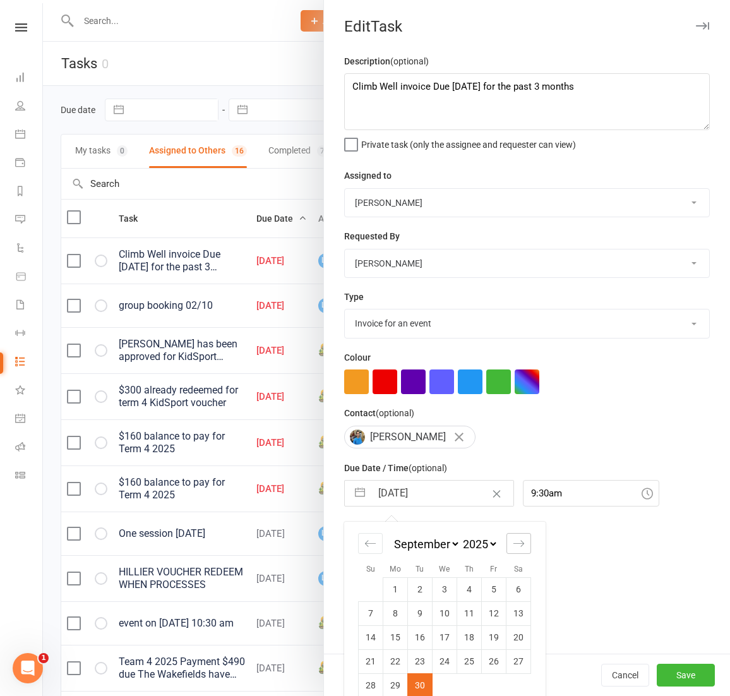
click at [516, 544] on icon "Move forward to switch to the next month." at bounding box center [519, 544] width 12 height 12
select select "10"
select select "2025"
click at [517, 544] on icon "Move forward to switch to the next month." at bounding box center [519, 544] width 12 height 12
select select "11"
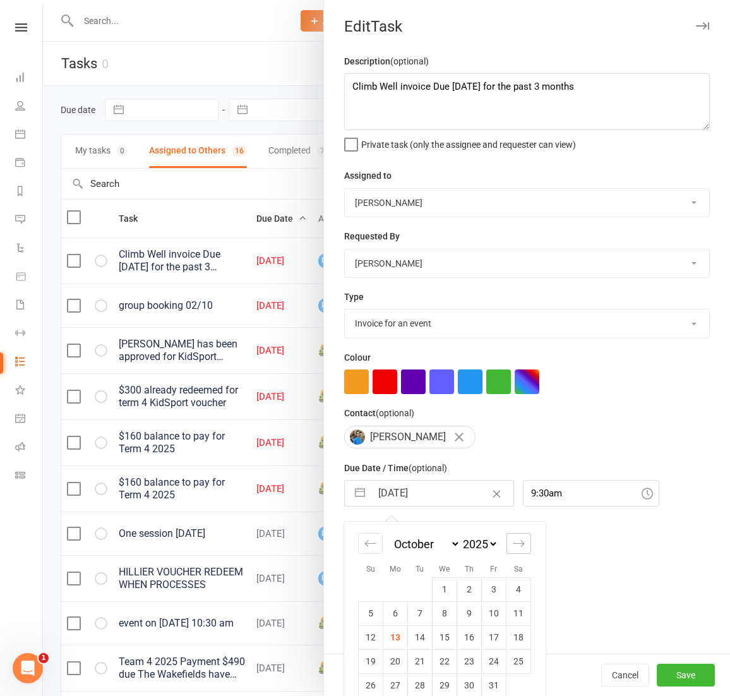
select select "2025"
click at [516, 544] on icon "Move forward to switch to the next month." at bounding box center [519, 544] width 12 height 12
select select "2026"
click at [446, 680] on td "31" at bounding box center [445, 685] width 25 height 24
type input "[DATE]"
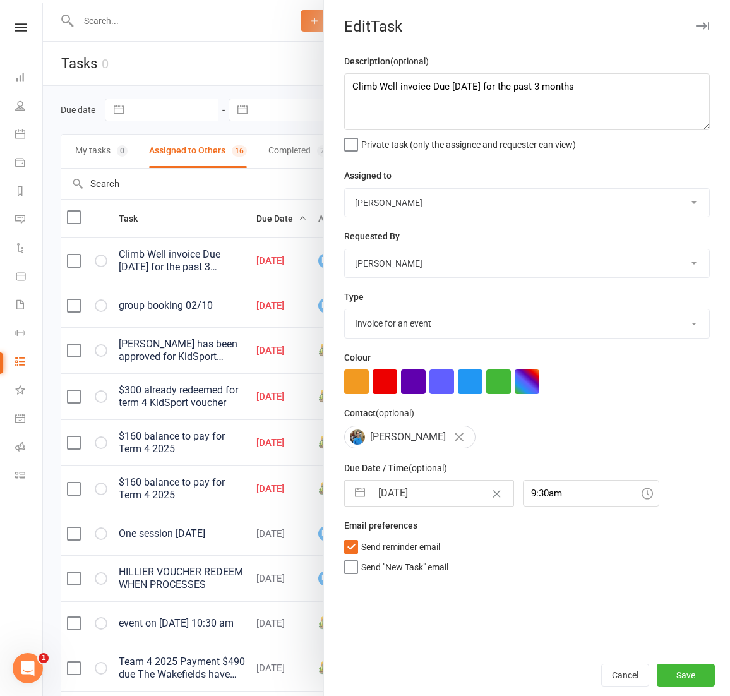
drag, startPoint x: 355, startPoint y: 541, endPoint x: 363, endPoint y: 546, distance: 9.6
click at [355, 541] on label "Send reminder email" at bounding box center [392, 544] width 96 height 13
click at [355, 538] on input "Send reminder email" at bounding box center [392, 538] width 96 height 0
click at [683, 675] on button "Save" at bounding box center [686, 675] width 58 height 23
select select "started"
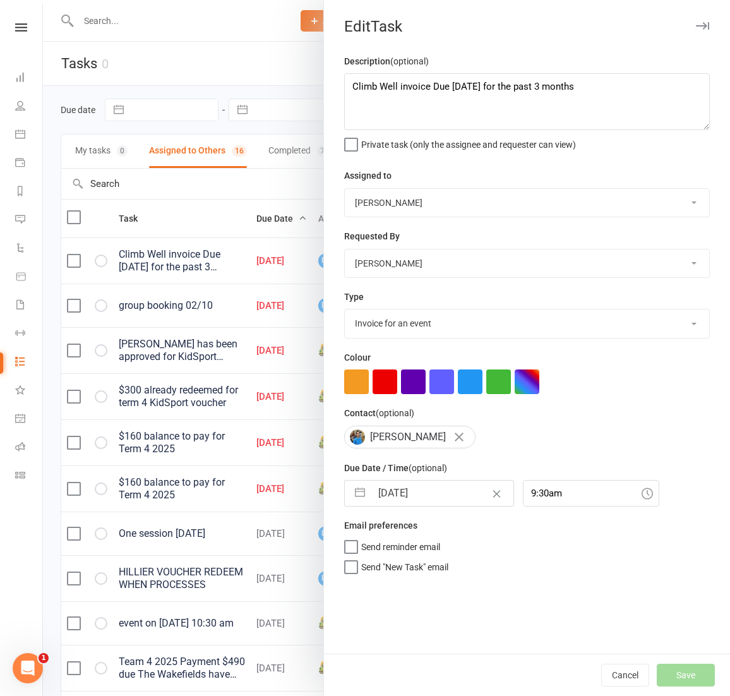
select select "started"
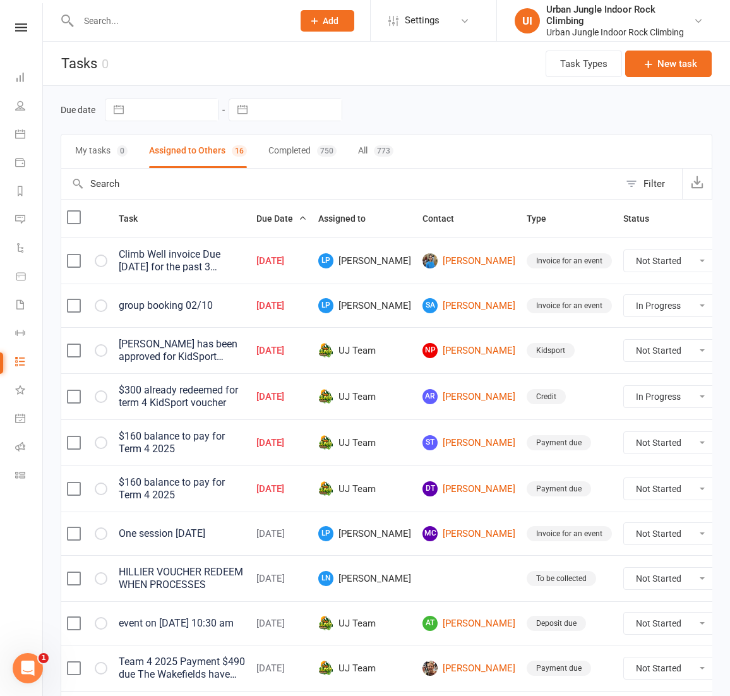
select select "started"
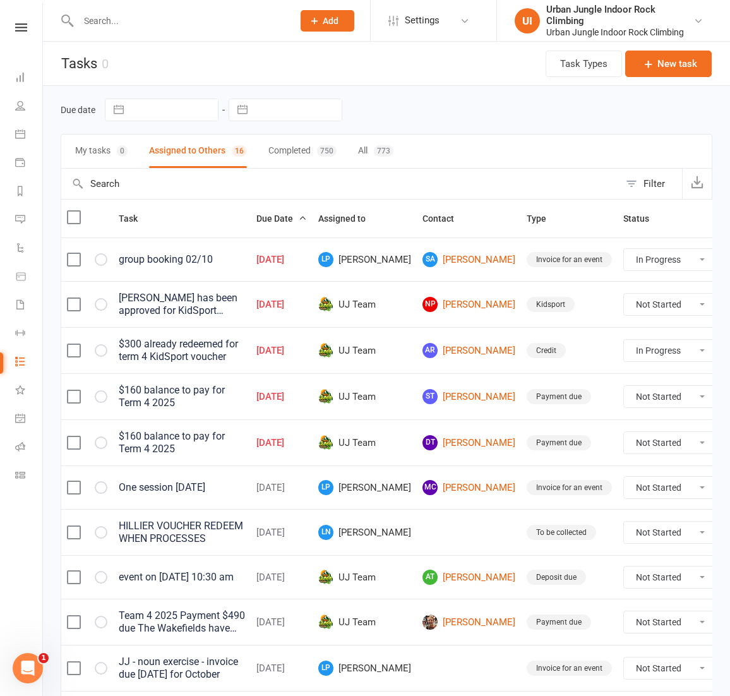
click at [20, 133] on icon at bounding box center [20, 134] width 10 height 10
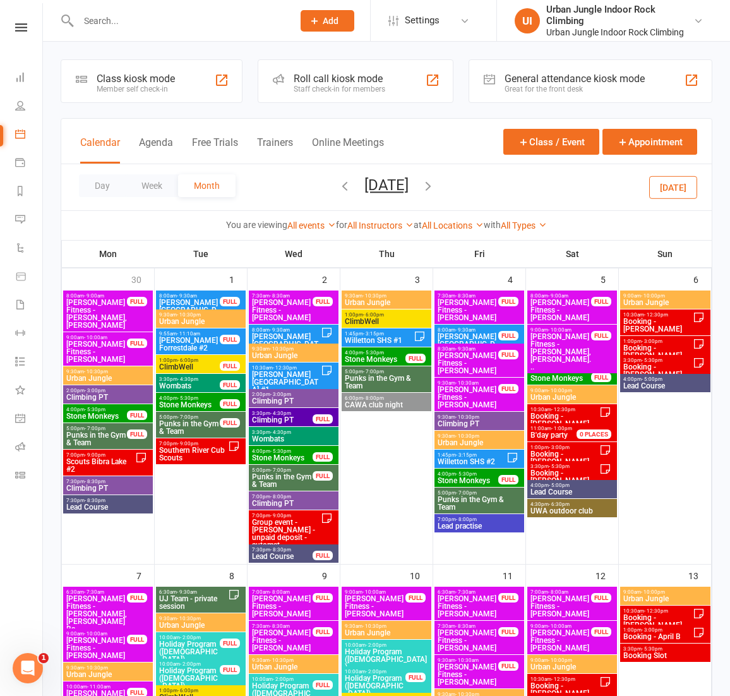
click at [435, 184] on icon "button" at bounding box center [428, 186] width 14 height 14
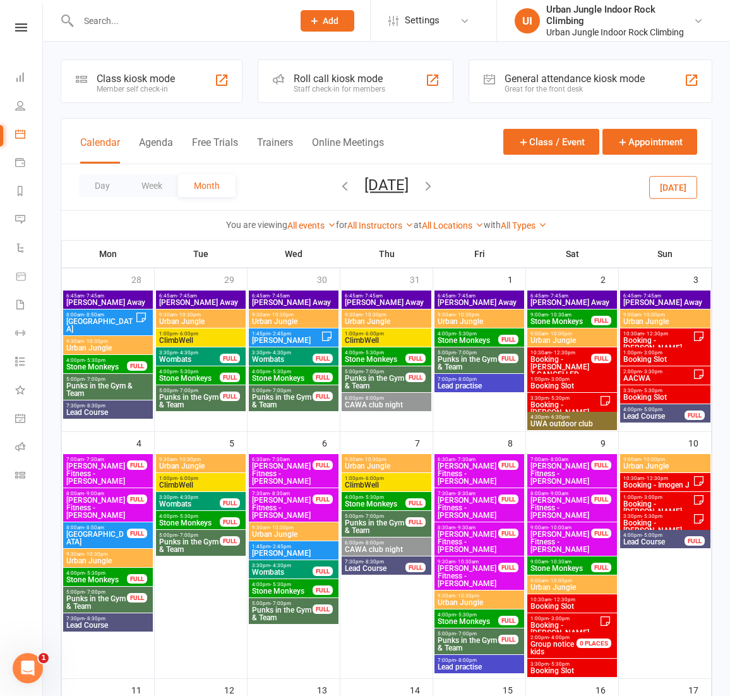
click at [676, 190] on button "[DATE]" at bounding box center [673, 187] width 48 height 23
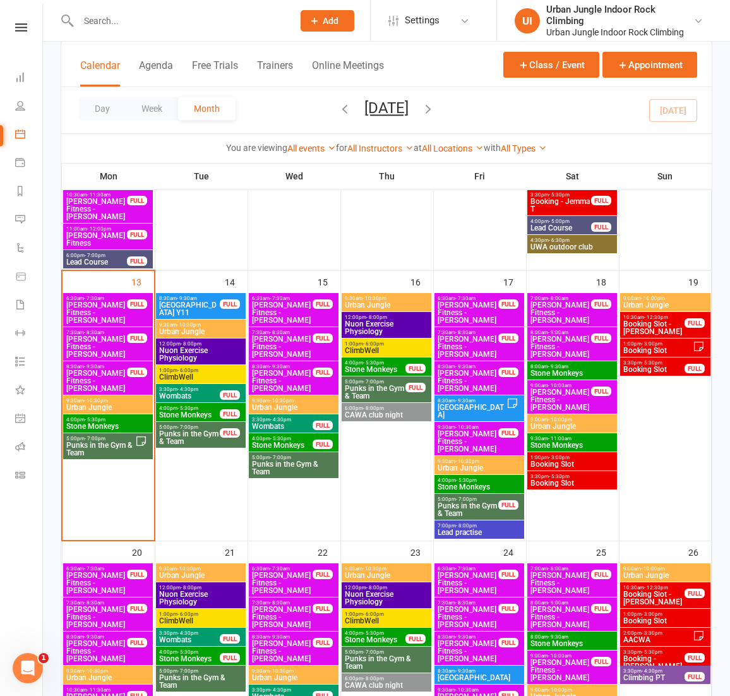
scroll to position [531, 0]
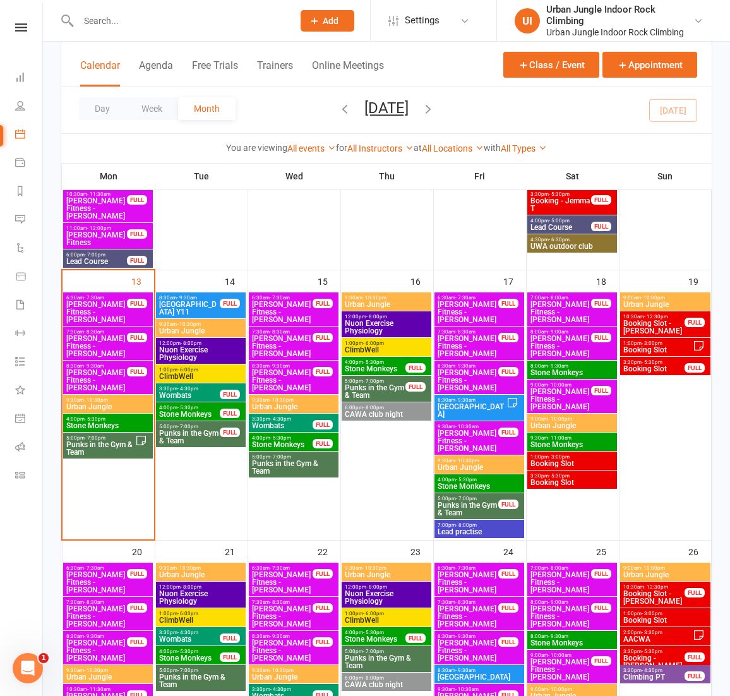
click at [128, 422] on span "Stone Monkeys" at bounding box center [108, 426] width 85 height 8
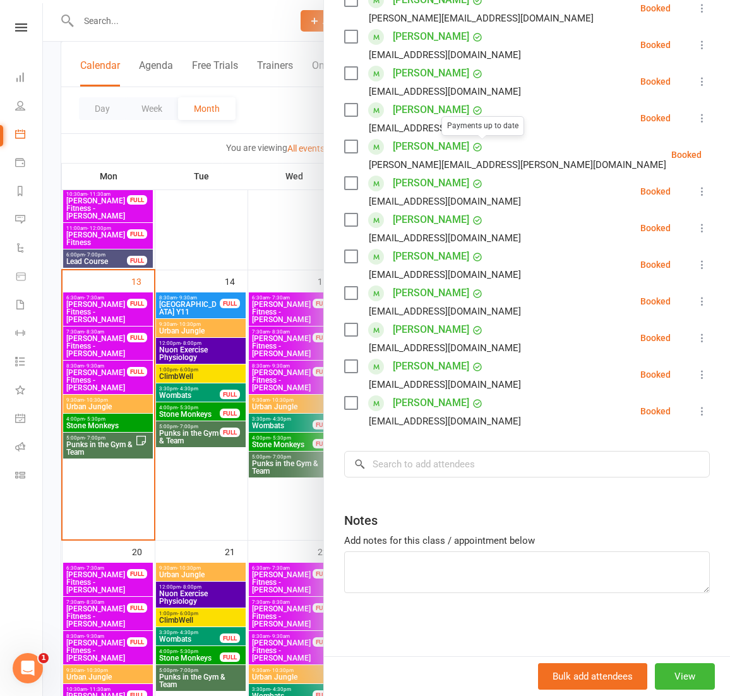
scroll to position [282, 0]
click at [105, 446] on div at bounding box center [386, 348] width 687 height 696
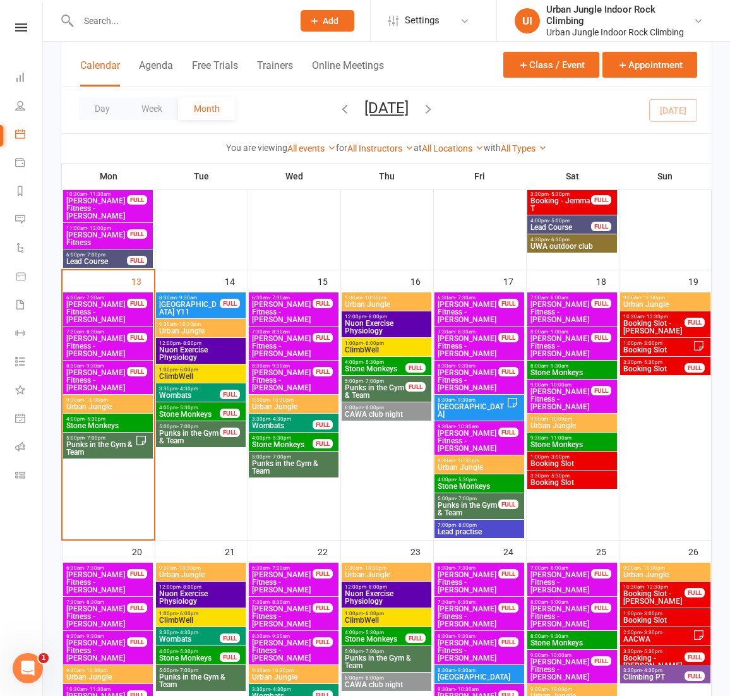
click at [126, 446] on span "Punks in the Gym & Team" at bounding box center [100, 448] width 69 height 15
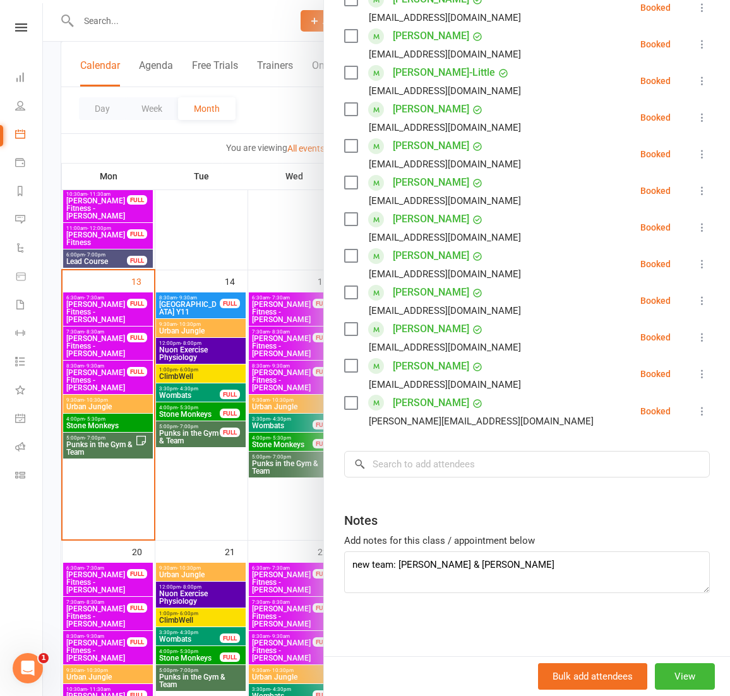
scroll to position [429, 0]
click at [397, 470] on input "search" at bounding box center [527, 464] width 366 height 27
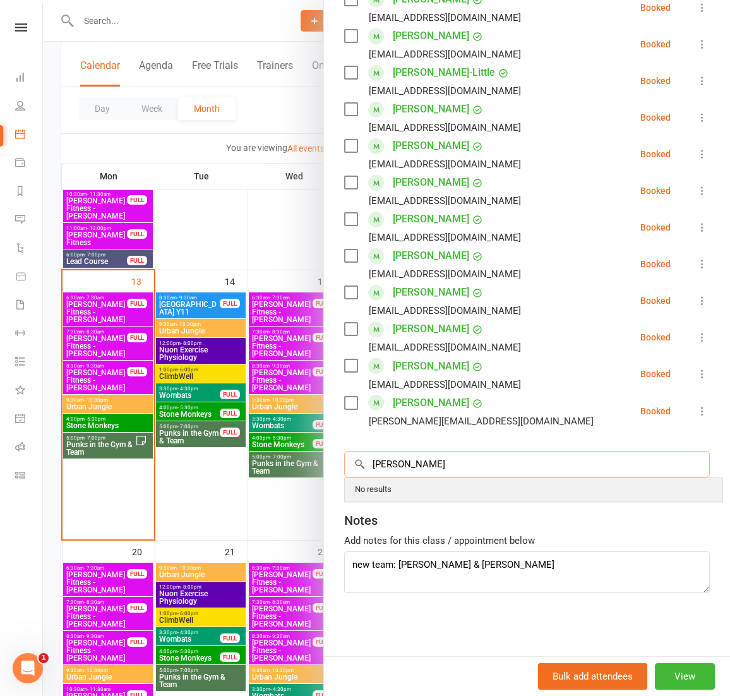
type input "[PERSON_NAME]"
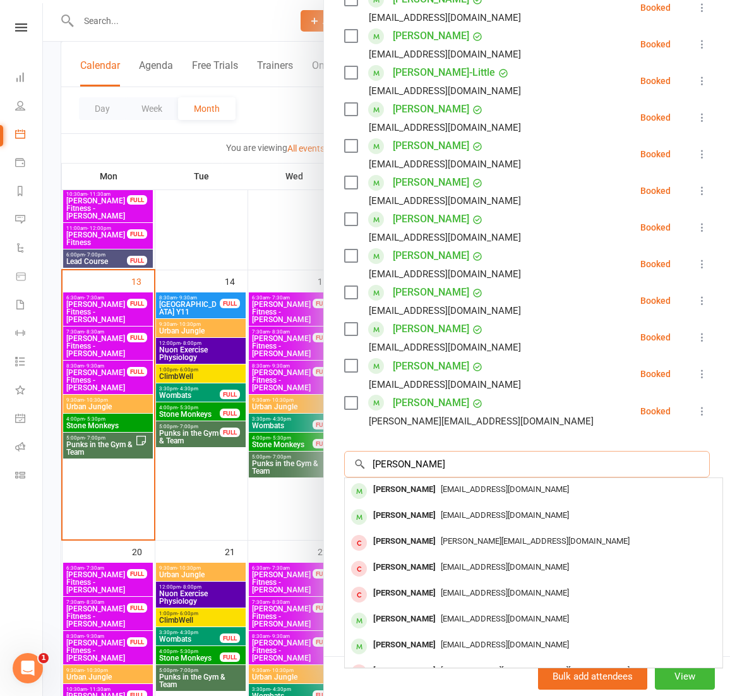
type input "[PERSON_NAME]"
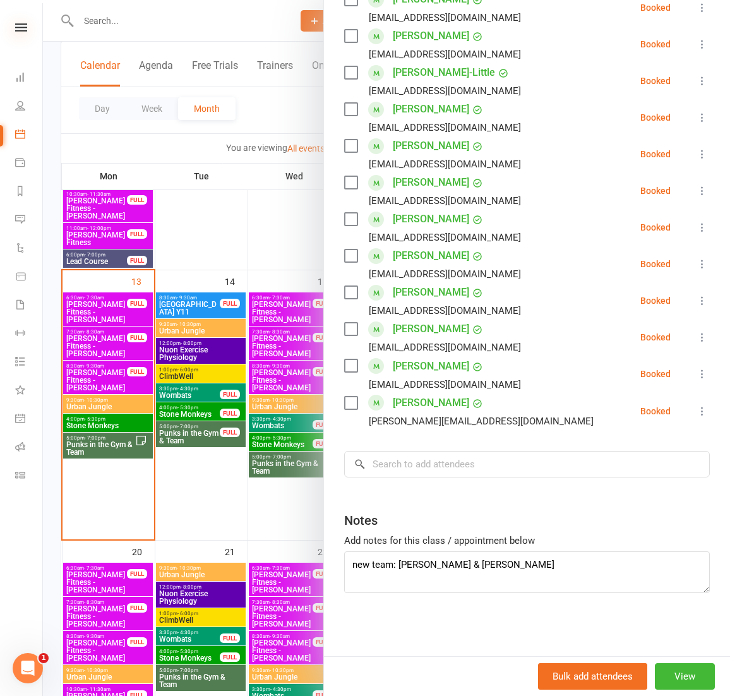
click at [25, 27] on icon at bounding box center [21, 27] width 12 height 8
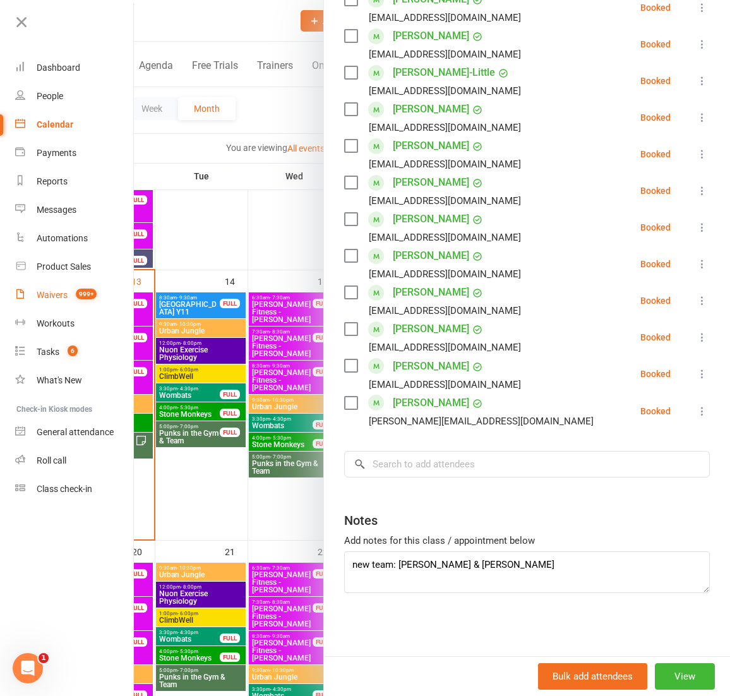
click at [66, 296] on div "Waivers" at bounding box center [52, 295] width 31 height 10
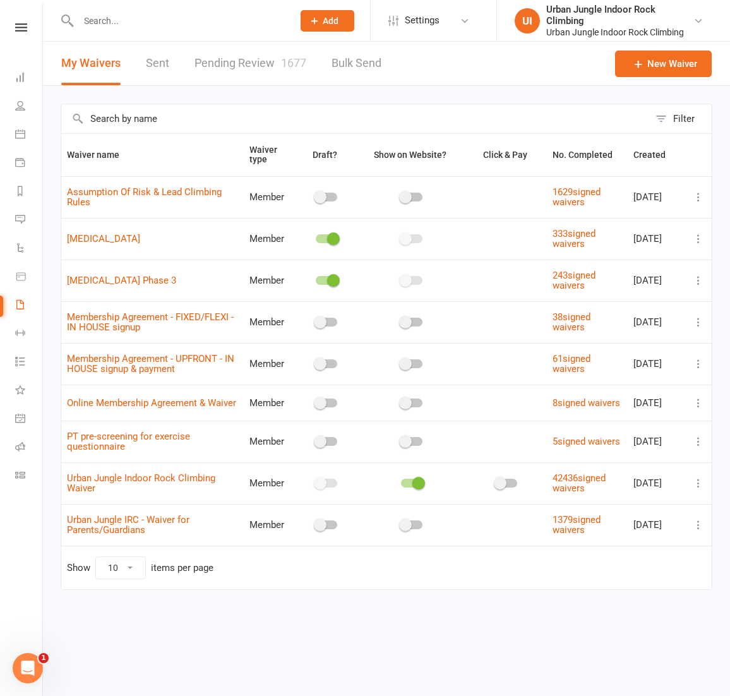
click at [213, 64] on link "Pending Review 1677" at bounding box center [251, 64] width 112 height 44
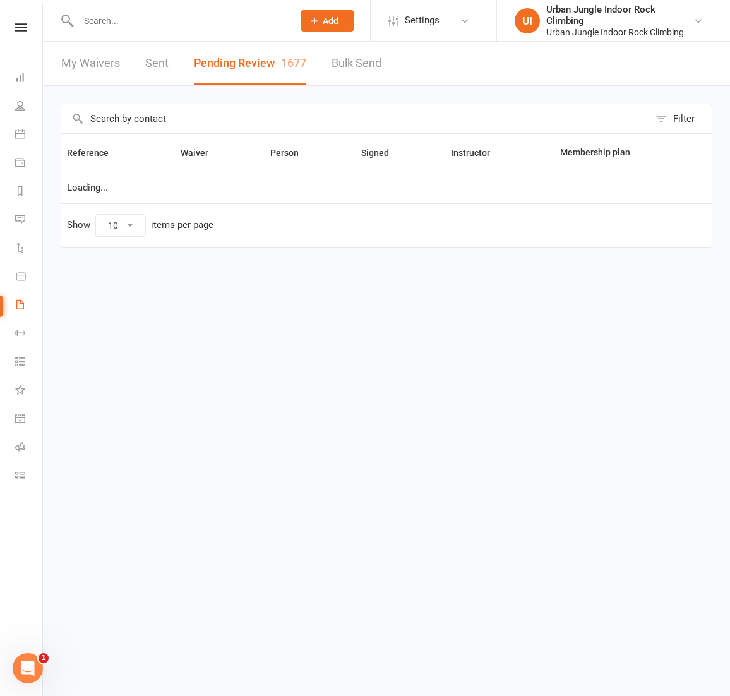
select select "100"
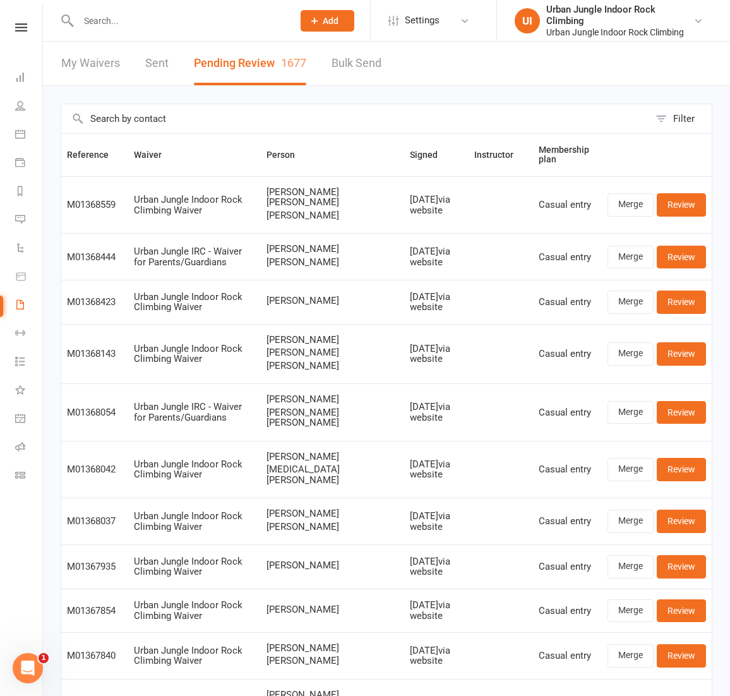
drag, startPoint x: 347, startPoint y: 214, endPoint x: 289, endPoint y: 212, distance: 58.2
click at [289, 212] on td "[PERSON_NAME] [PERSON_NAME] [PERSON_NAME]" at bounding box center [332, 204] width 143 height 57
copy span "[PERSON_NAME]"
click at [677, 199] on link "Review" at bounding box center [681, 204] width 49 height 23
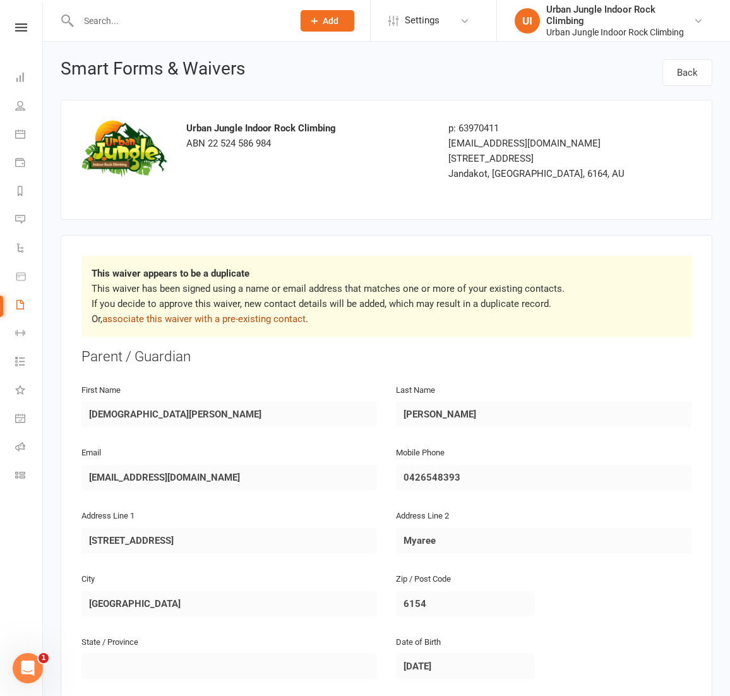
click at [282, 318] on link "associate this waiver with a pre-existing contact" at bounding box center [203, 318] width 203 height 11
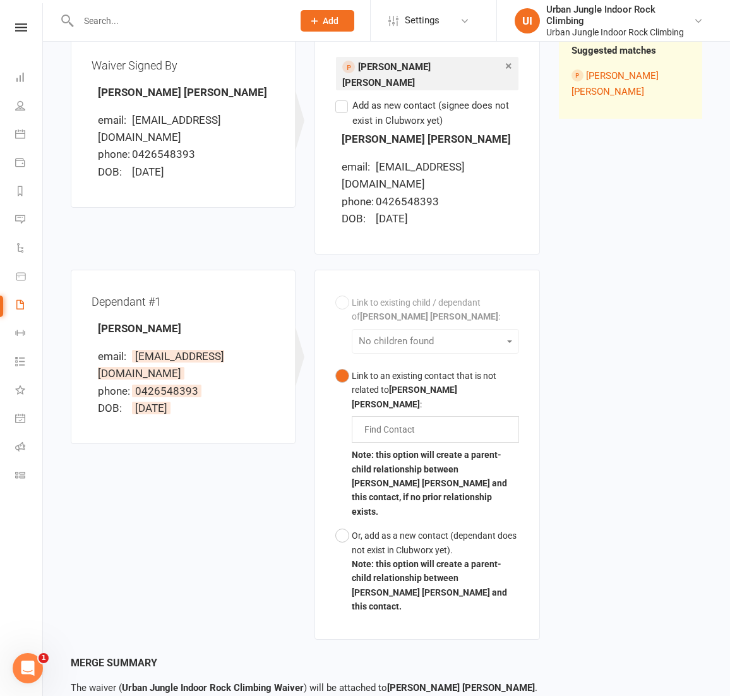
scroll to position [160, 0]
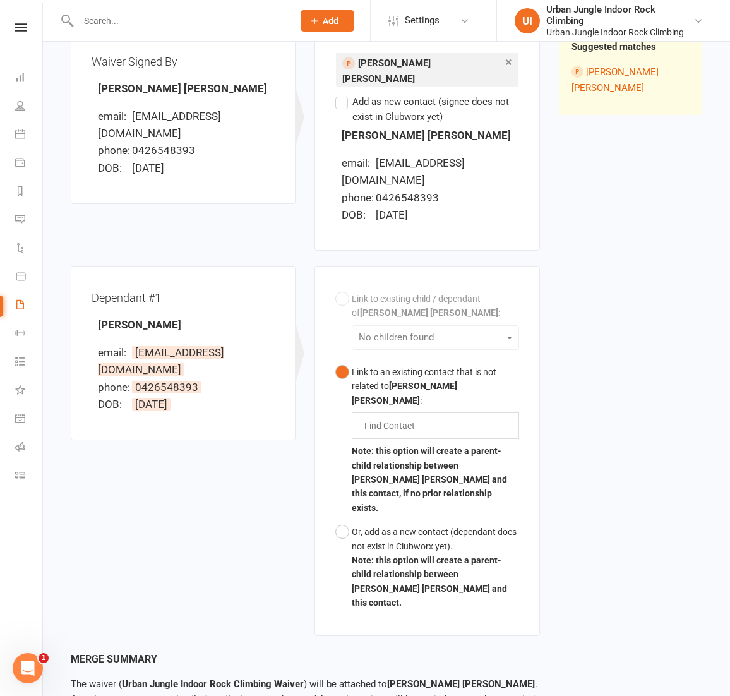
click at [337, 287] on div "Link to existing child / dependant of [PERSON_NAME] [PERSON_NAME] : No children…" at bounding box center [426, 451] width 183 height 328
click at [436, 412] on div "Find Contact" at bounding box center [435, 425] width 167 height 27
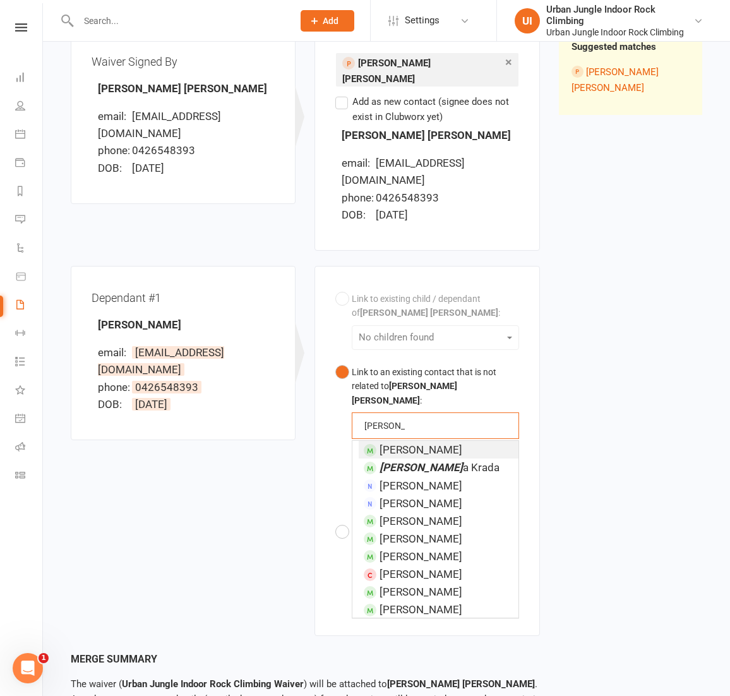
click at [344, 287] on div "Link to existing child / dependant of [PERSON_NAME] [PERSON_NAME] : No children…" at bounding box center [426, 451] width 183 height 328
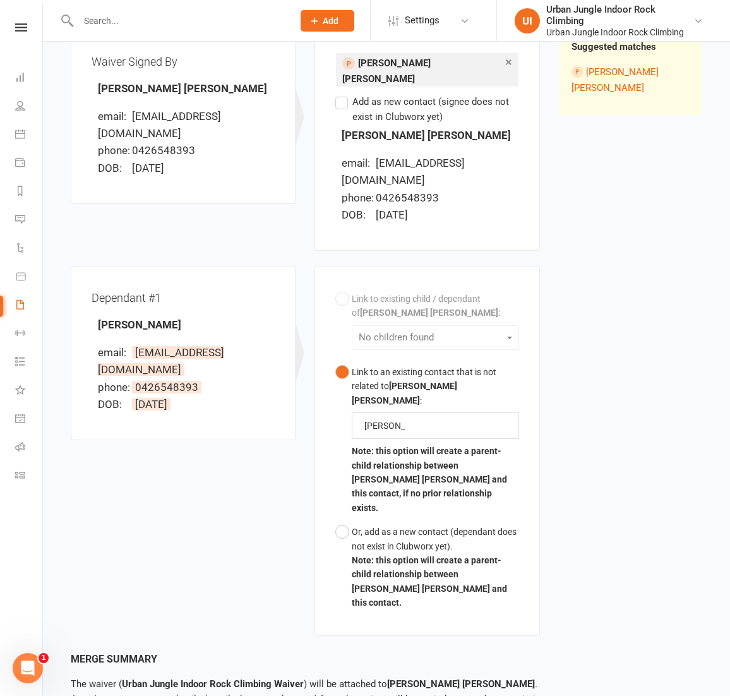
click at [344, 287] on div "Link to existing child / dependant of [PERSON_NAME] [PERSON_NAME] : No children…" at bounding box center [426, 451] width 183 height 328
click at [389, 418] on input "[PERSON_NAME]" at bounding box center [384, 425] width 43 height 15
click at [427, 394] on button "Link to an existing contact that is not related to [PERSON_NAME] [PERSON_NAME] …" at bounding box center [426, 440] width 183 height 160
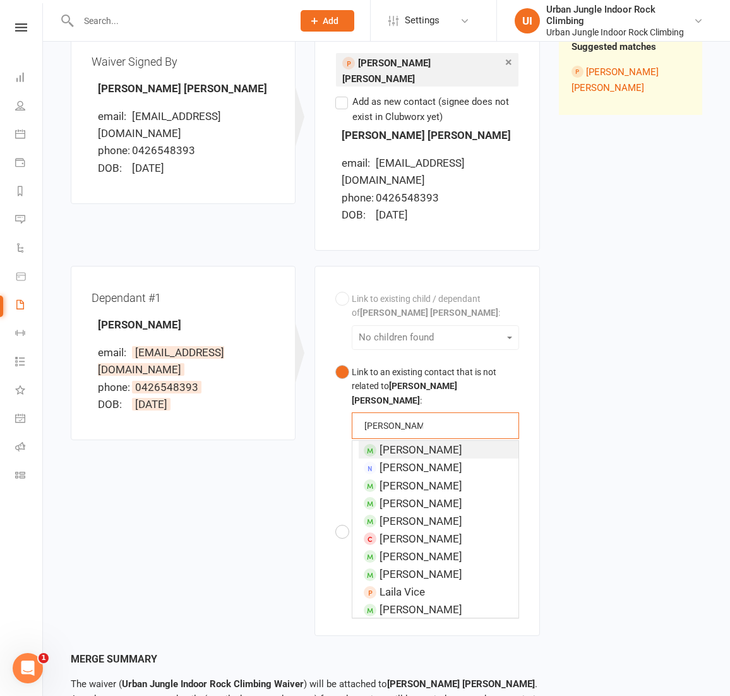
type input "[PERSON_NAME]"
click at [345, 360] on button "Link to an existing contact that is not related to [PERSON_NAME] [PERSON_NAME] …" at bounding box center [426, 440] width 183 height 160
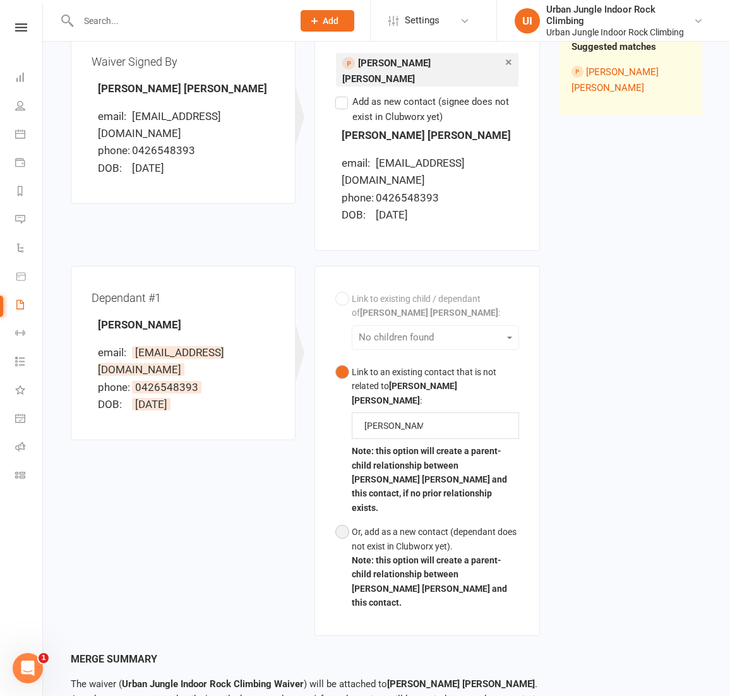
click at [340, 520] on button "Or, add as a new contact (dependant does not exist in Clubworx yet). Note: this…" at bounding box center [426, 567] width 183 height 95
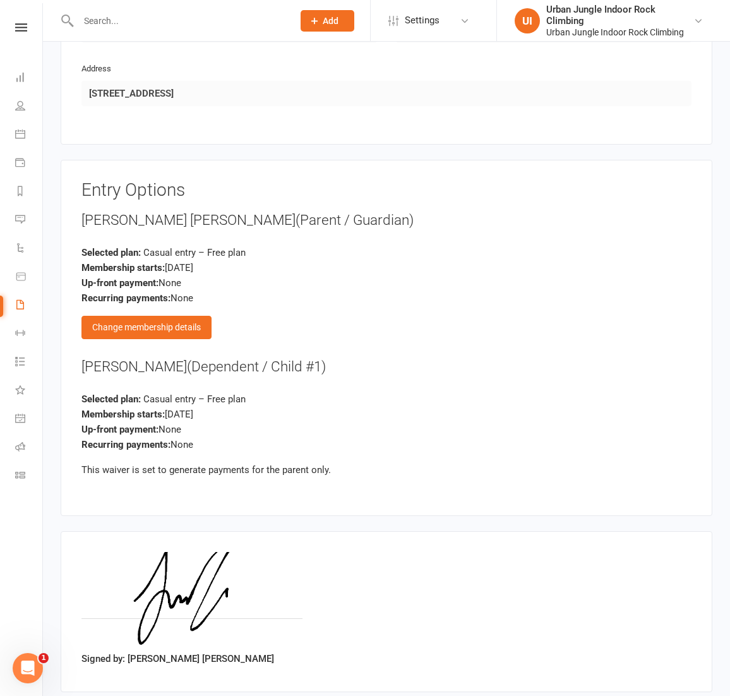
scroll to position [1284, 0]
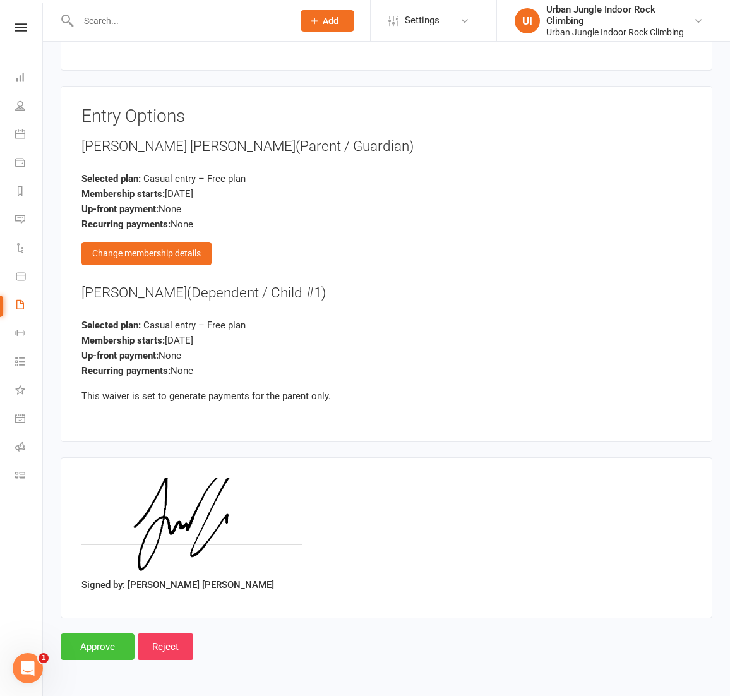
click at [99, 639] on input "Approve" at bounding box center [98, 647] width 74 height 27
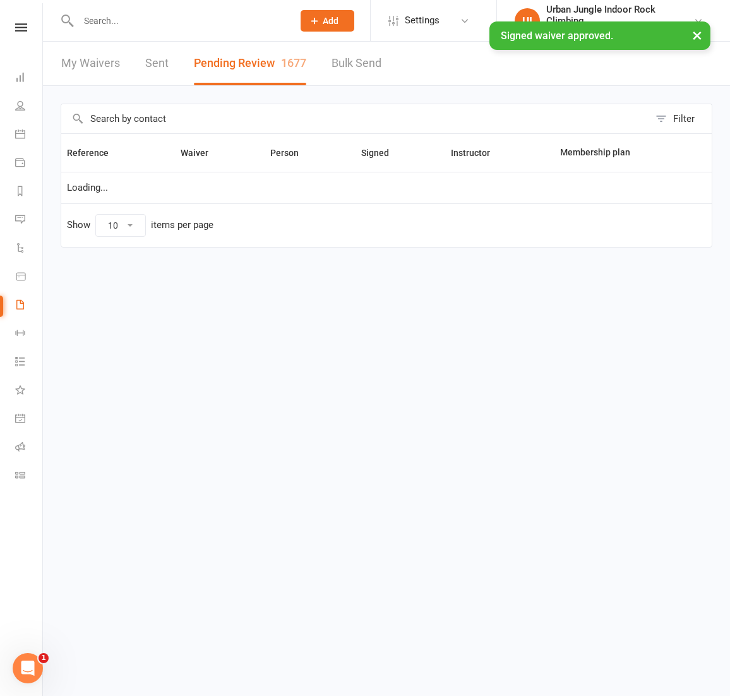
select select "100"
